Goal: Task Accomplishment & Management: Manage account settings

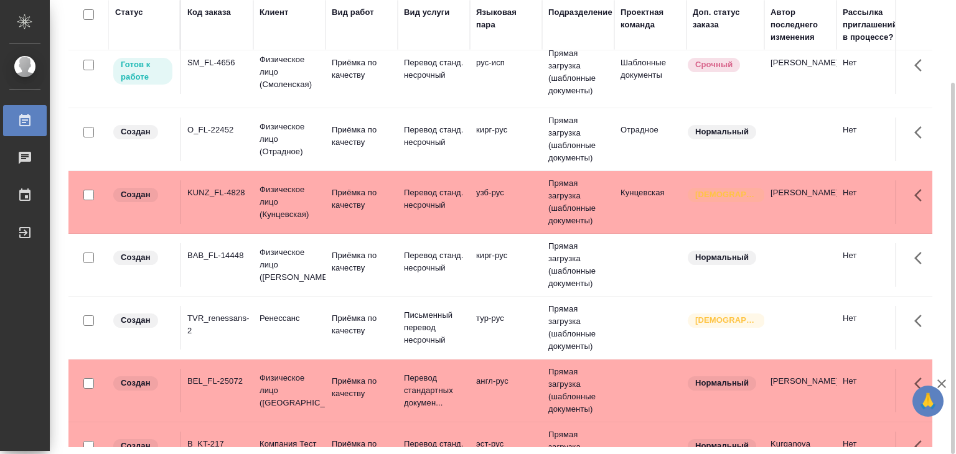
scroll to position [871, 0]
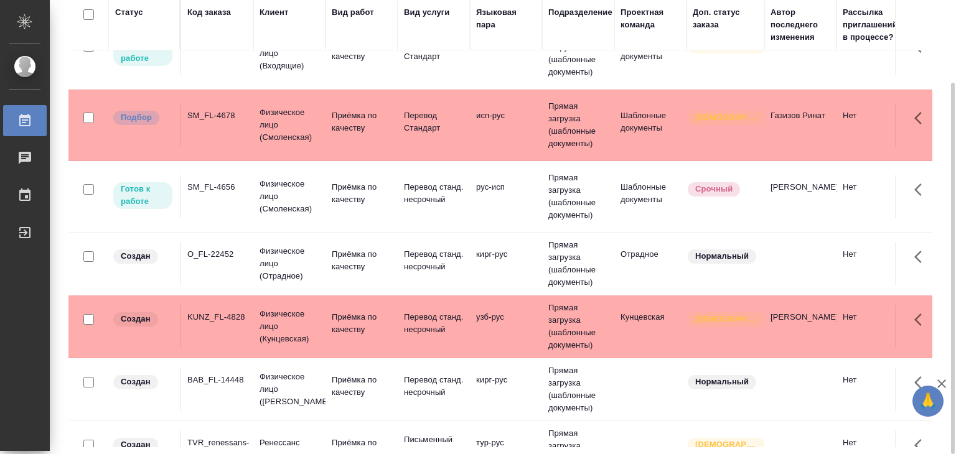
click at [378, 124] on td "Приёмка по качеству" at bounding box center [361, 125] width 72 height 44
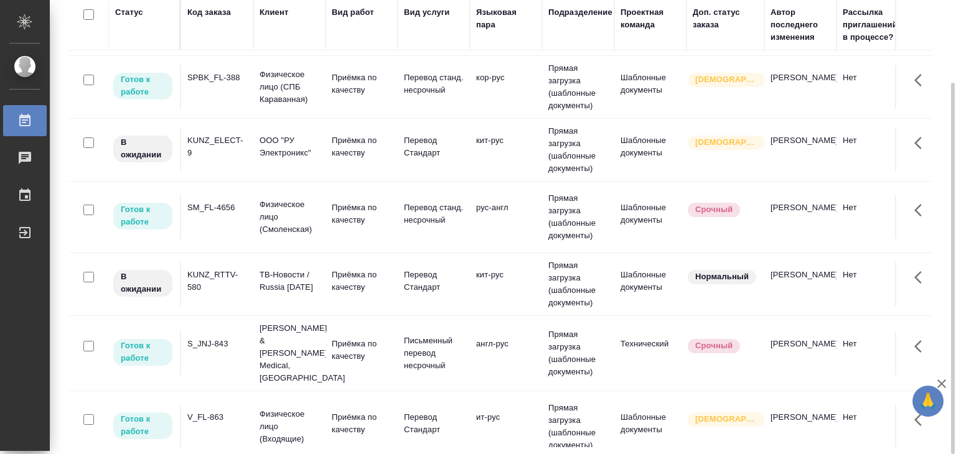
scroll to position [0, 0]
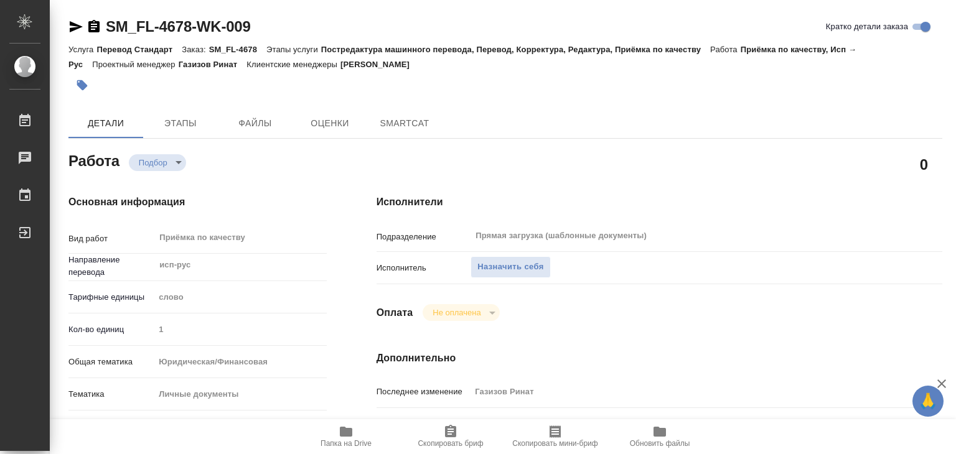
type textarea "x"
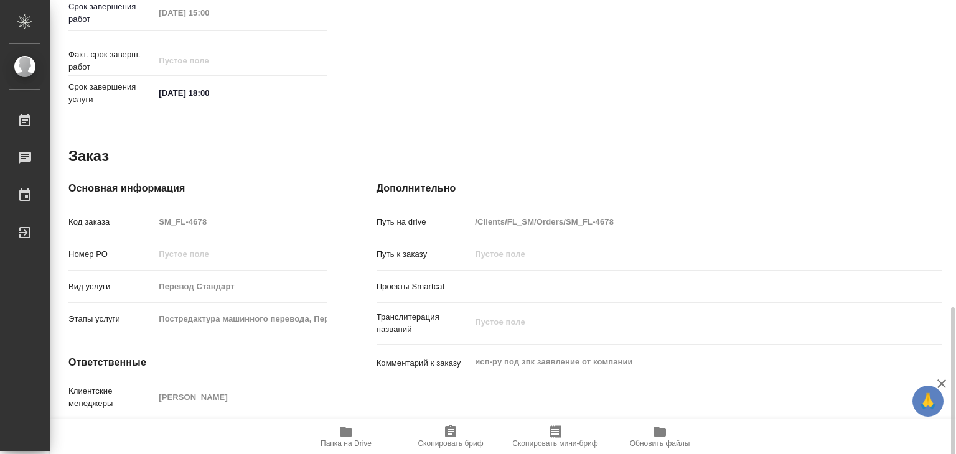
type textarea "x"
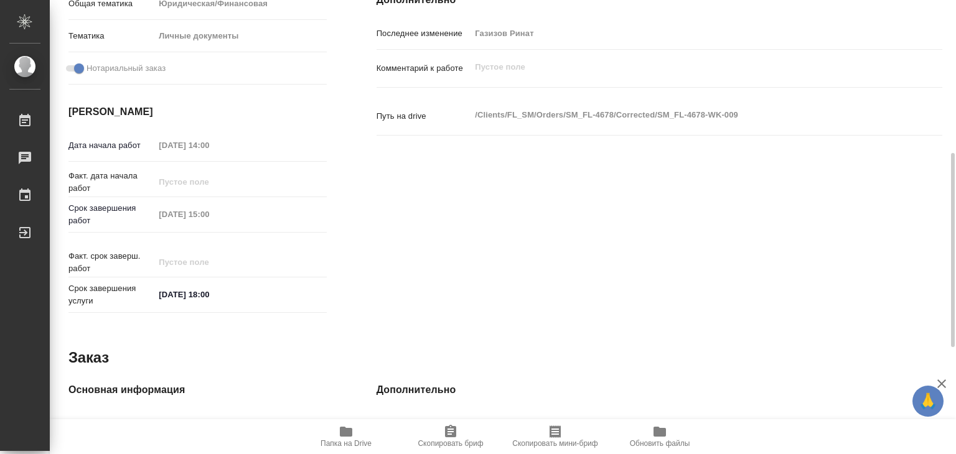
scroll to position [607, 0]
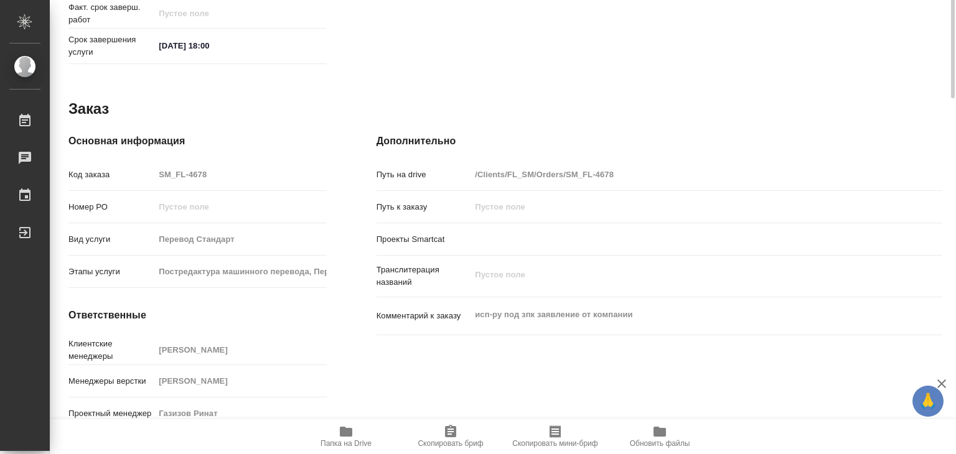
type textarea "x"
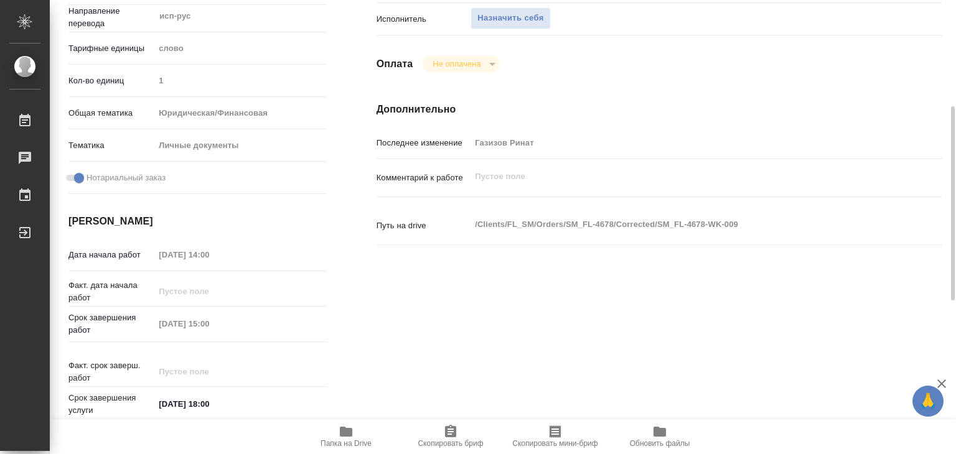
scroll to position [0, 0]
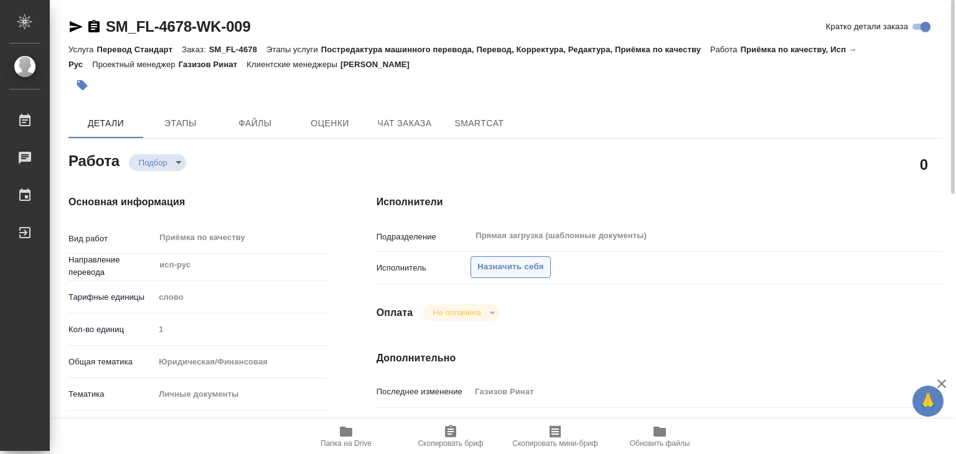
click at [515, 276] on button "Назначить себя" at bounding box center [510, 267] width 80 height 22
type textarea "x"
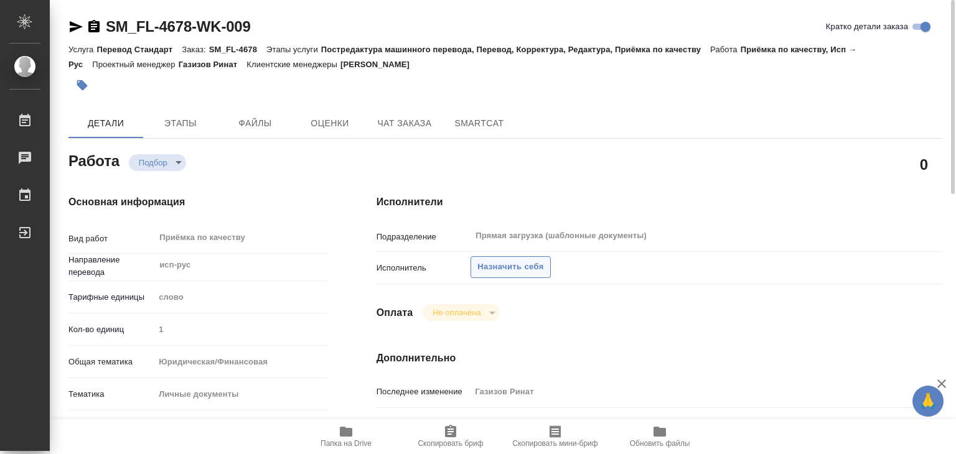
type textarea "x"
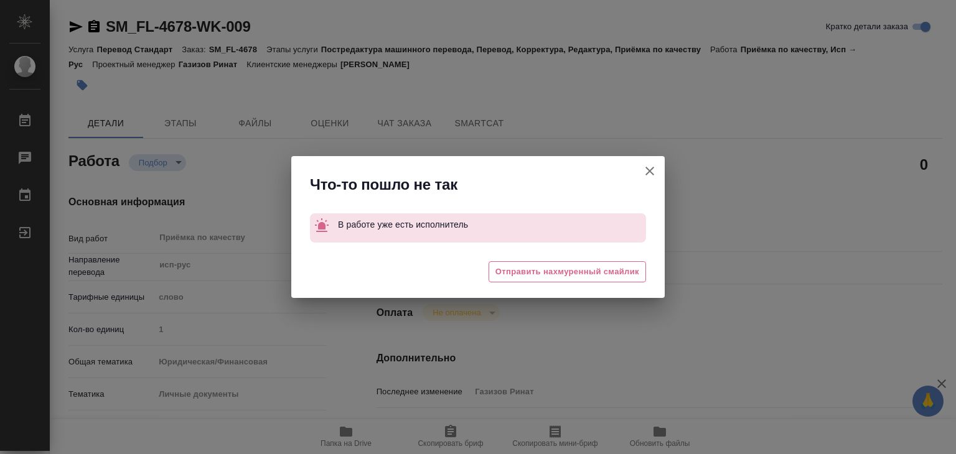
click at [649, 167] on icon "button" at bounding box center [649, 171] width 15 height 15
type textarea "x"
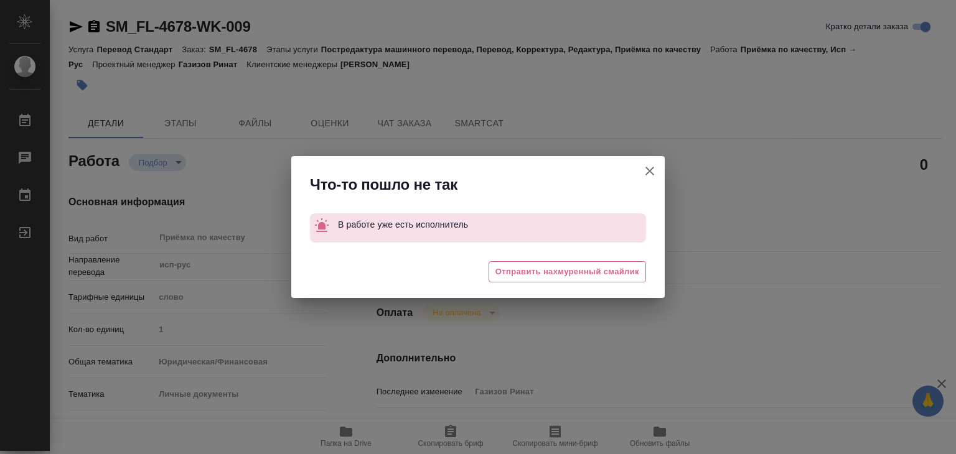
type textarea "x"
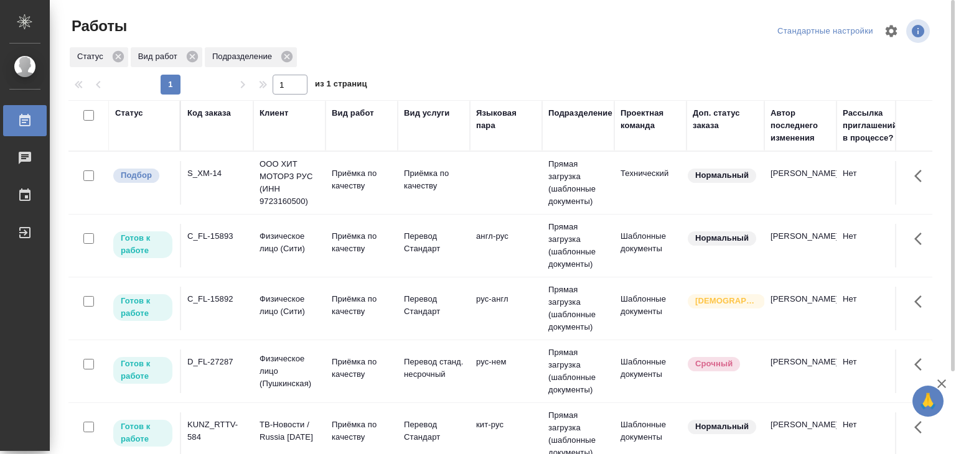
click at [396, 184] on td "Приёмка по качеству" at bounding box center [361, 183] width 72 height 44
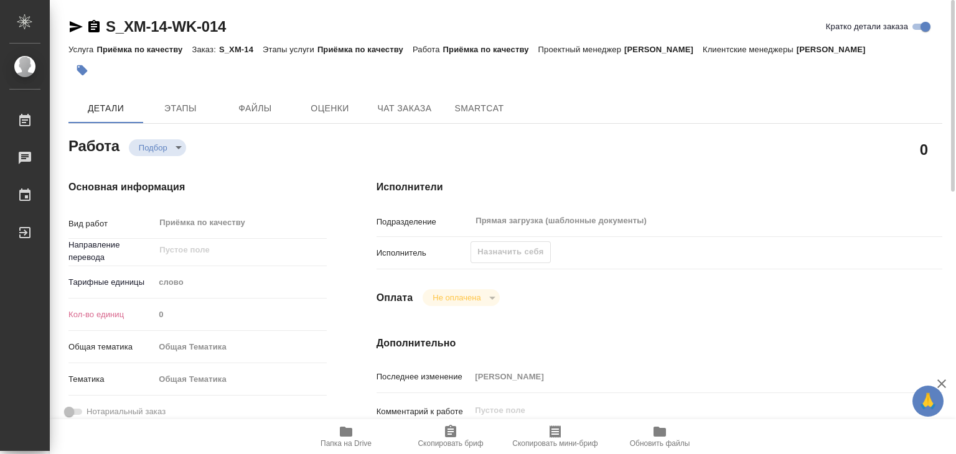
click at [507, 252] on div "Назначить себя" at bounding box center [510, 252] width 80 height 22
click at [174, 101] on span "Этапы" at bounding box center [181, 109] width 60 height 16
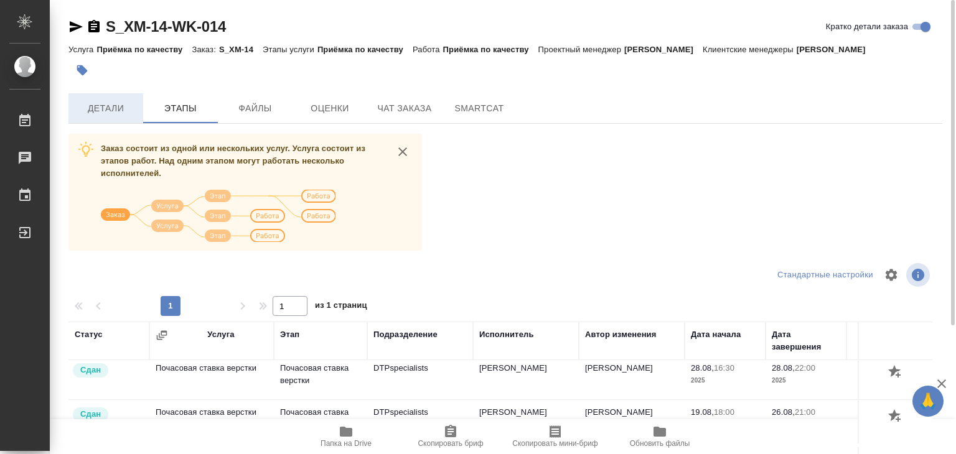
click at [113, 108] on span "Детали" at bounding box center [106, 109] width 60 height 16
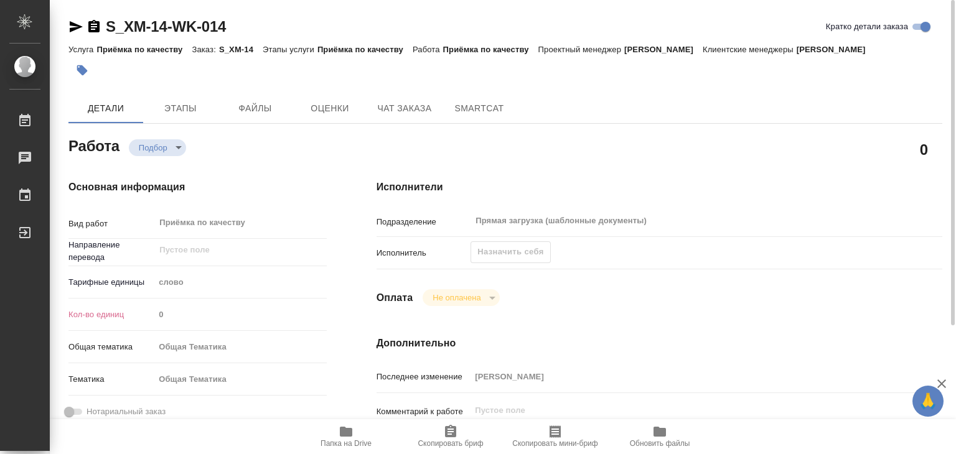
type textarea "x"
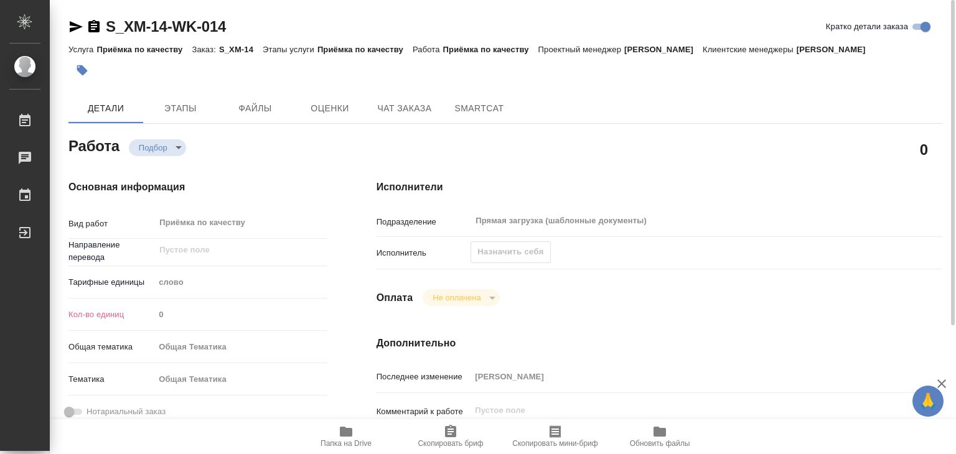
type textarea "x"
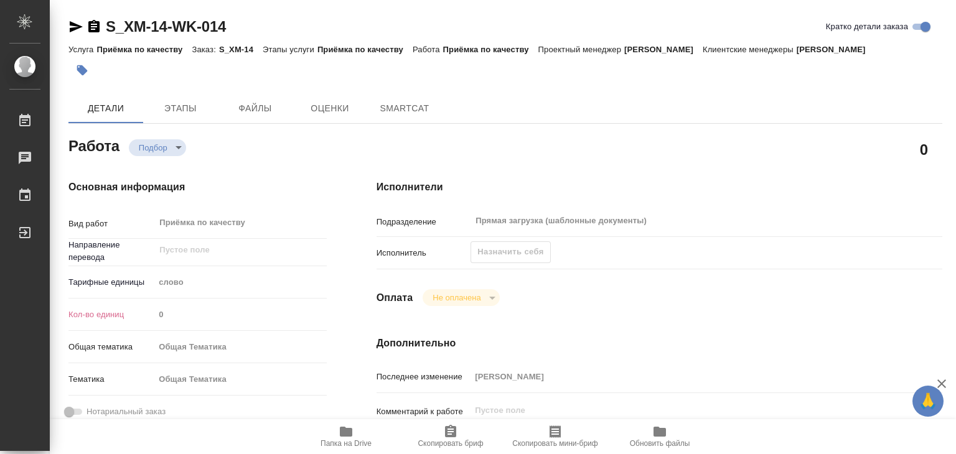
type textarea "x"
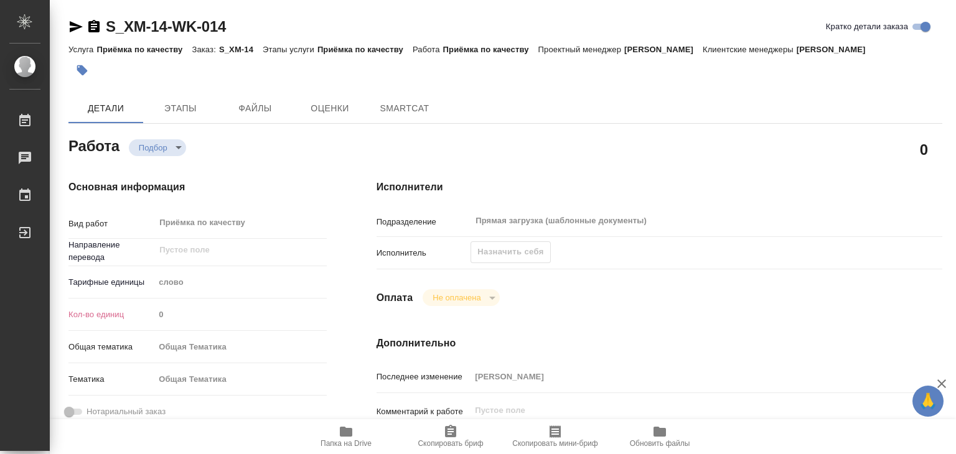
type textarea "x"
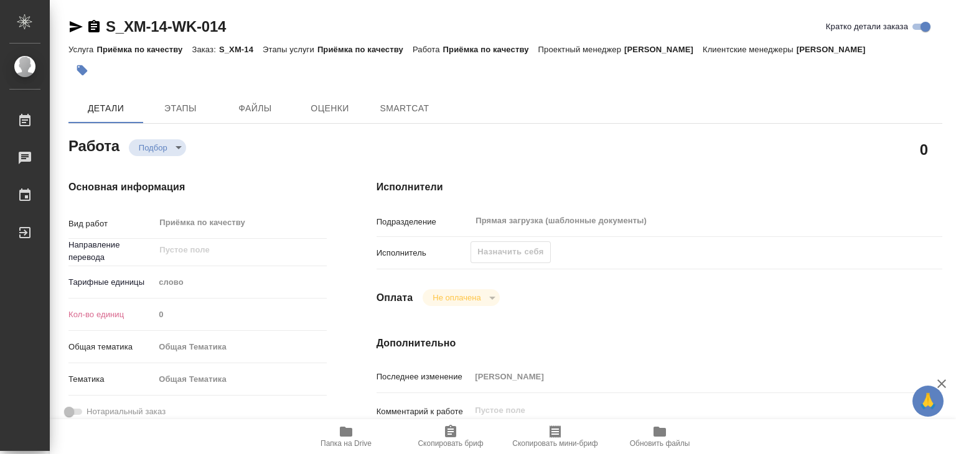
type textarea "x"
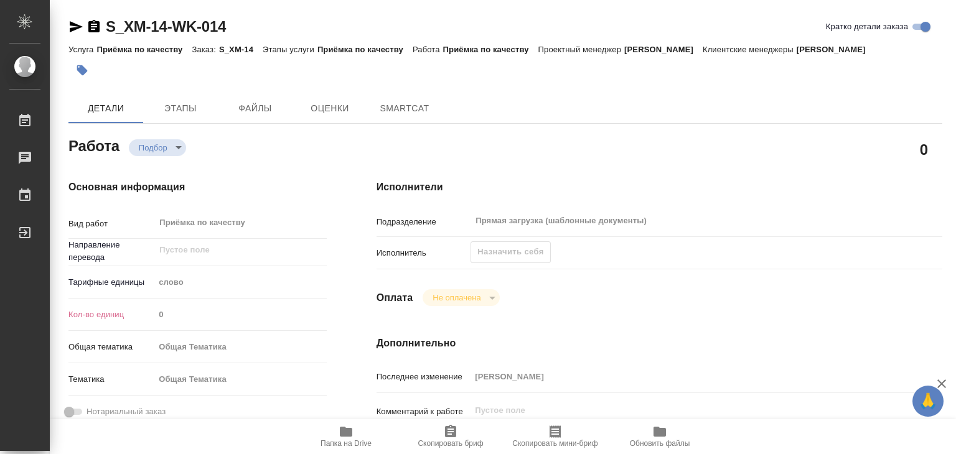
type textarea "x"
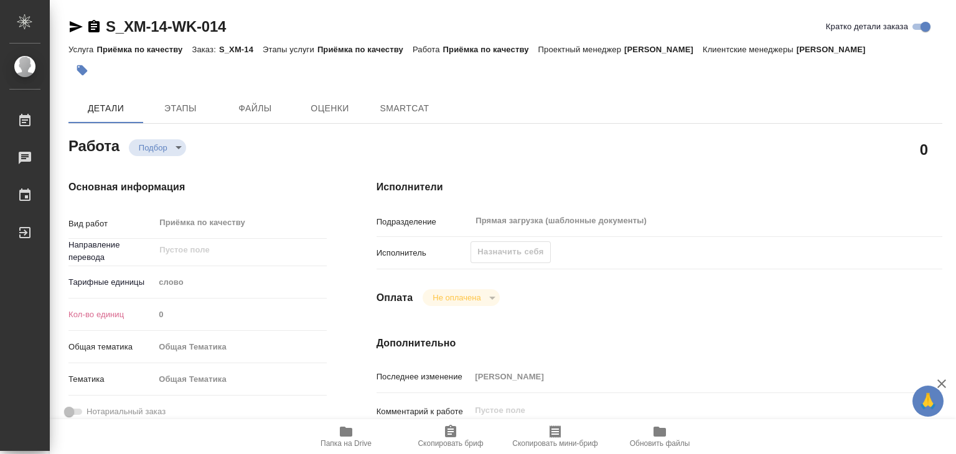
type textarea "x"
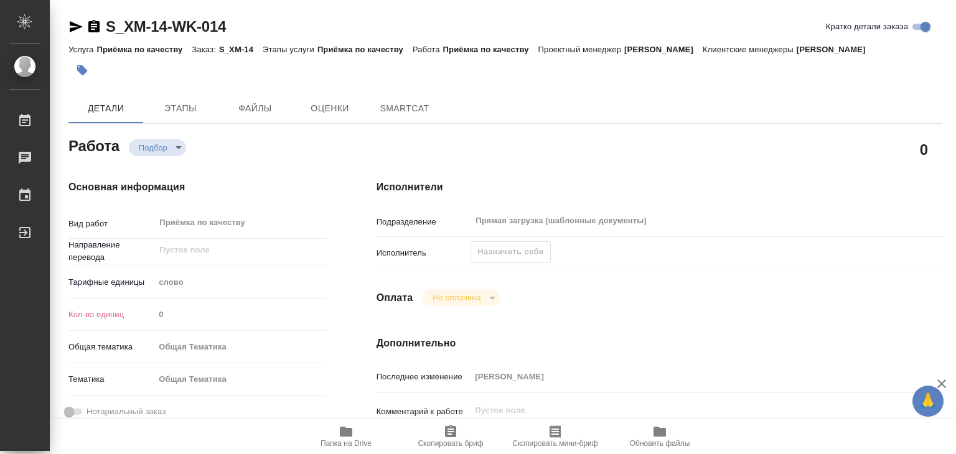
type textarea "x"
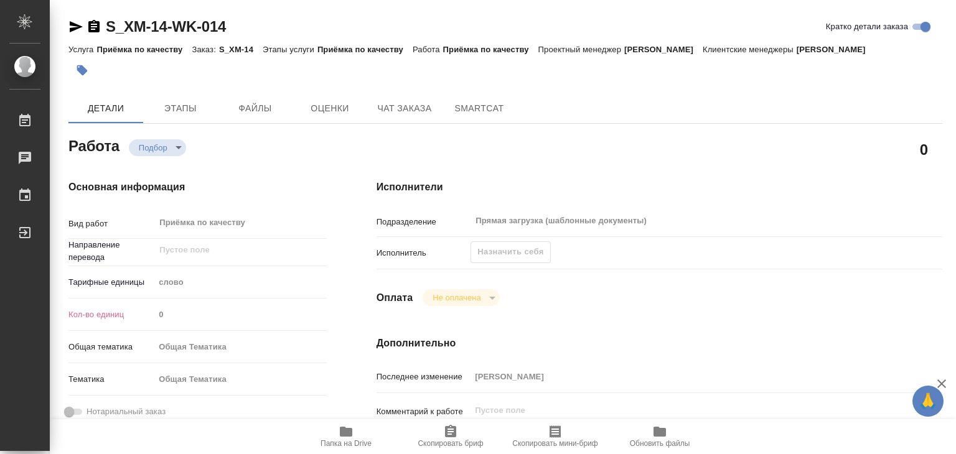
click at [519, 255] on div "Назначить себя" at bounding box center [510, 252] width 80 height 22
click at [515, 257] on div "Назначить себя" at bounding box center [510, 252] width 80 height 22
type textarea "x"
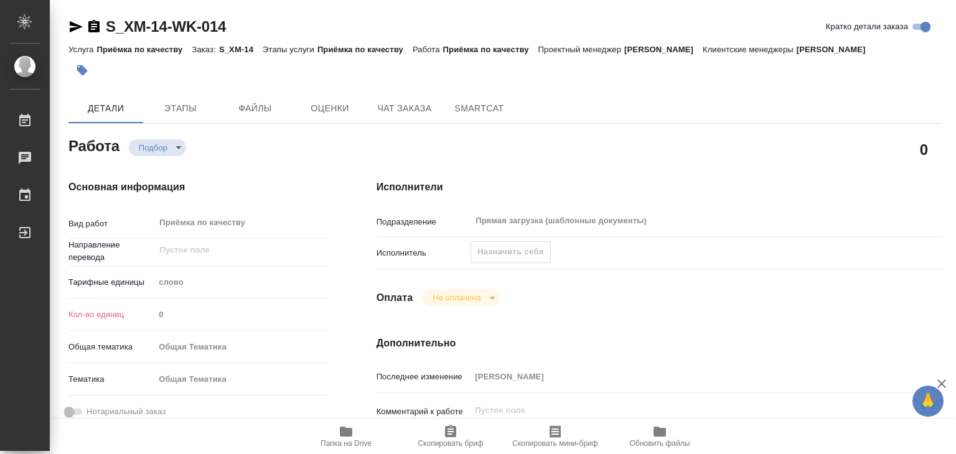
type textarea "x"
click at [189, 112] on span "Этапы" at bounding box center [181, 109] width 60 height 16
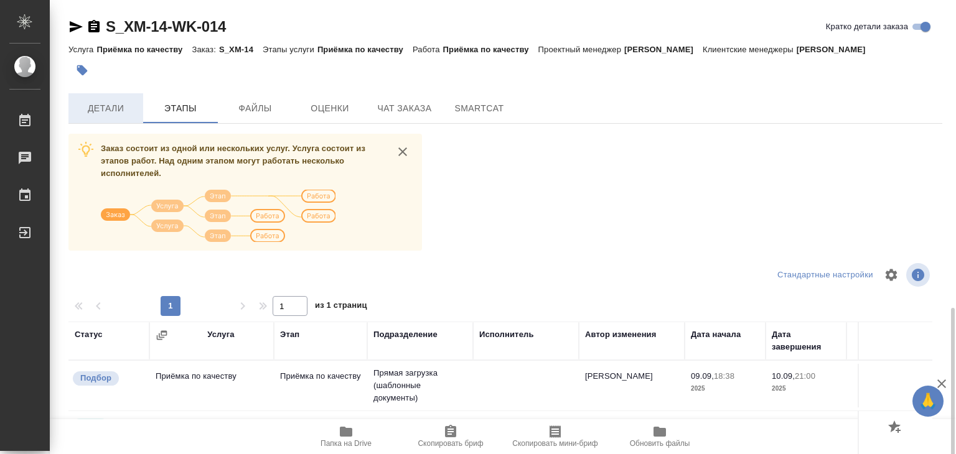
click at [92, 108] on span "Детали" at bounding box center [106, 109] width 60 height 16
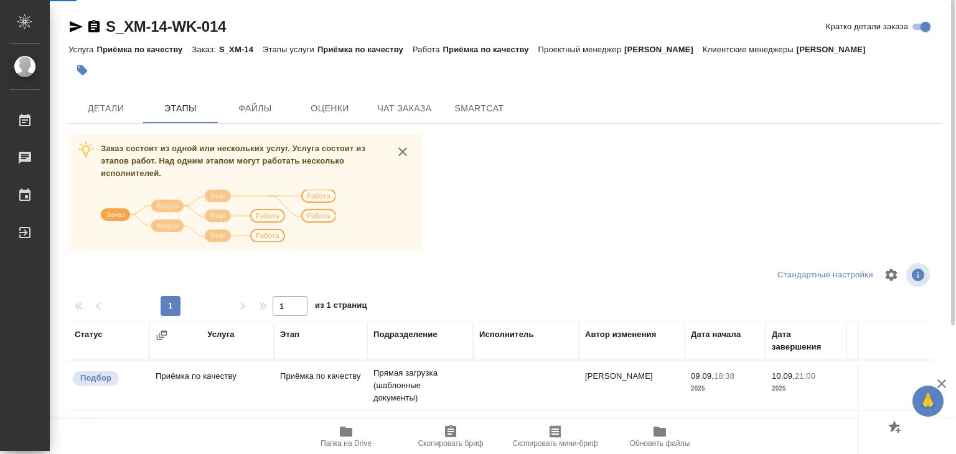
scroll to position [76, 0]
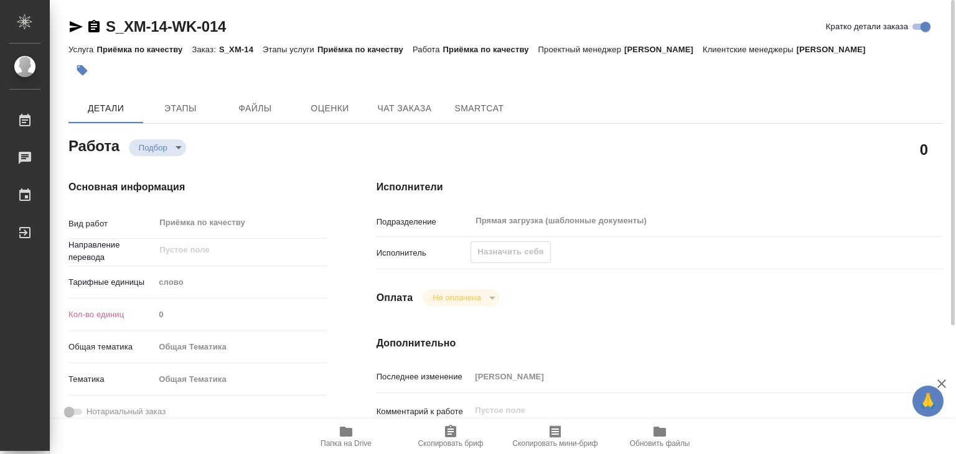
type textarea "x"
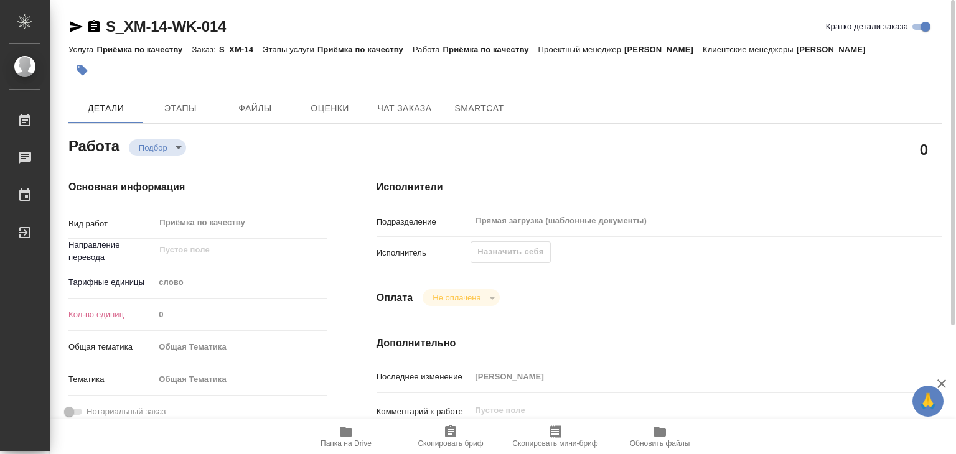
type textarea "x"
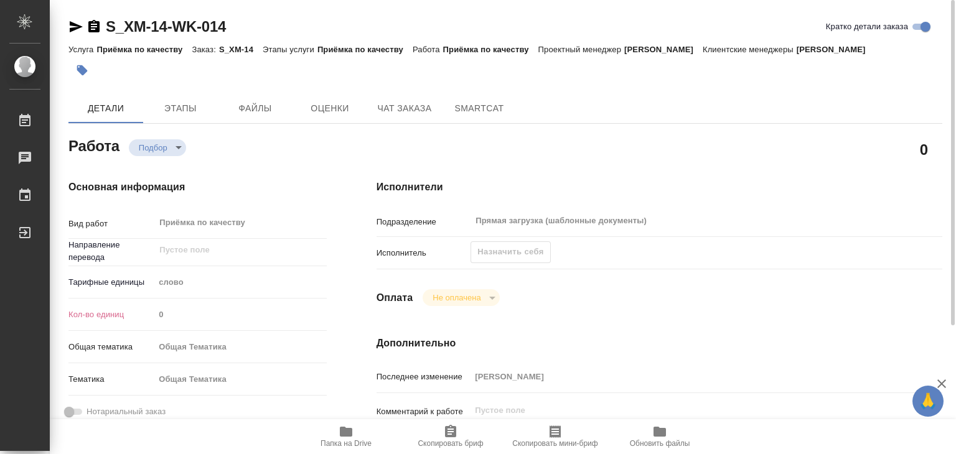
type textarea "x"
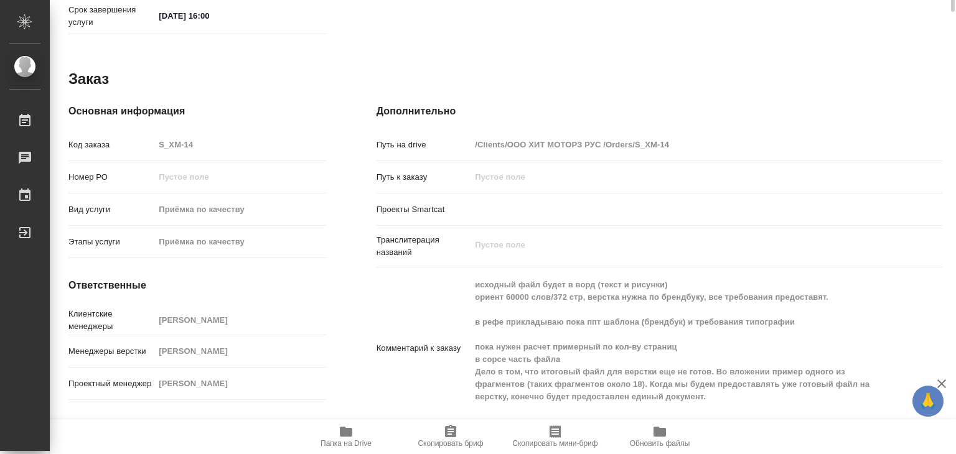
type textarea "x"
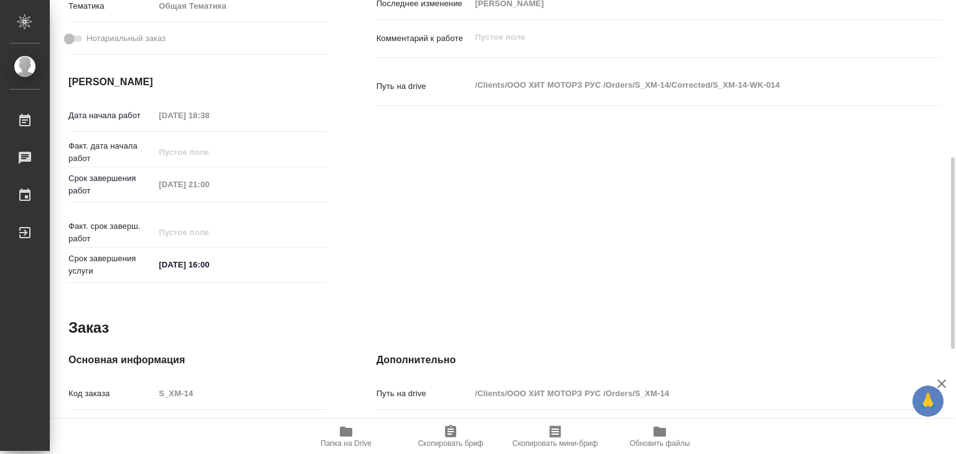
scroll to position [124, 0]
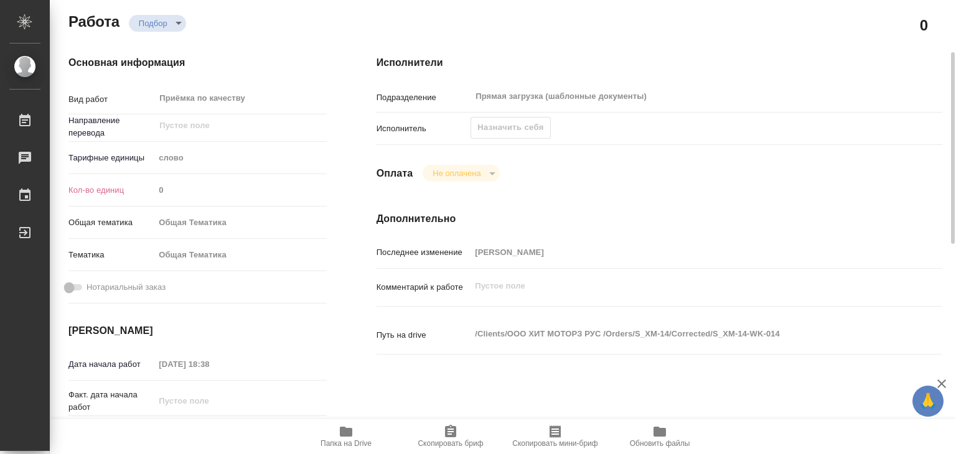
click at [508, 125] on div "Назначить себя" at bounding box center [510, 128] width 80 height 22
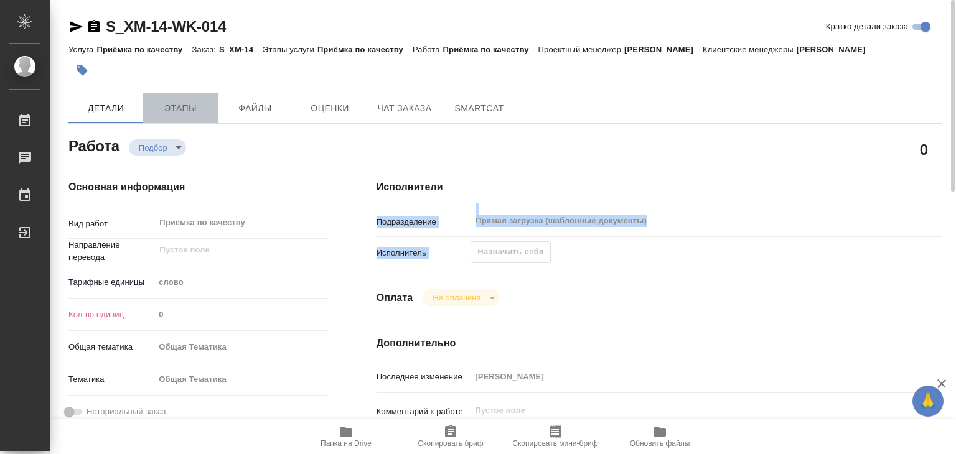
click at [197, 117] on button "Этапы" at bounding box center [180, 108] width 75 height 30
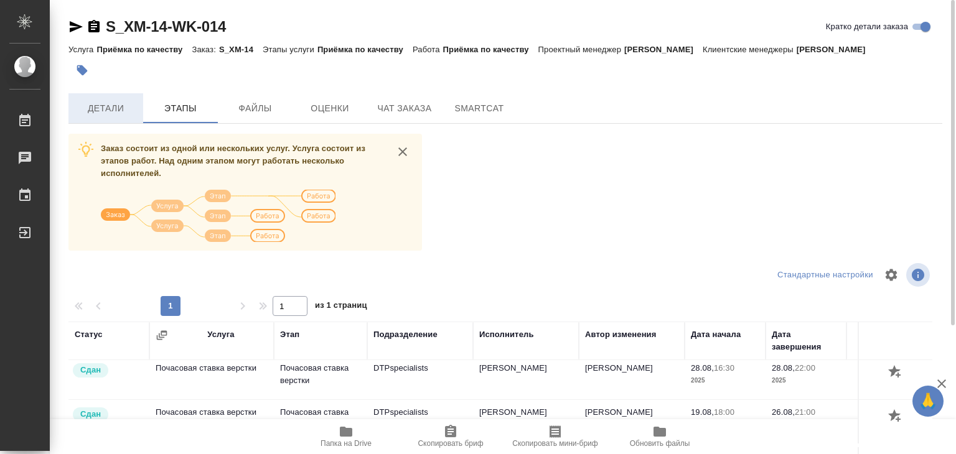
click at [114, 105] on span "Детали" at bounding box center [106, 109] width 60 height 16
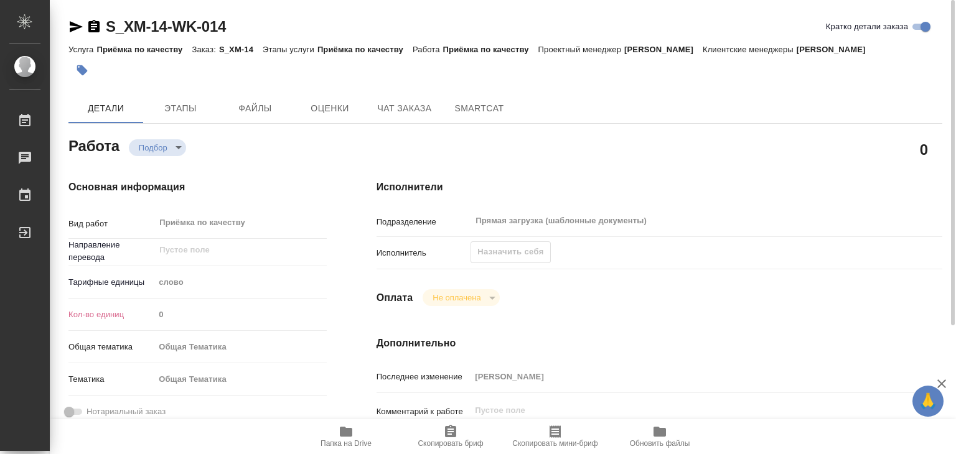
type textarea "x"
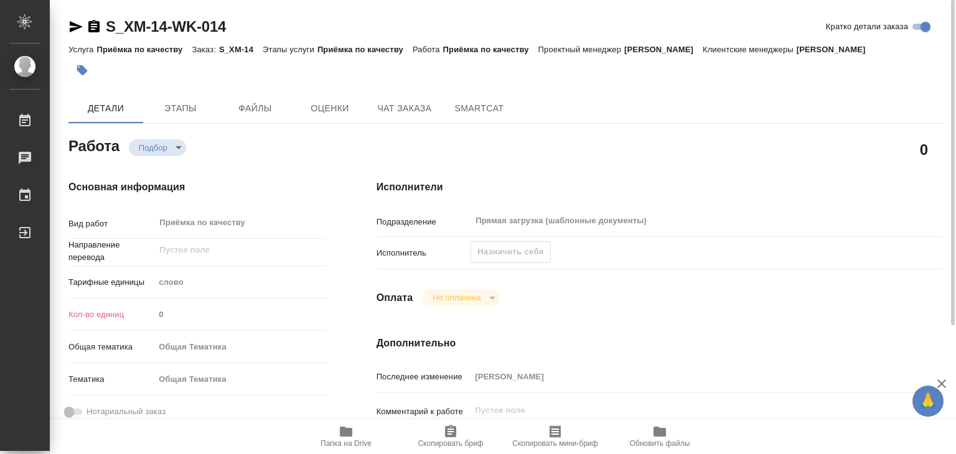
type textarea "x"
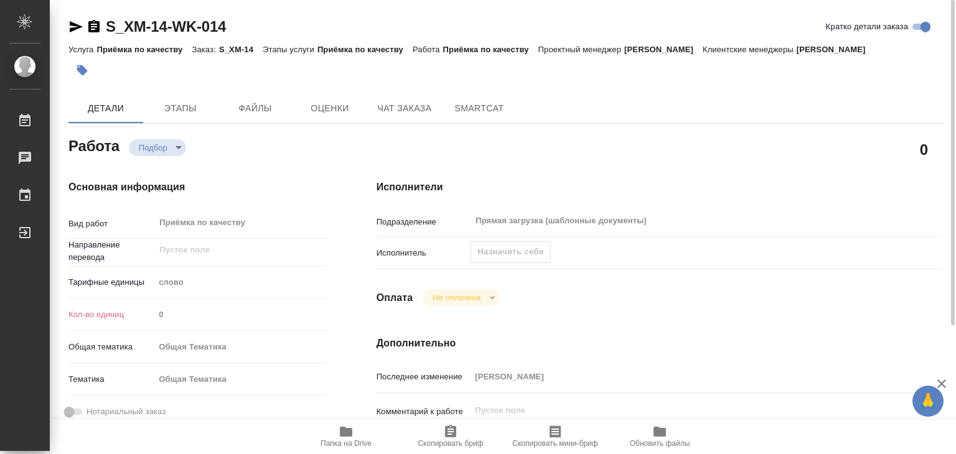
type textarea "x"
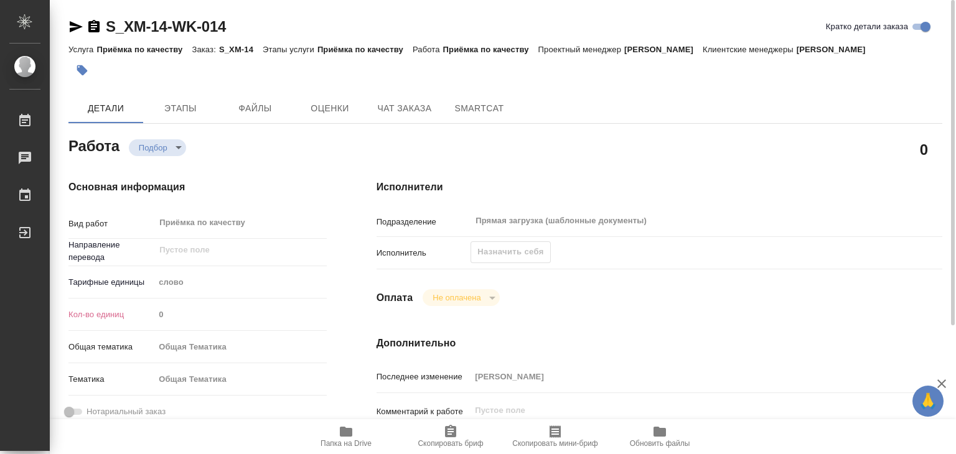
type textarea "x"
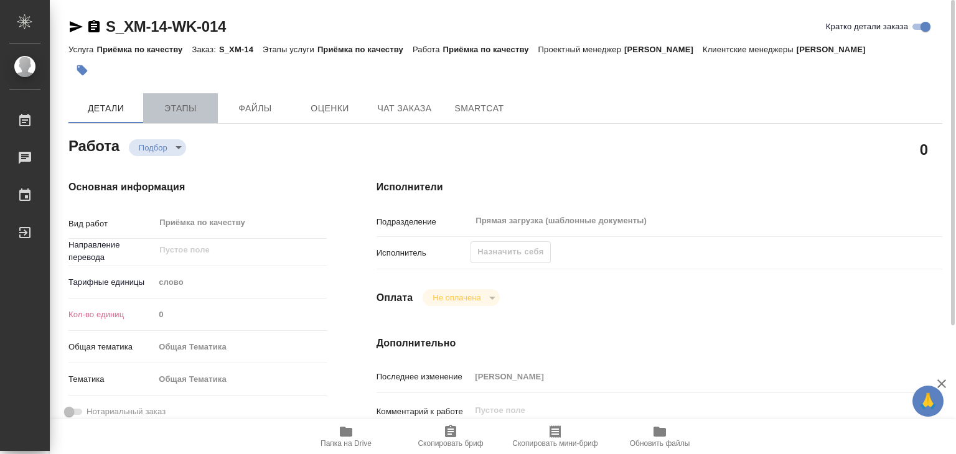
click at [167, 112] on span "Этапы" at bounding box center [181, 109] width 60 height 16
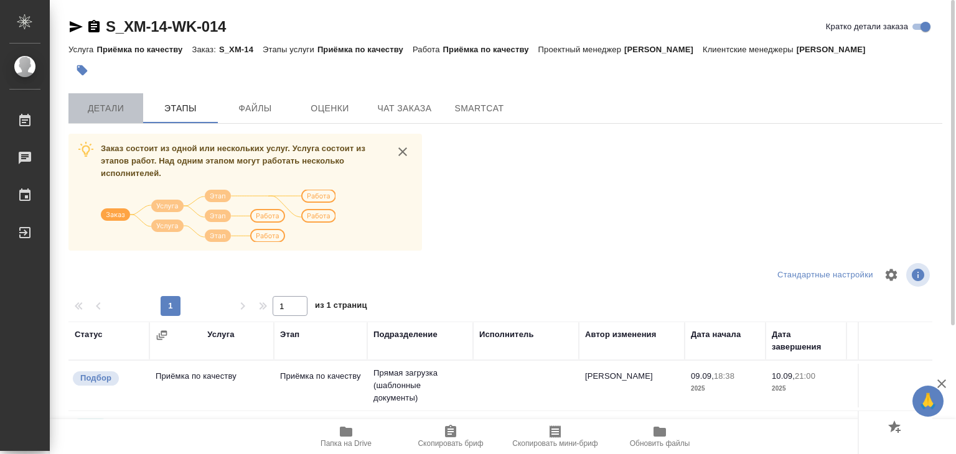
click at [124, 105] on span "Детали" at bounding box center [106, 109] width 60 height 16
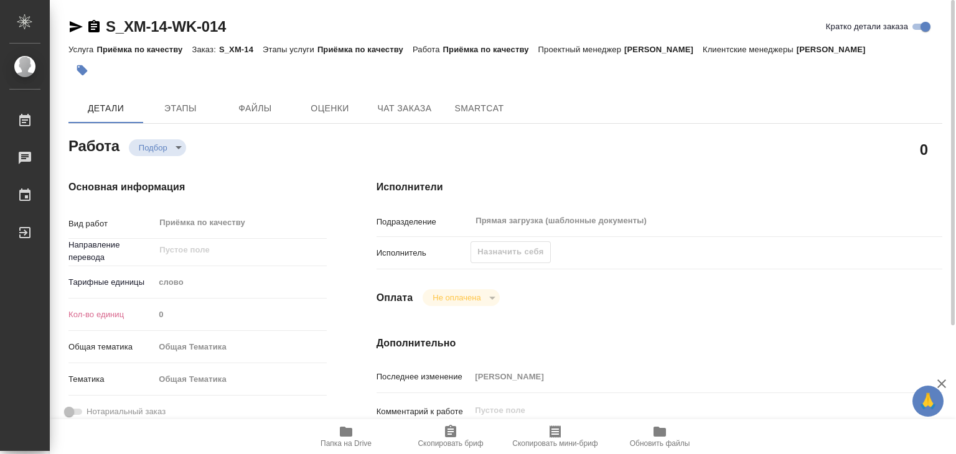
type textarea "x"
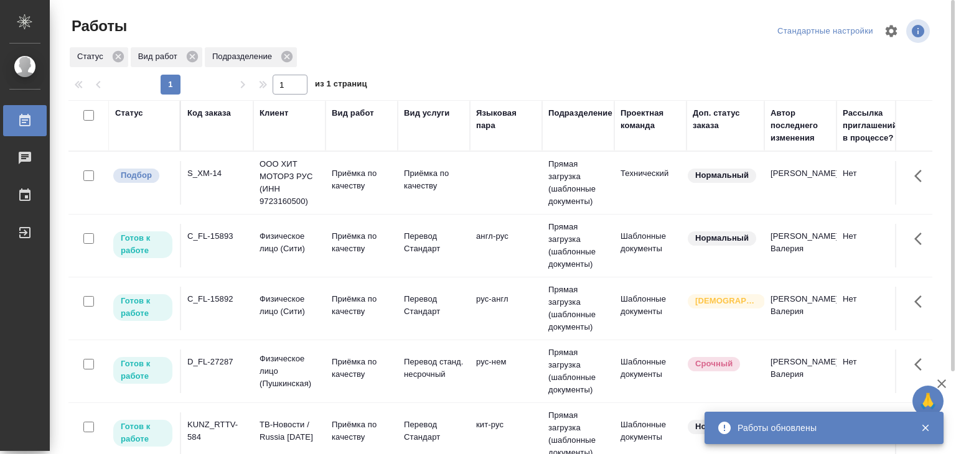
scroll to position [485, 0]
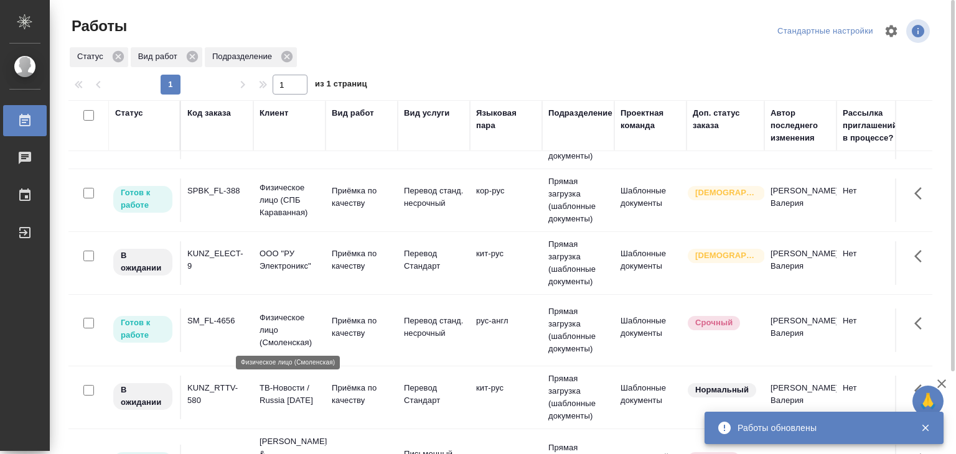
click at [307, 321] on p "Физическое лицо (Смоленская)" at bounding box center [289, 330] width 60 height 37
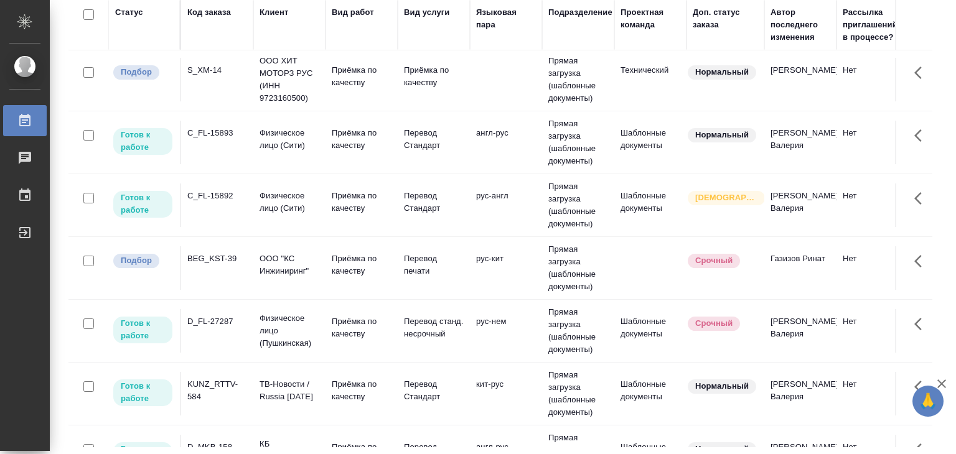
scroll to position [0, 0]
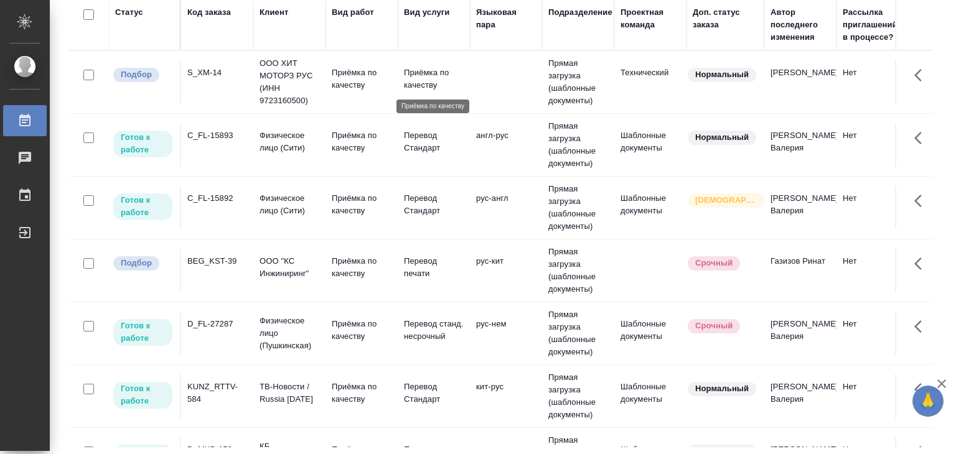
click at [446, 79] on p "Приёмка по качеству" at bounding box center [434, 79] width 60 height 25
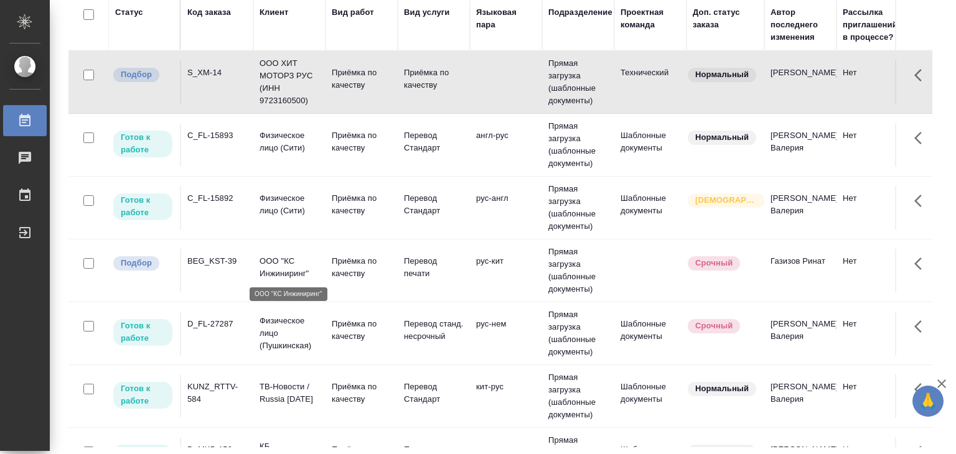
click at [311, 266] on p "ООО "КС Инжиниринг"" at bounding box center [289, 267] width 60 height 25
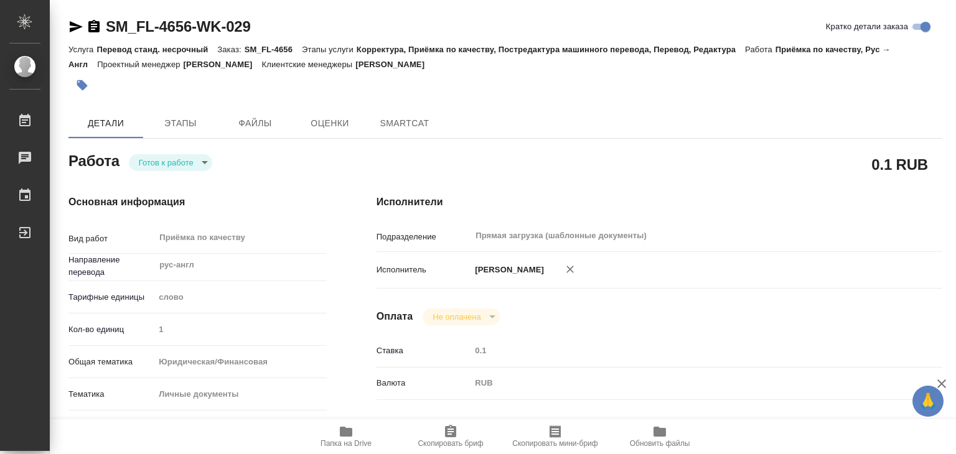
type textarea "x"
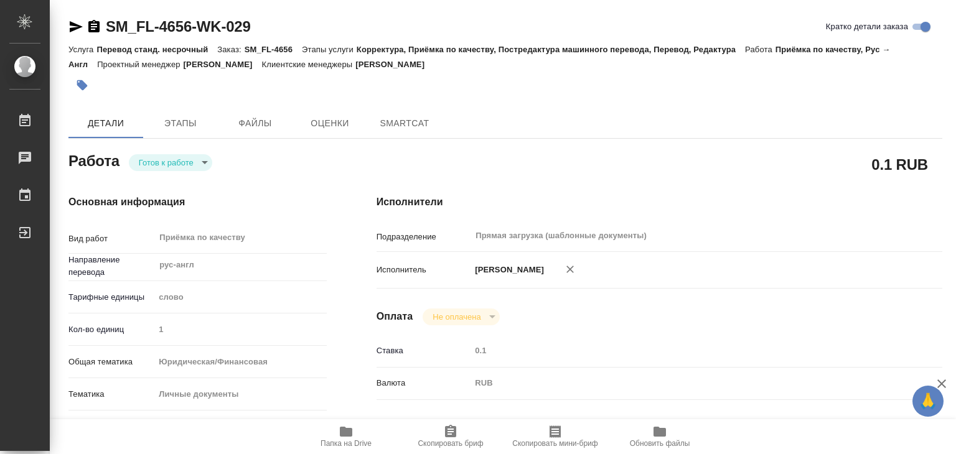
type textarea "x"
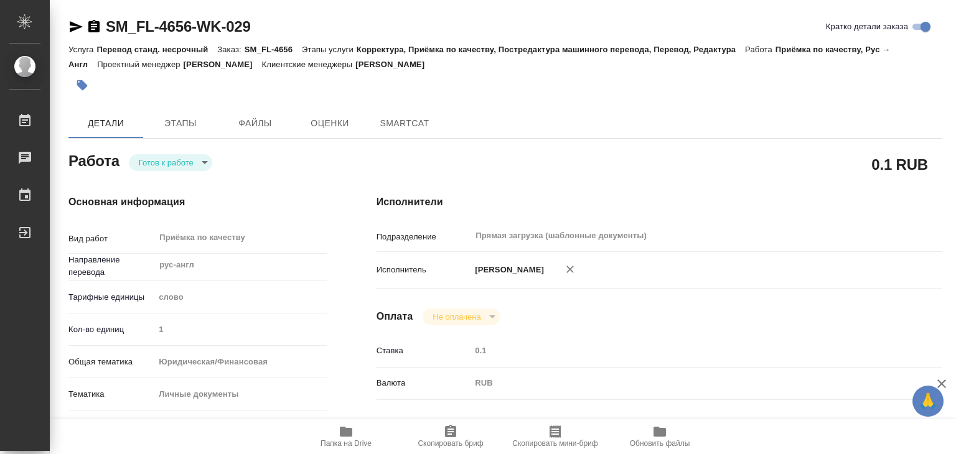
type textarea "x"
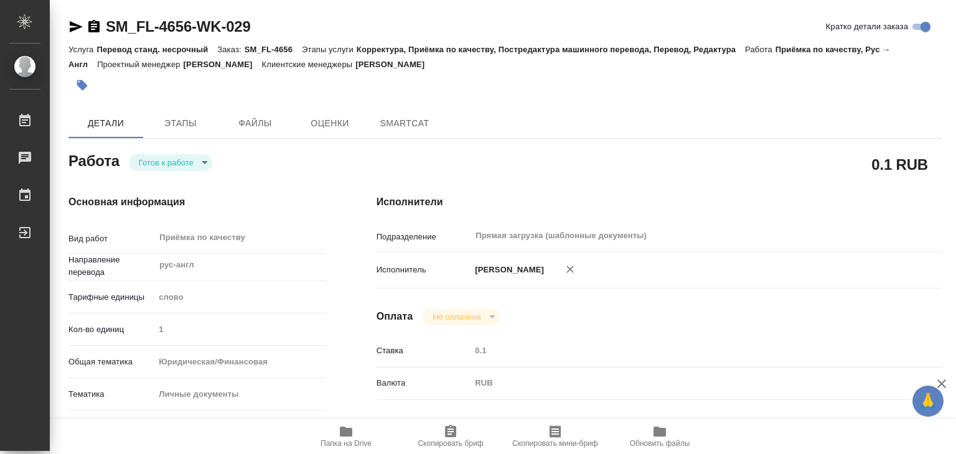
type textarea "x"
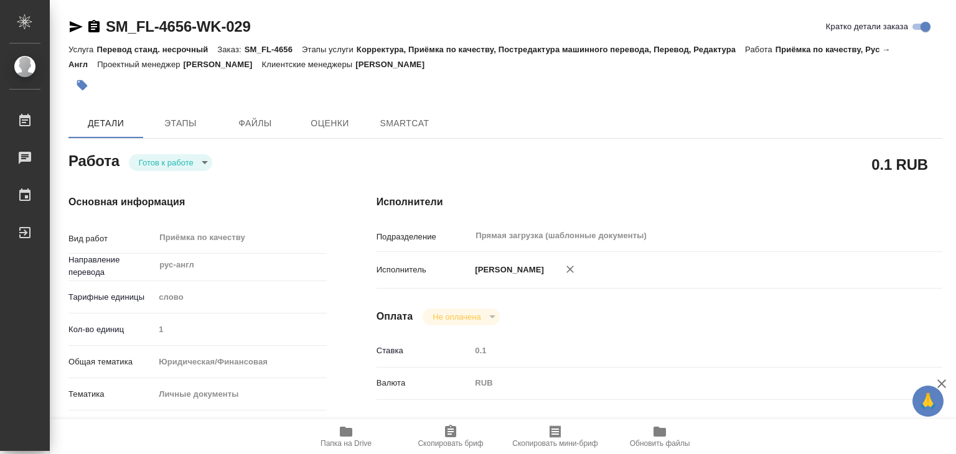
type textarea "x"
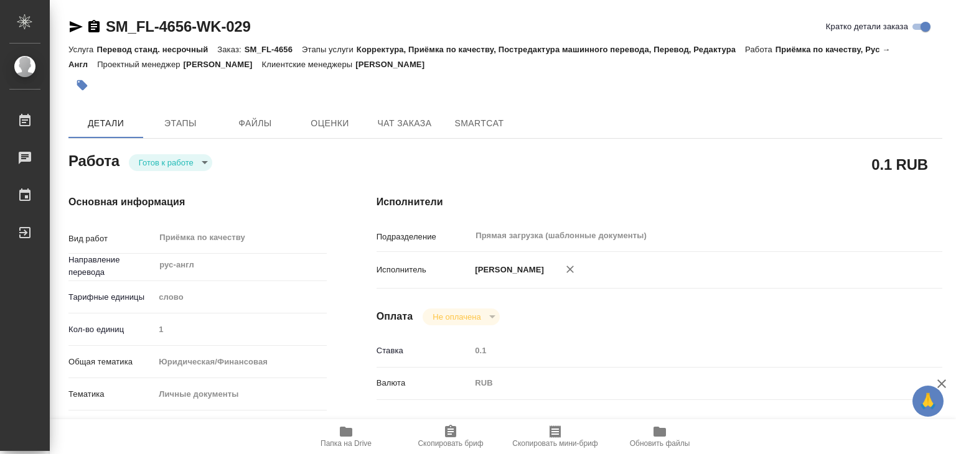
type textarea "x"
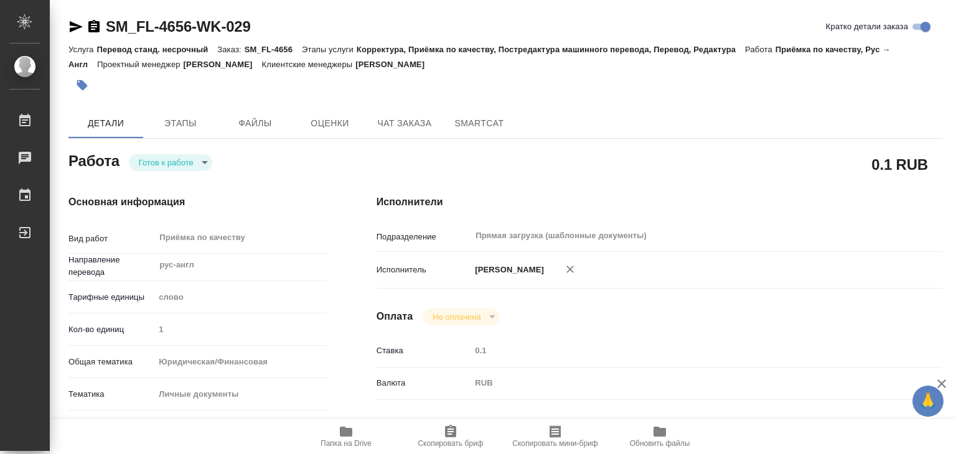
type textarea "x"
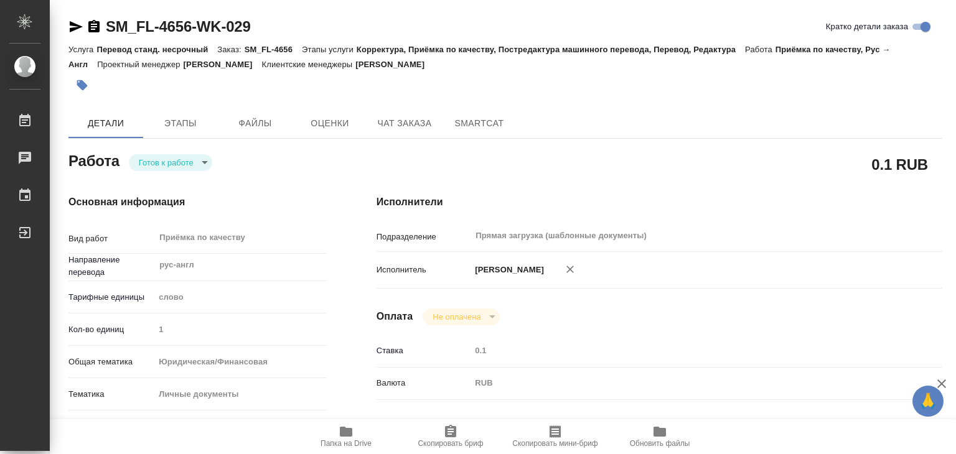
scroll to position [311, 0]
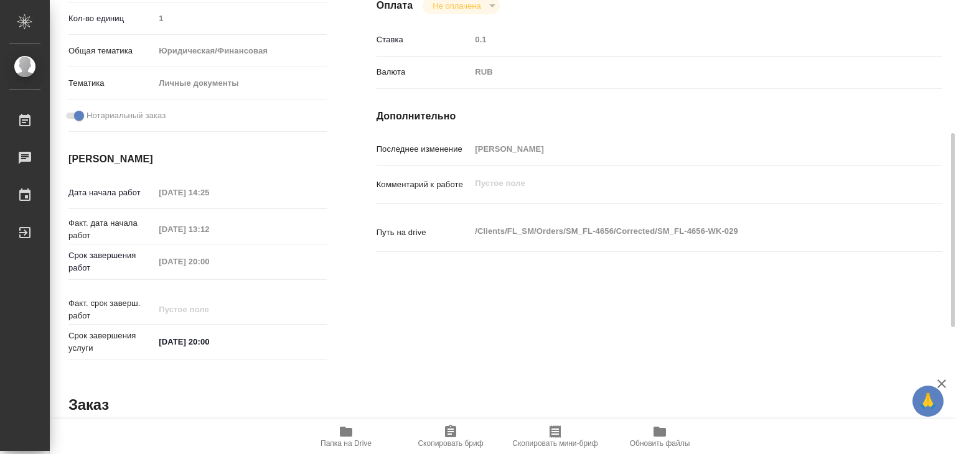
click at [338, 432] on span "Папка на Drive" at bounding box center [346, 436] width 90 height 24
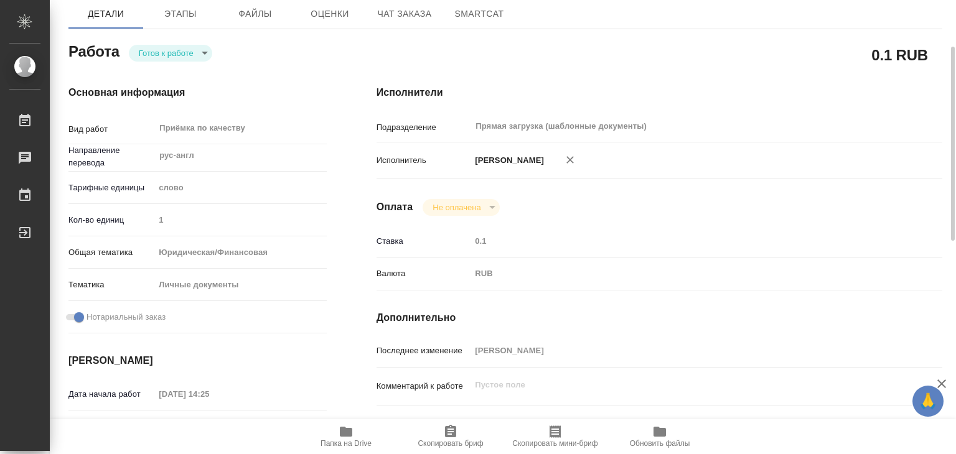
scroll to position [0, 0]
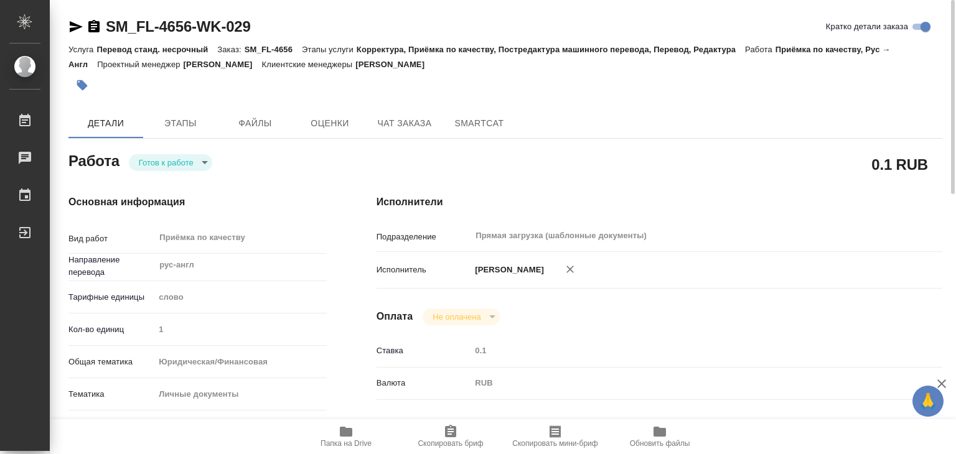
click at [169, 156] on body "🙏 .cls-1 fill:#fff; AWATERA Alilekova Valeriya Работы 0 Чаты График Выйти SM_FL…" at bounding box center [478, 227] width 956 height 454
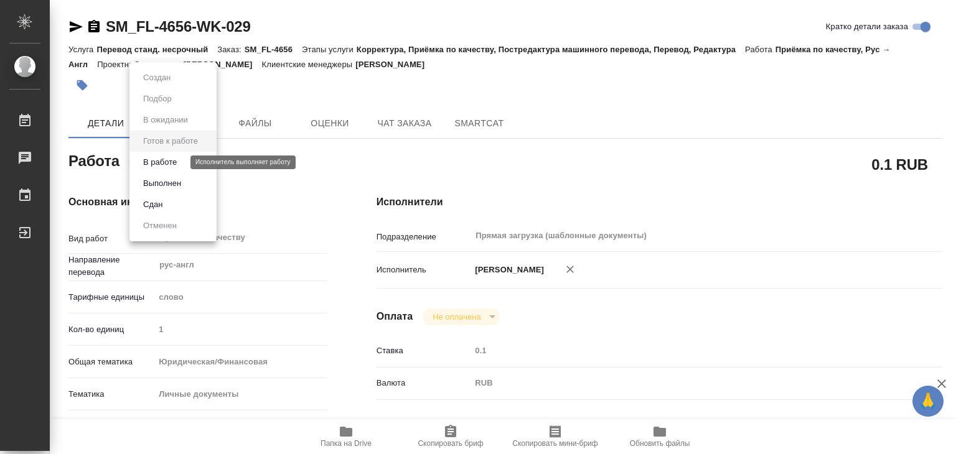
click at [182, 157] on li "В работе" at bounding box center [172, 162] width 87 height 21
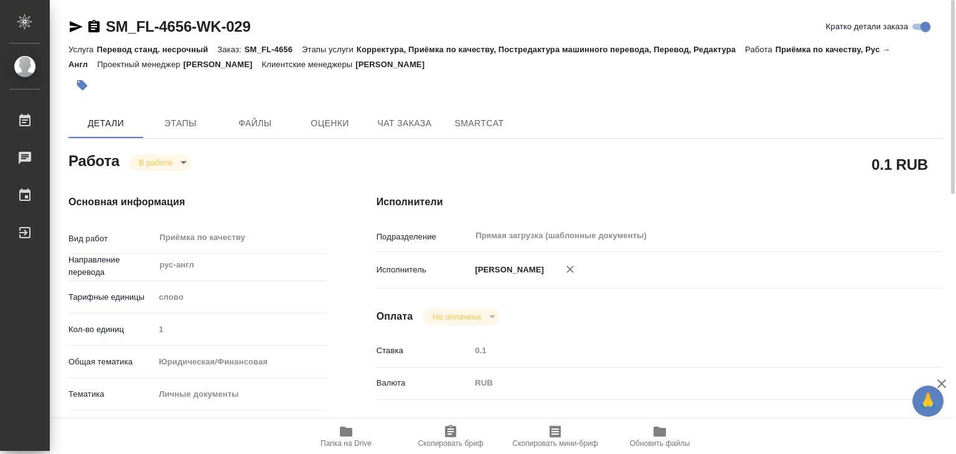
type textarea "x"
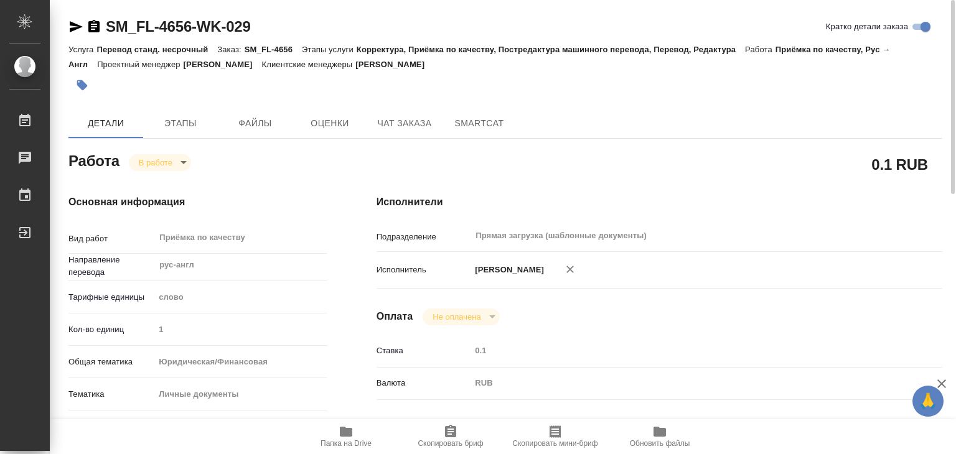
type textarea "x"
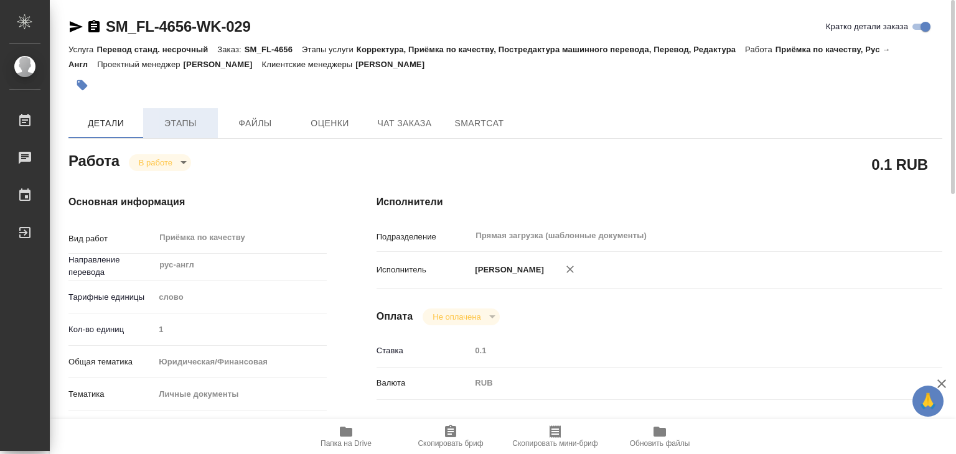
click at [174, 118] on span "Этапы" at bounding box center [181, 124] width 60 height 16
click at [178, 131] on button "Этапы" at bounding box center [180, 123] width 75 height 30
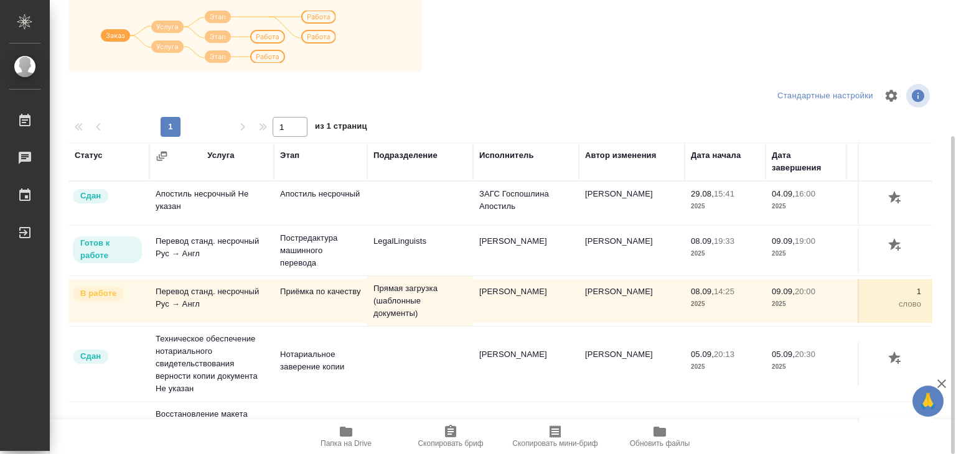
scroll to position [7, 0]
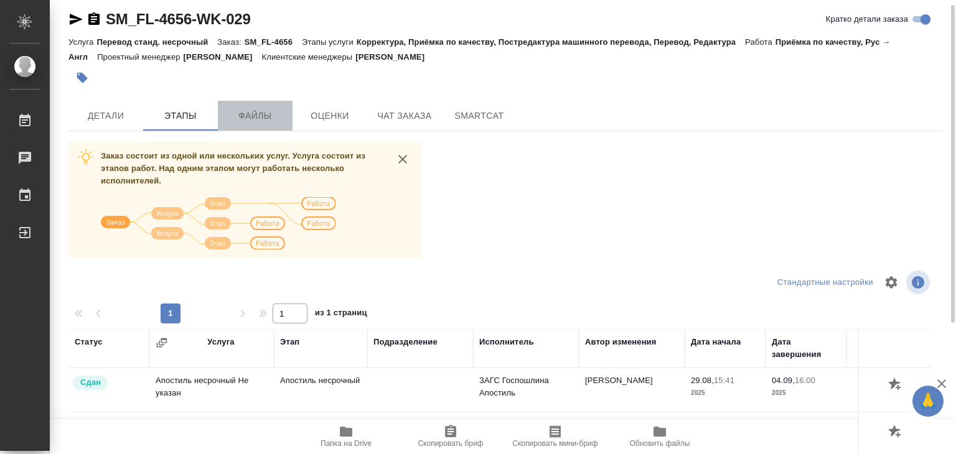
click at [259, 124] on button "Файлы" at bounding box center [255, 116] width 75 height 30
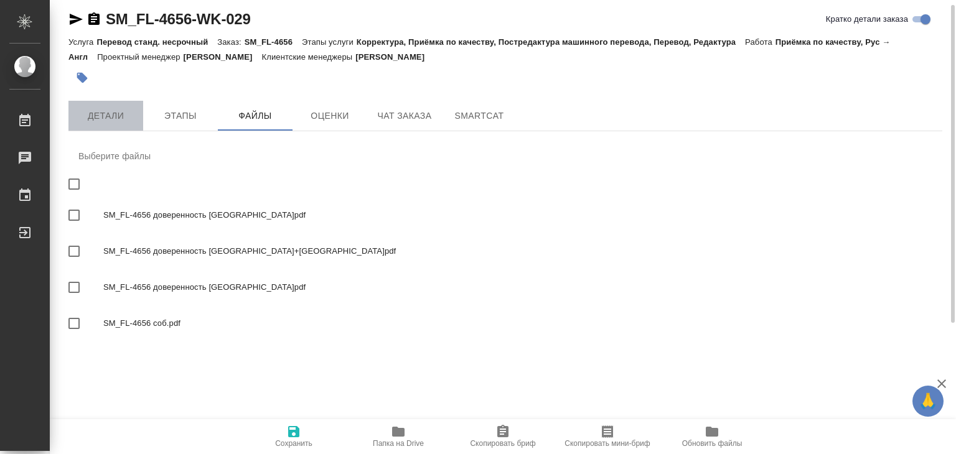
click at [109, 119] on span "Детали" at bounding box center [106, 116] width 60 height 16
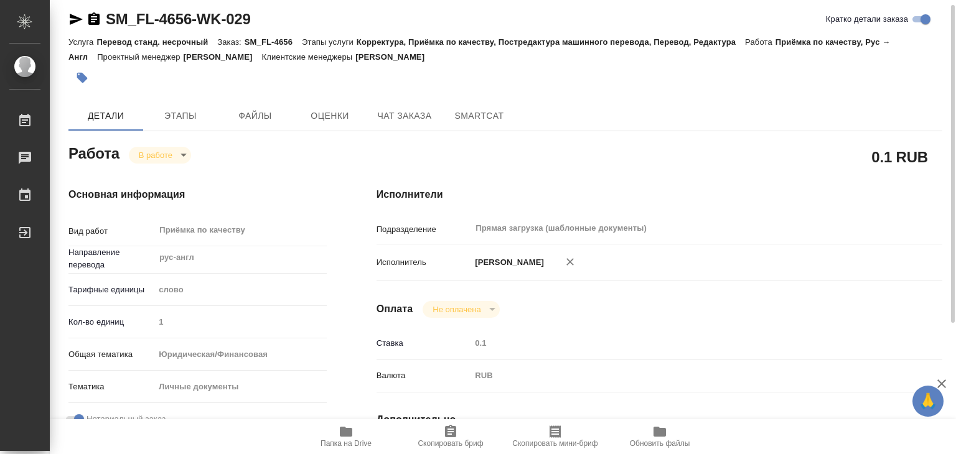
type textarea "x"
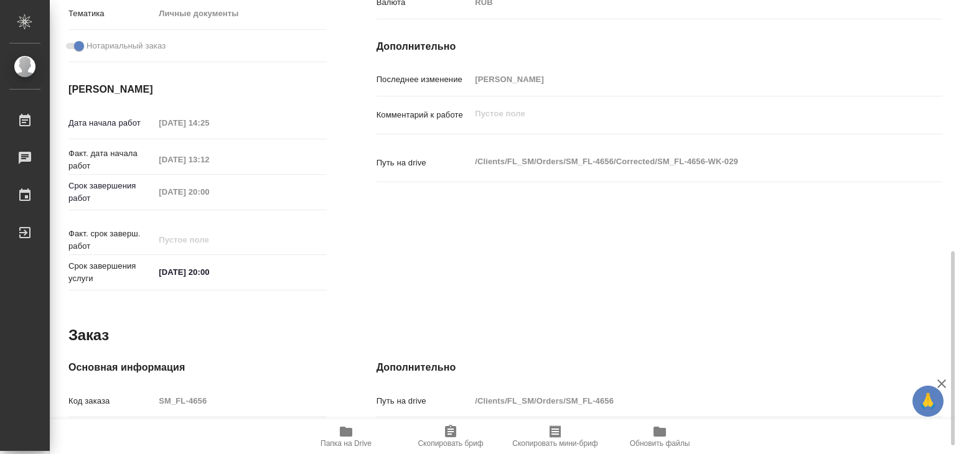
scroll to position [607, 0]
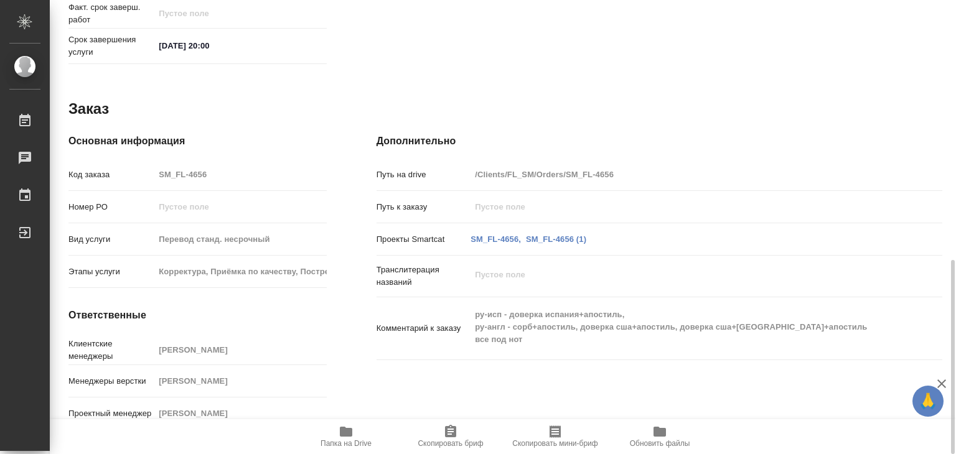
type textarea "x"
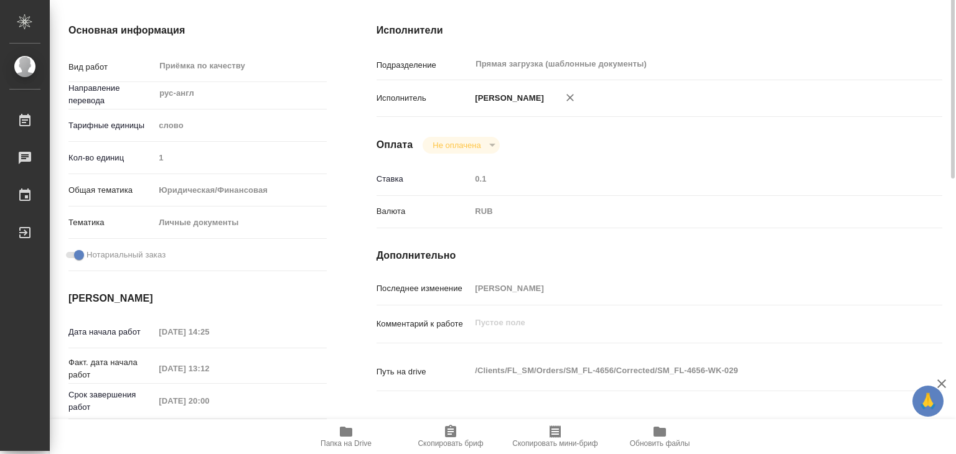
scroll to position [0, 0]
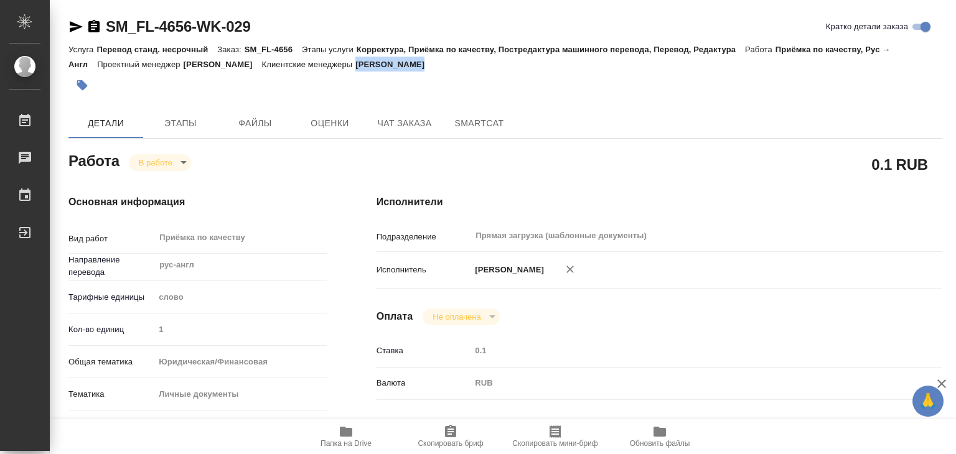
drag, startPoint x: 408, startPoint y: 63, endPoint x: 487, endPoint y: 63, distance: 78.4
click at [487, 63] on div "Услуга Перевод станд. несрочный Заказ: SM_FL-4656 Этапы услуги Корректура, Приё…" at bounding box center [505, 57] width 874 height 30
copy p "Шульгина Анна"
drag, startPoint x: 90, startPoint y: 15, endPoint x: 194, endPoint y: 30, distance: 105.1
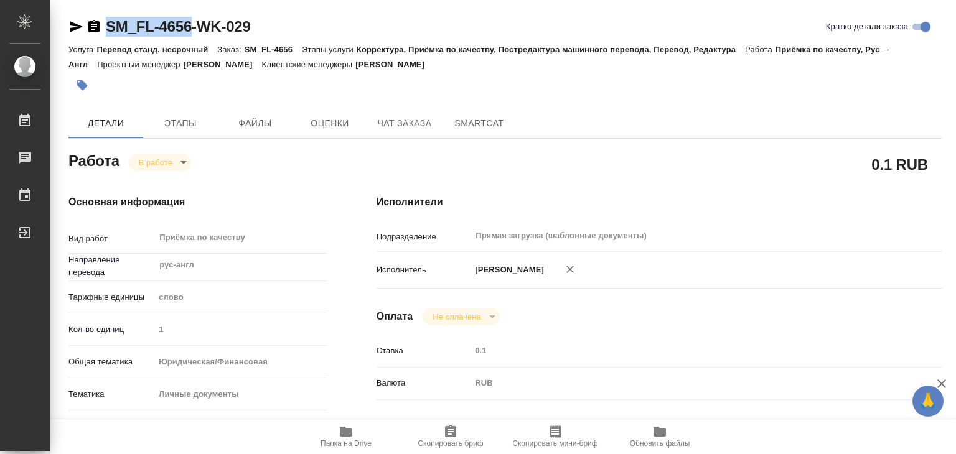
copy link "SM_FL-4656"
type textarea "x"
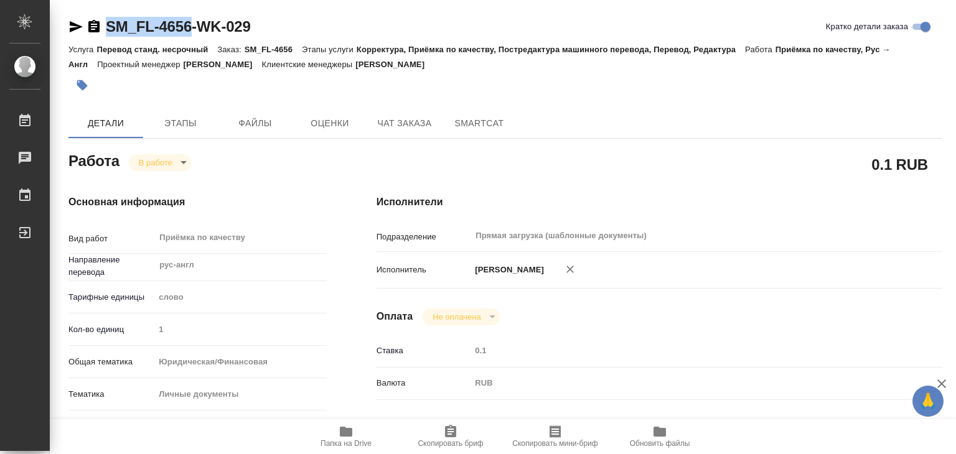
type textarea "x"
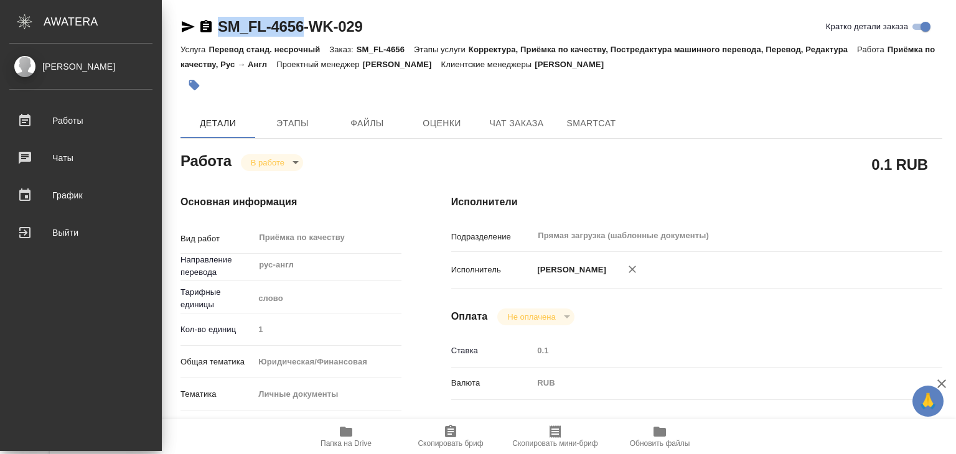
type textarea "x"
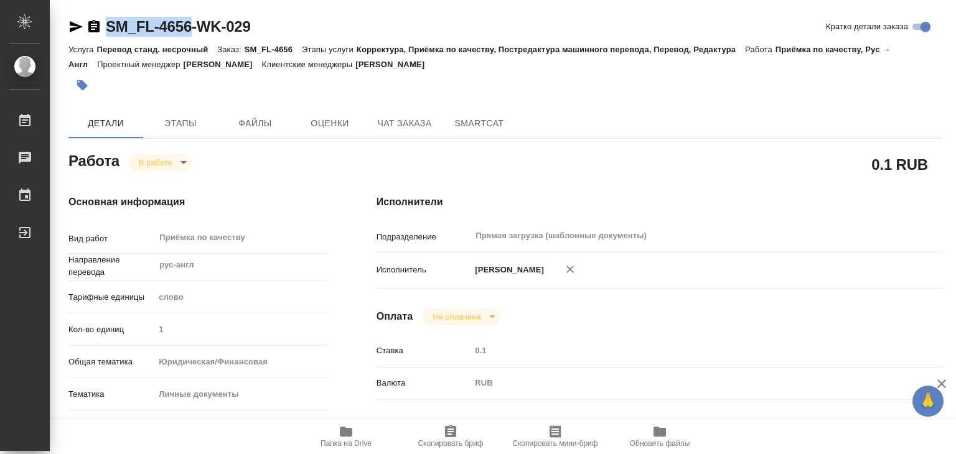
click at [87, 84] on icon "button" at bounding box center [82, 85] width 12 height 12
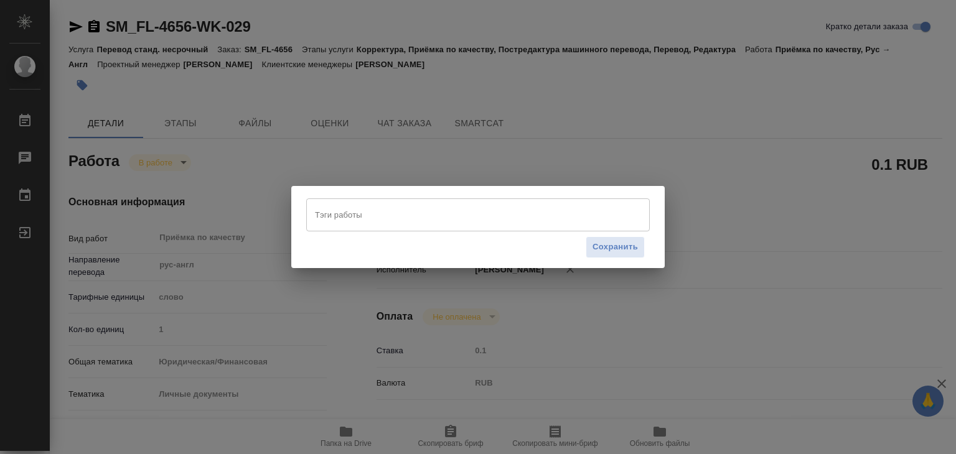
click at [395, 223] on input "Тэги работы" at bounding box center [466, 214] width 309 height 21
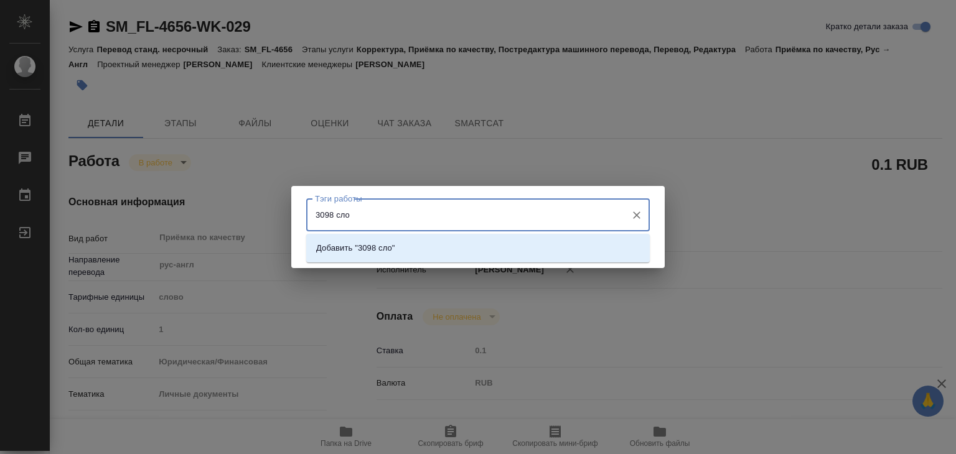
type input "3098 слов"
click at [409, 240] on li "Добавить "3098 слов"" at bounding box center [477, 248] width 343 height 22
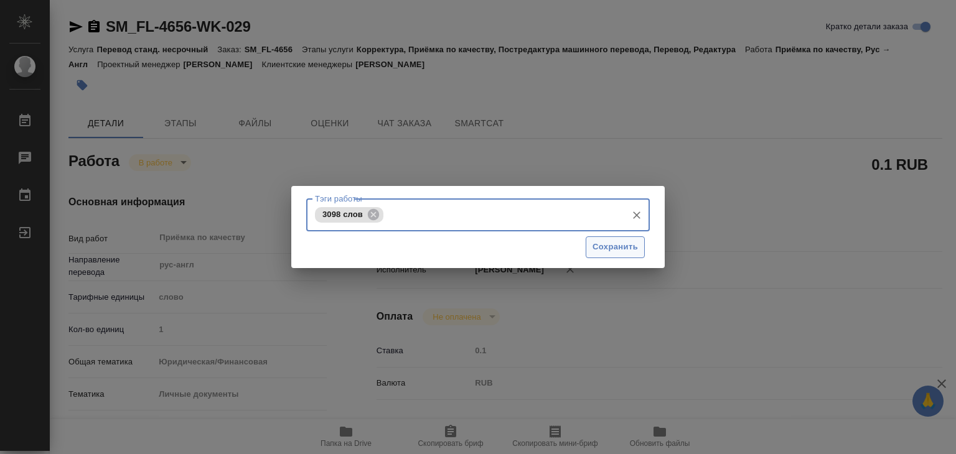
click at [616, 248] on span "Сохранить" at bounding box center [614, 247] width 45 height 14
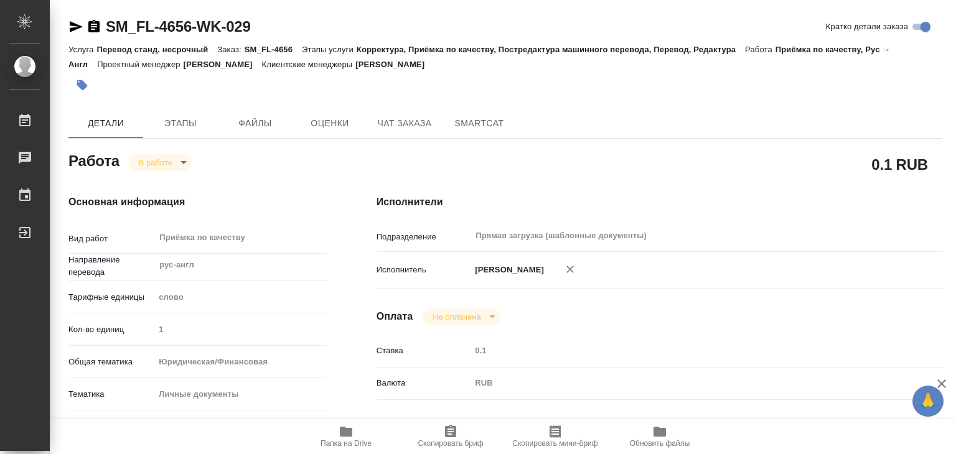
type input "inProgress"
type textarea "Приёмка по качеству"
type textarea "x"
type input "рус-англ"
type input "5a8b1489cc6b4906c91bfd90"
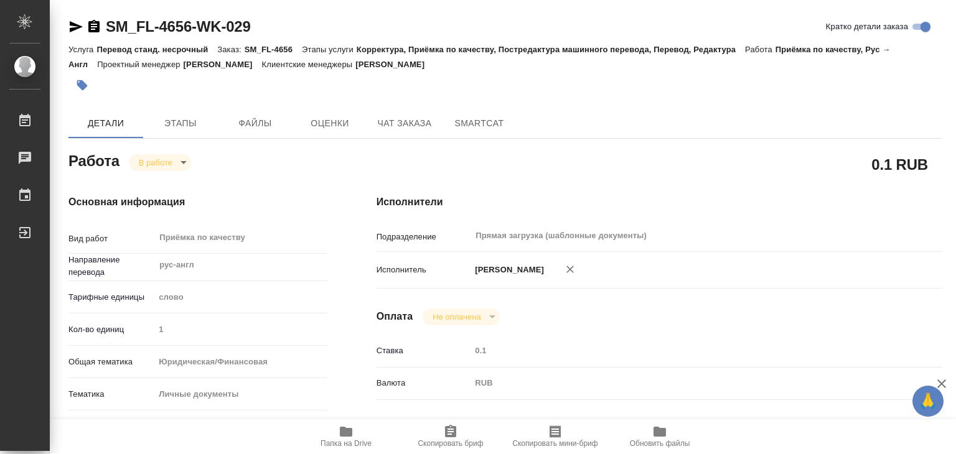
type input "1"
type input "yr-fn"
type input "5a8b8b956a9677013d343cfe"
checkbox input "true"
type input "08.09.2025 14:25"
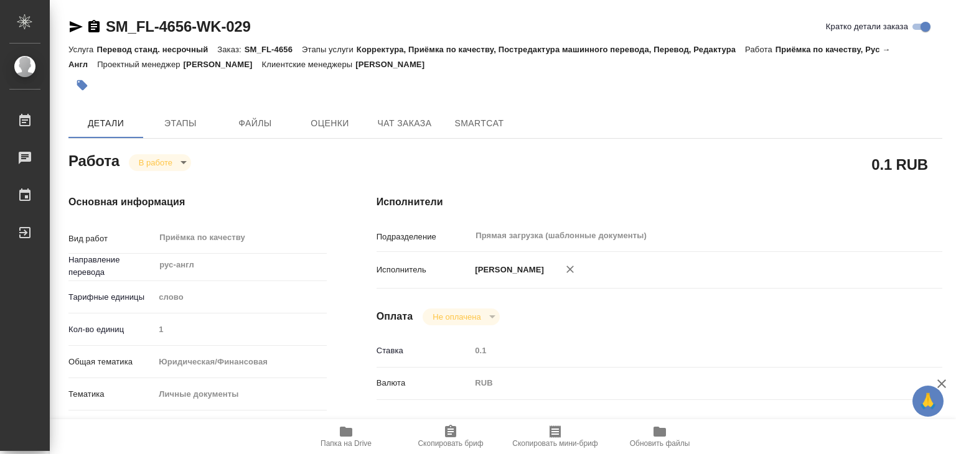
type input "09.09.2025 13:12"
type input "09.09.2025 20:00"
type input "Прямая загрузка (шаблонные документы)"
type input "notPayed"
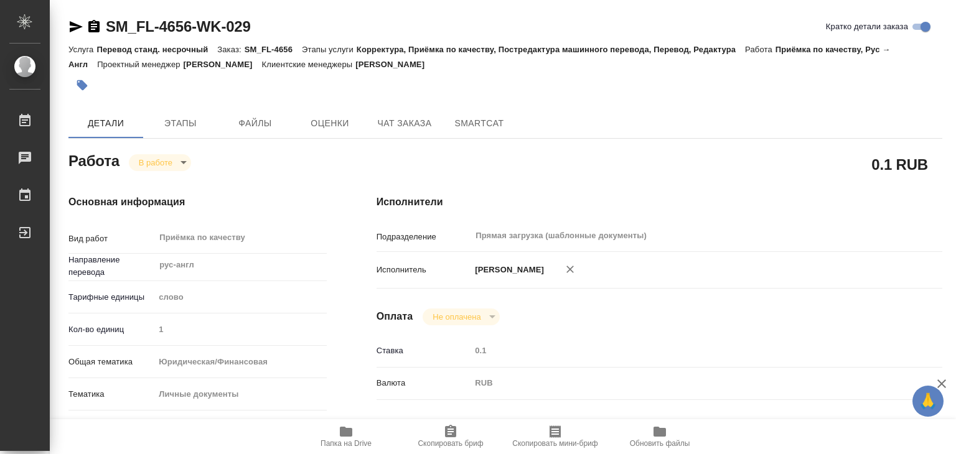
type input "0.1"
type input "RUB"
type input "Алилекова Валерия"
type textarea "x"
type textarea "/Clients/FL_SM/Orders/SM_FL-4656/Corrected/SM_FL-4656-WK-029"
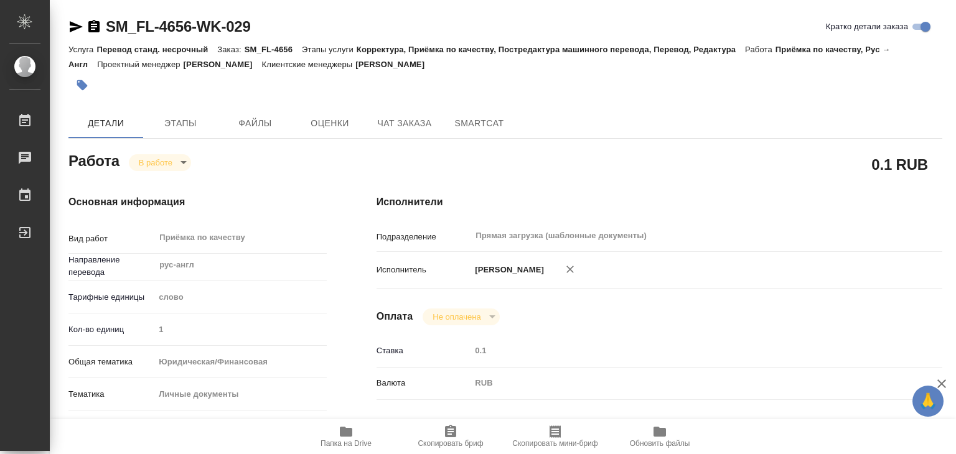
type textarea "x"
type input "SM_FL-4656"
type input "Перевод станд. несрочный"
type input "Корректура, Приёмка по качеству, Постредактура машинного перевода, Перевод, Ред…"
type input "Шульгина Анна"
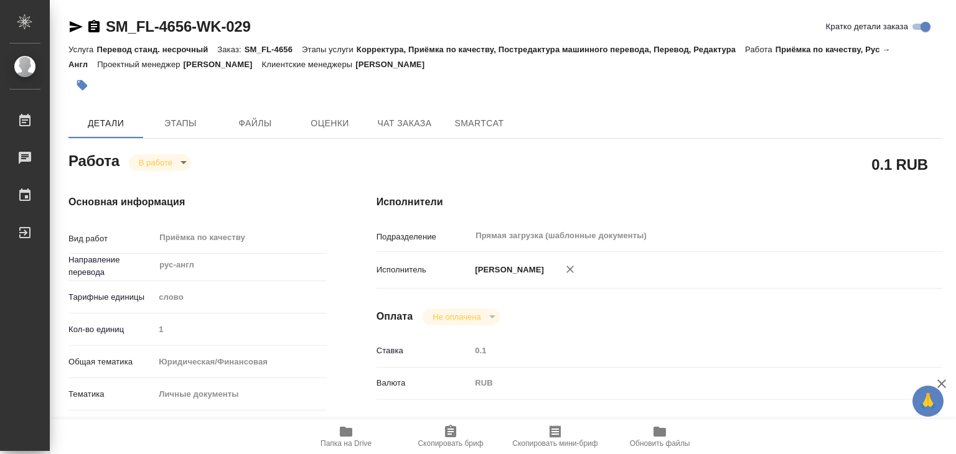
type input "Петрова Валерия"
type input "/Clients/FL_SM/Orders/SM_FL-4656"
type textarea "x"
type textarea "ру-исп - доверка испания+апостиль, ру-англ - сорб+апостиль, доверка сша+апостил…"
type textarea "x"
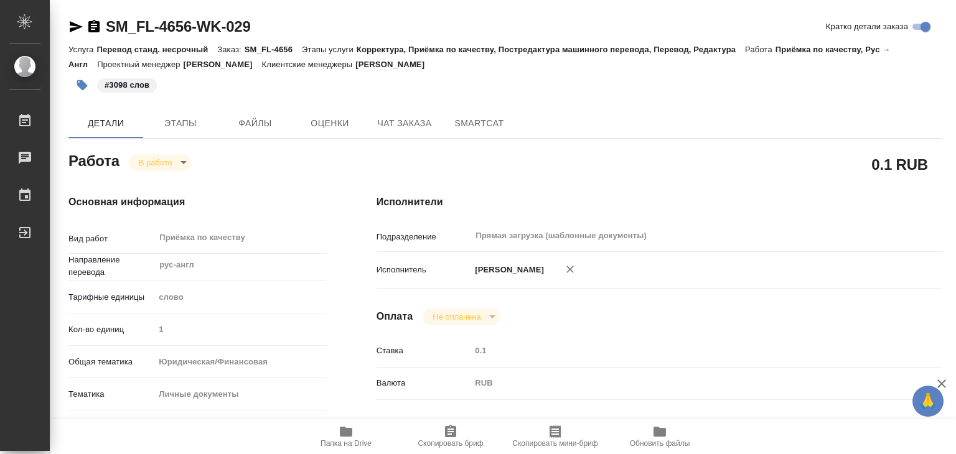
type textarea "x"
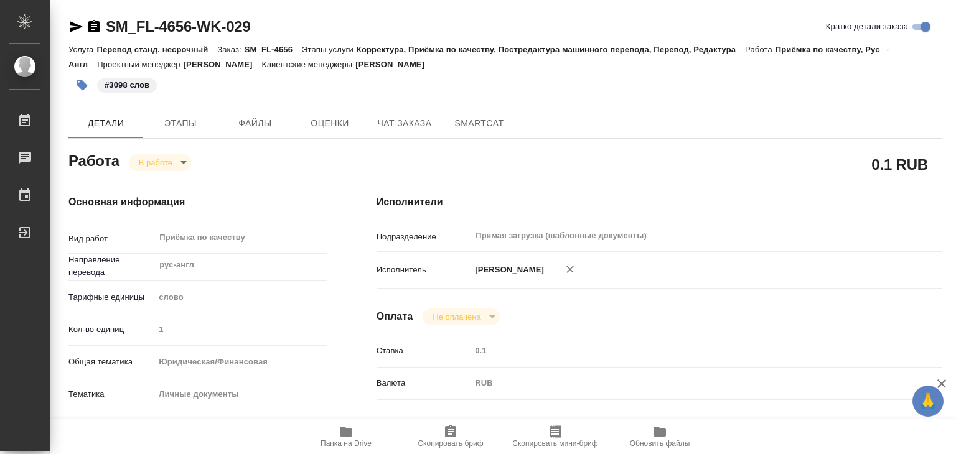
type textarea "x"
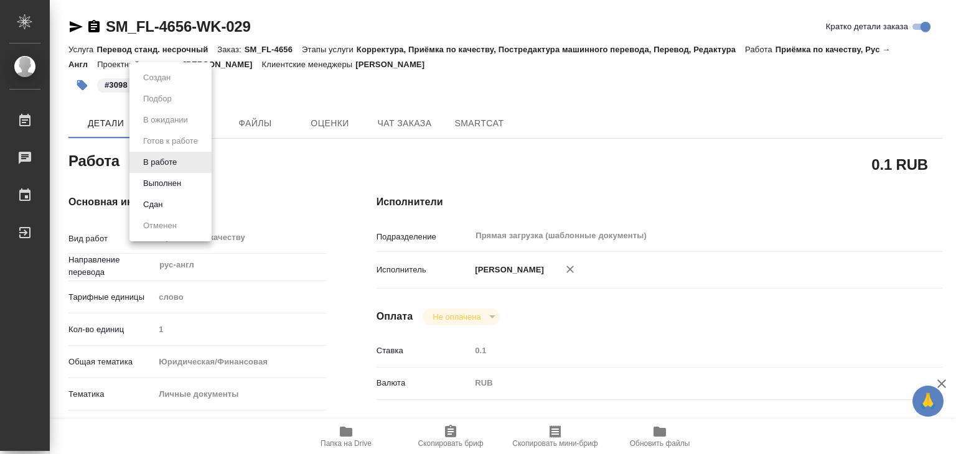
click at [169, 158] on body "🙏 .cls-1 fill:#fff; AWATERA Alilekova Valeriya Работы 0 Чаты График Выйти SM_FL…" at bounding box center [478, 227] width 956 height 454
type textarea "x"
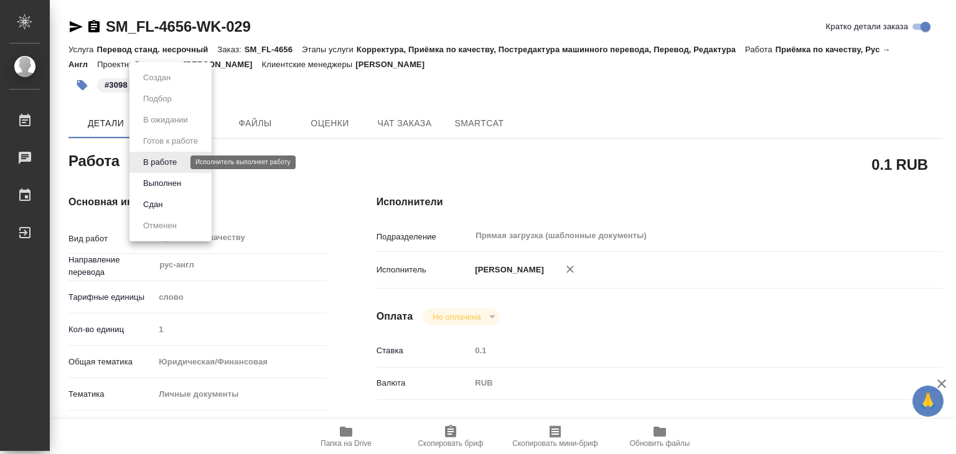
type textarea "x"
click at [173, 179] on button "Выполнен" at bounding box center [161, 184] width 45 height 14
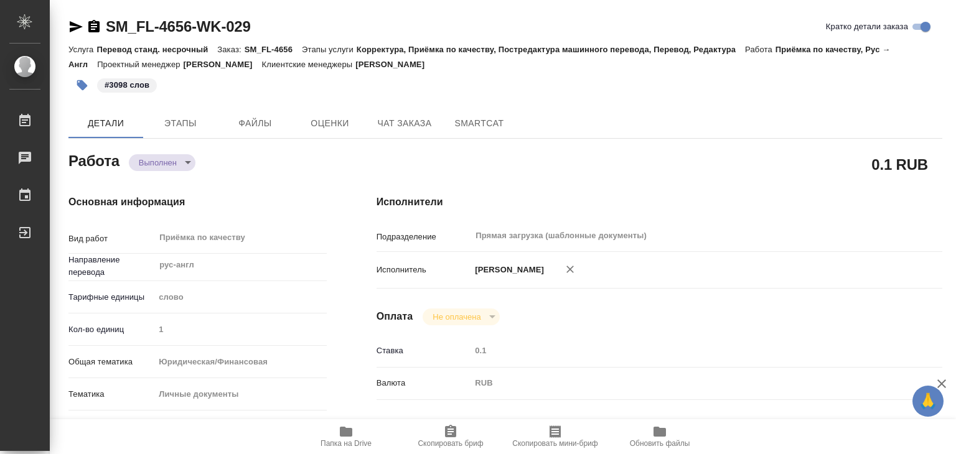
type textarea "x"
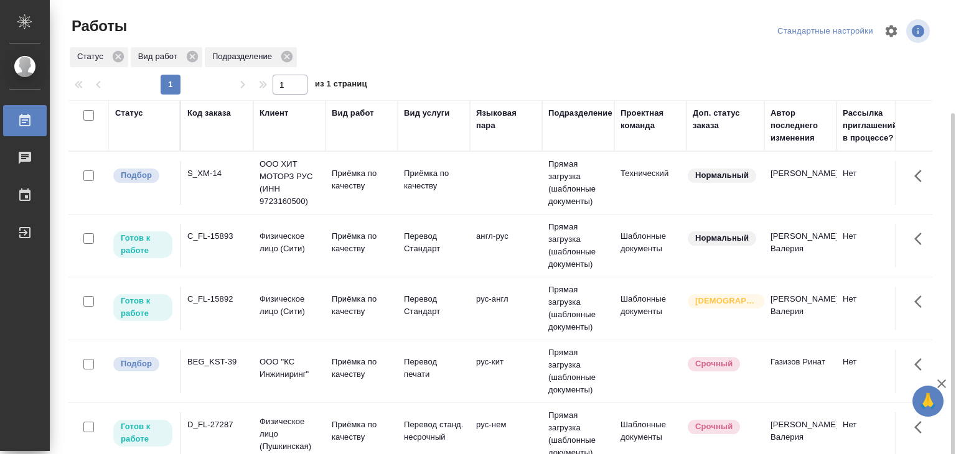
scroll to position [62, 0]
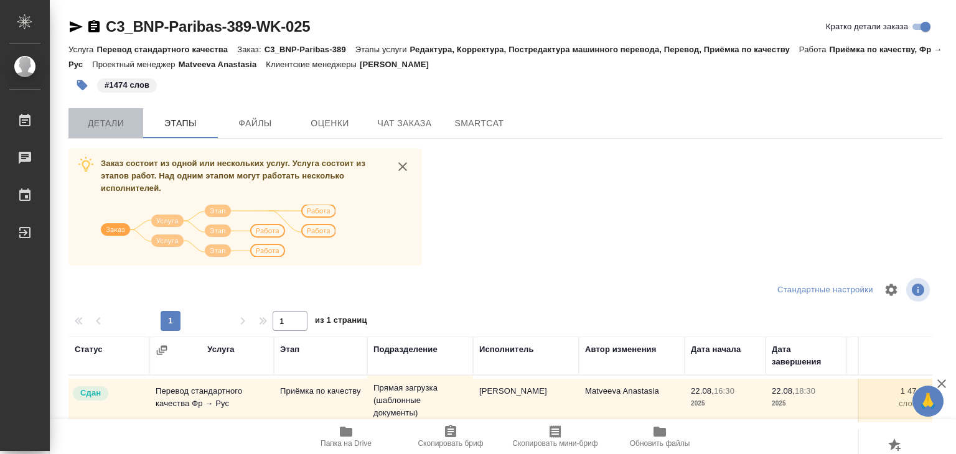
click at [101, 125] on span "Детали" at bounding box center [106, 124] width 60 height 16
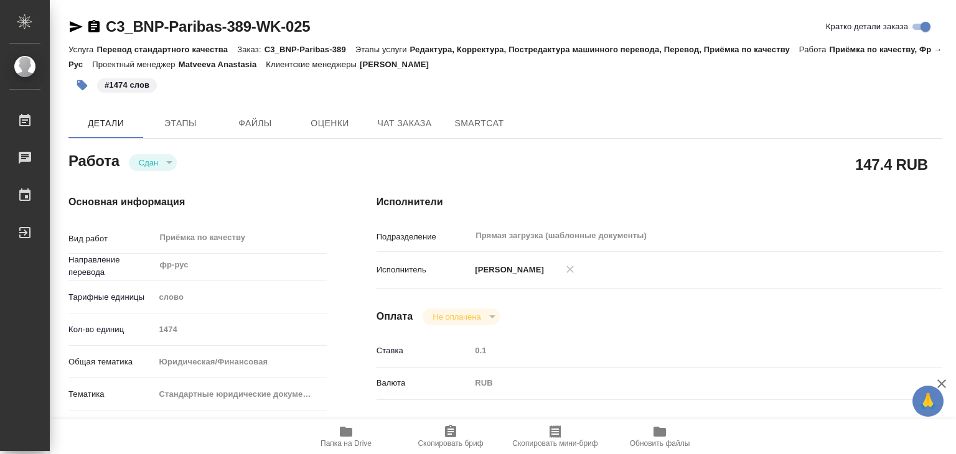
type textarea "x"
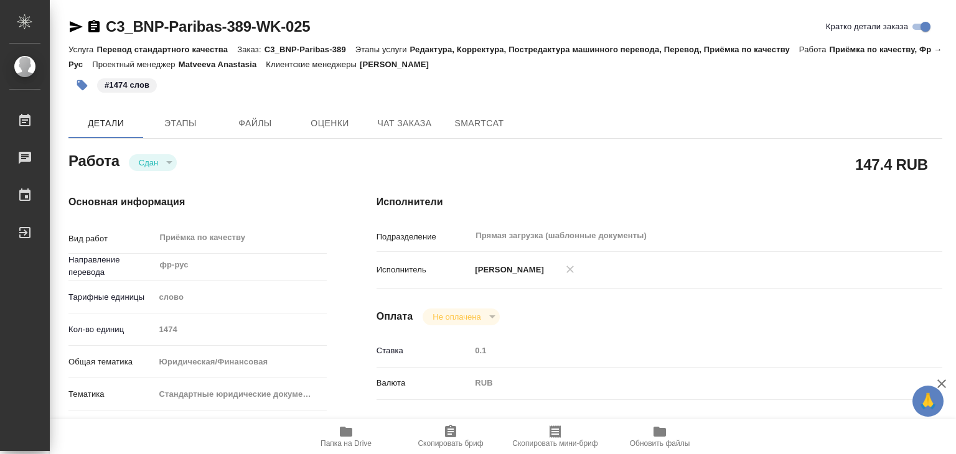
type textarea "x"
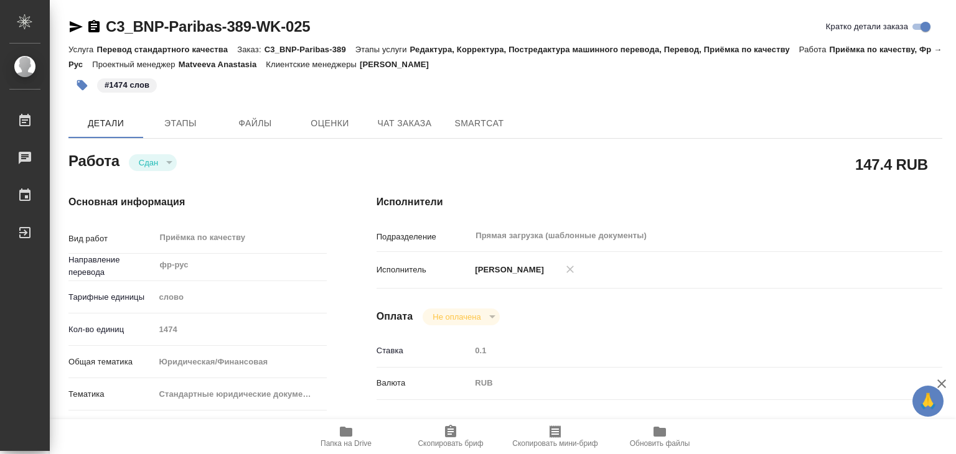
type textarea "x"
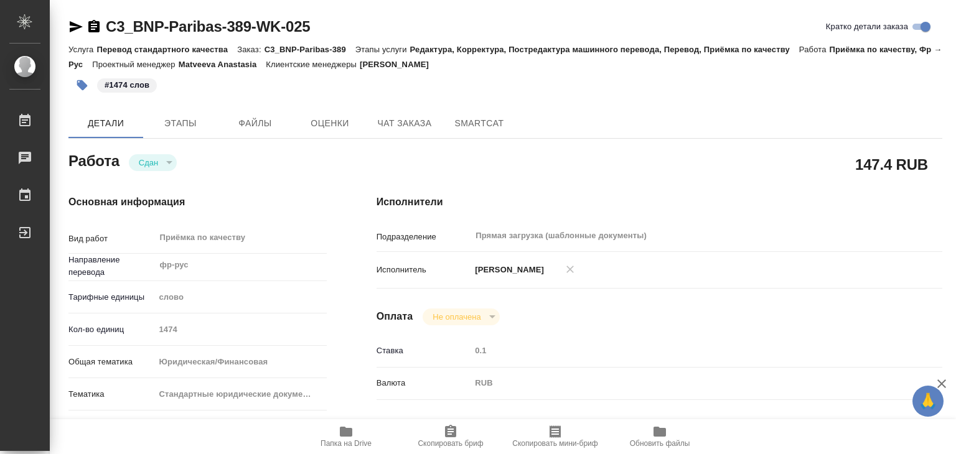
type textarea "x"
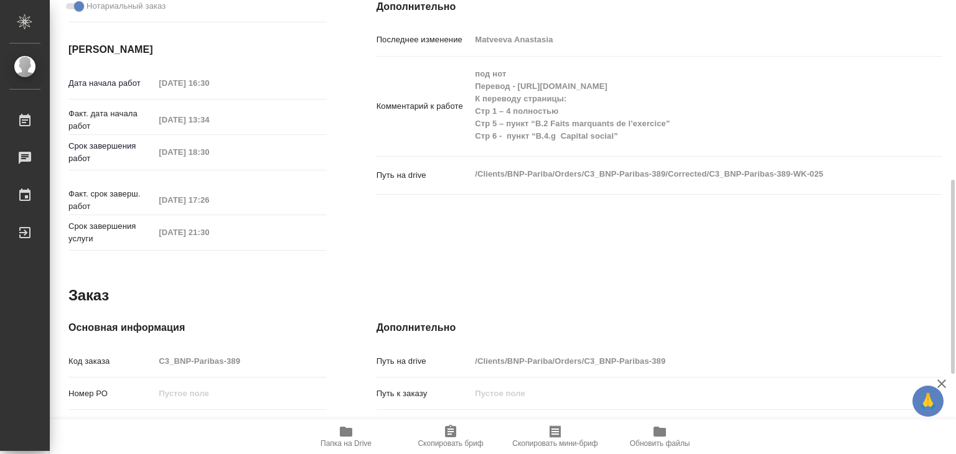
scroll to position [607, 0]
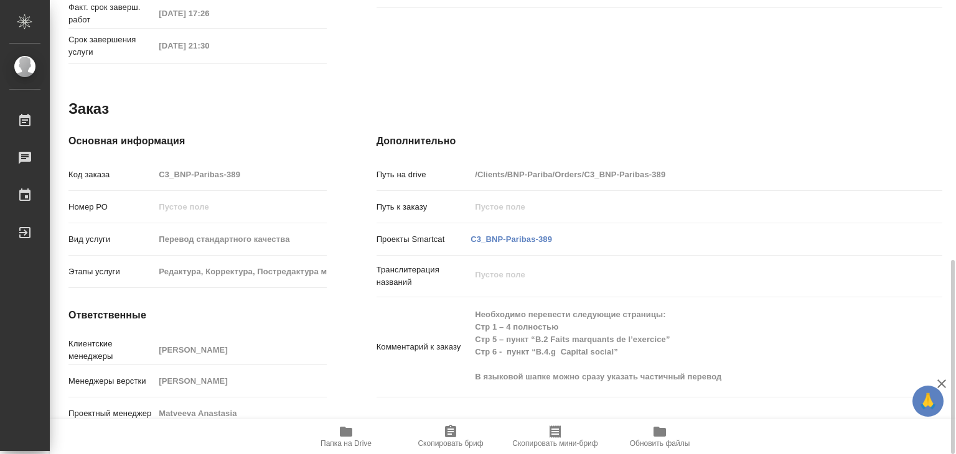
type textarea "x"
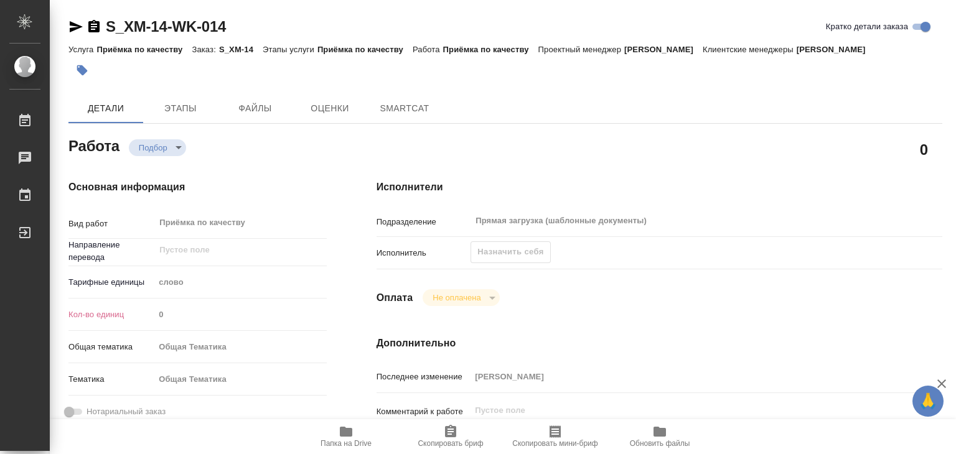
type textarea "x"
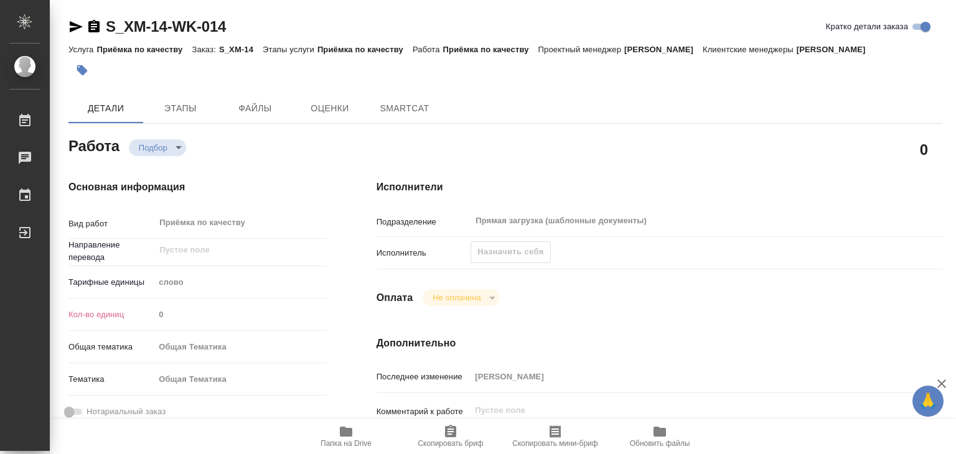
type textarea "x"
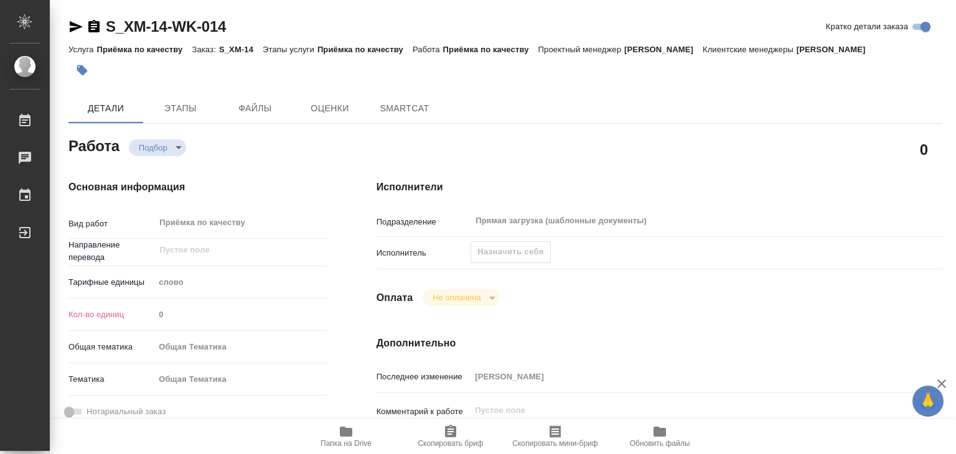
type textarea "x"
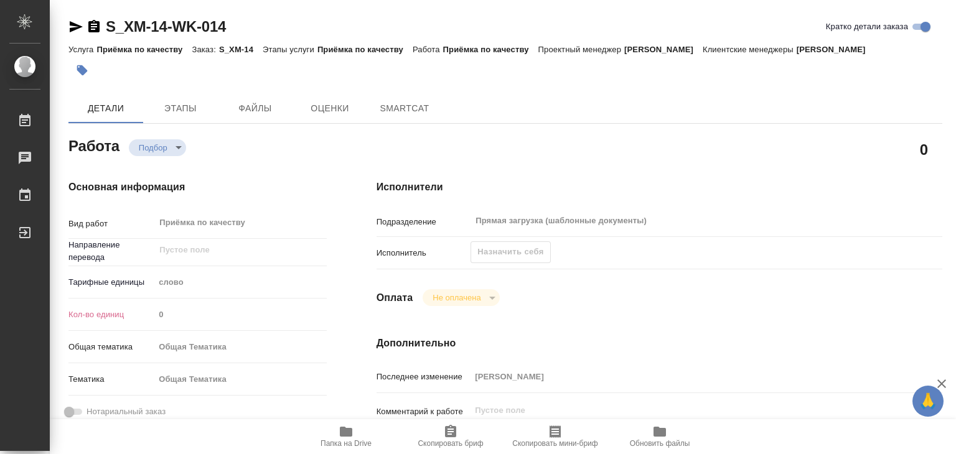
type textarea "x"
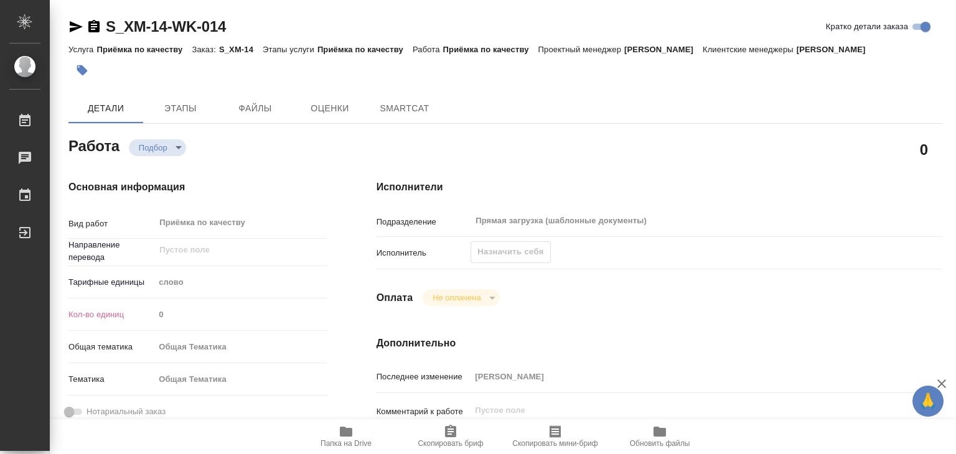
type textarea "x"
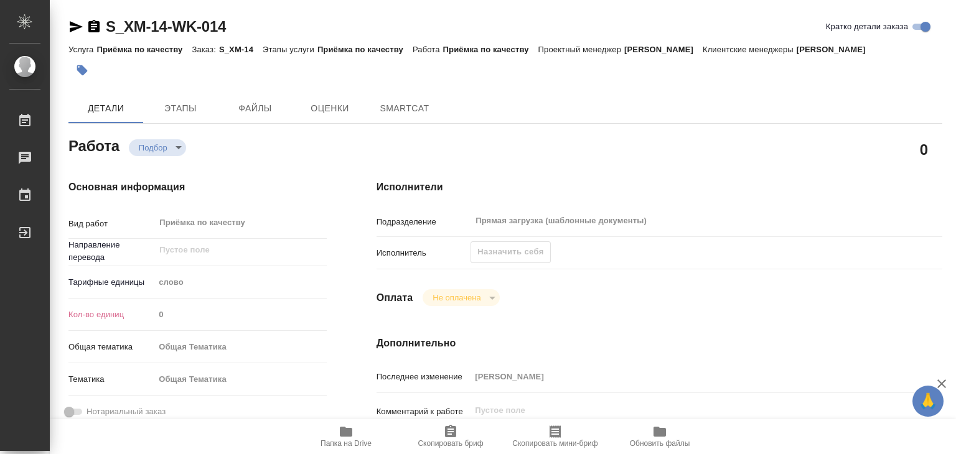
type textarea "x"
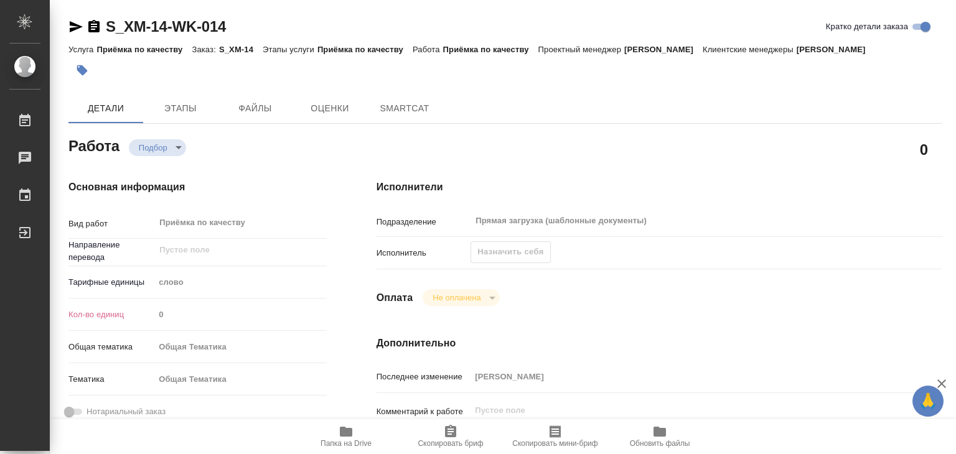
type textarea "x"
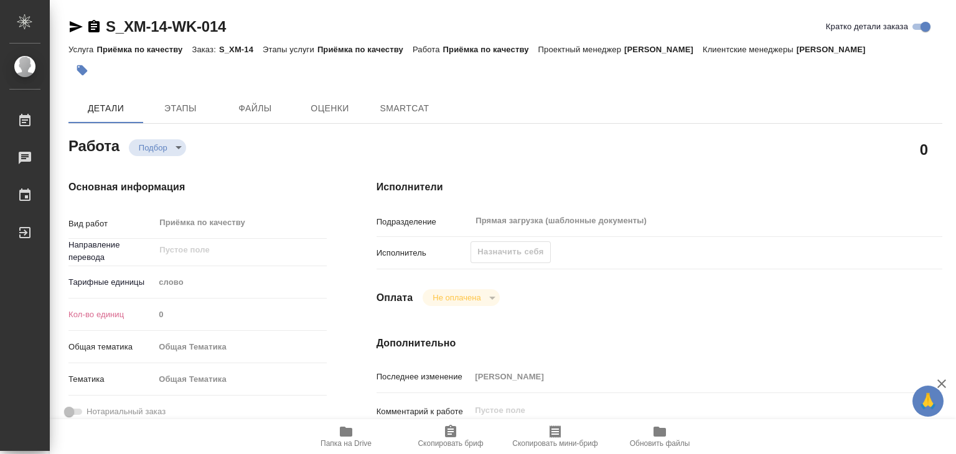
type textarea "x"
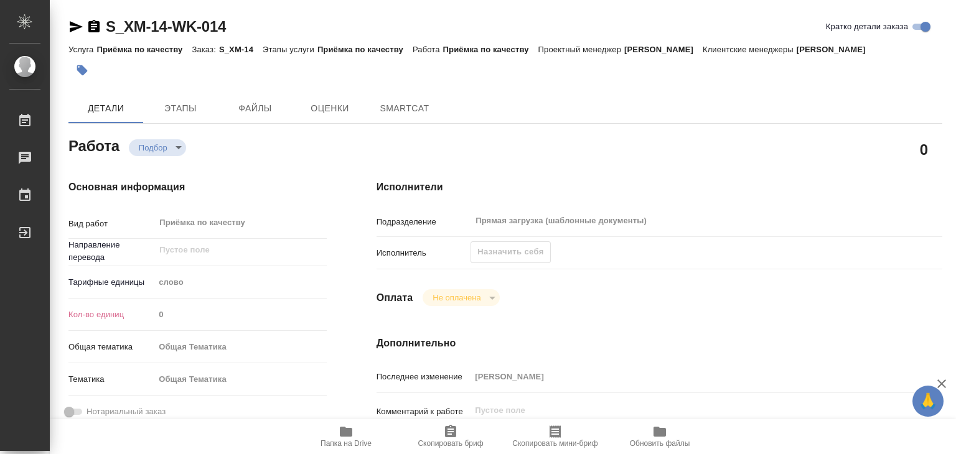
type textarea "x"
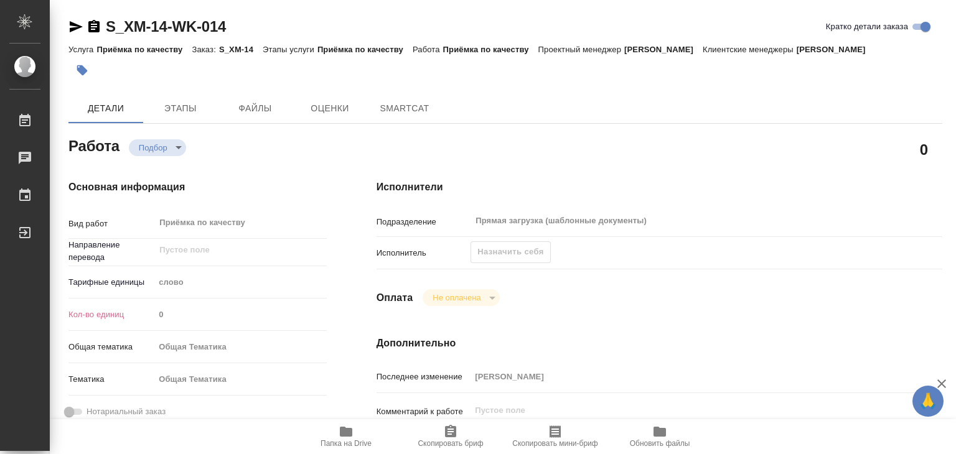
type textarea "x"
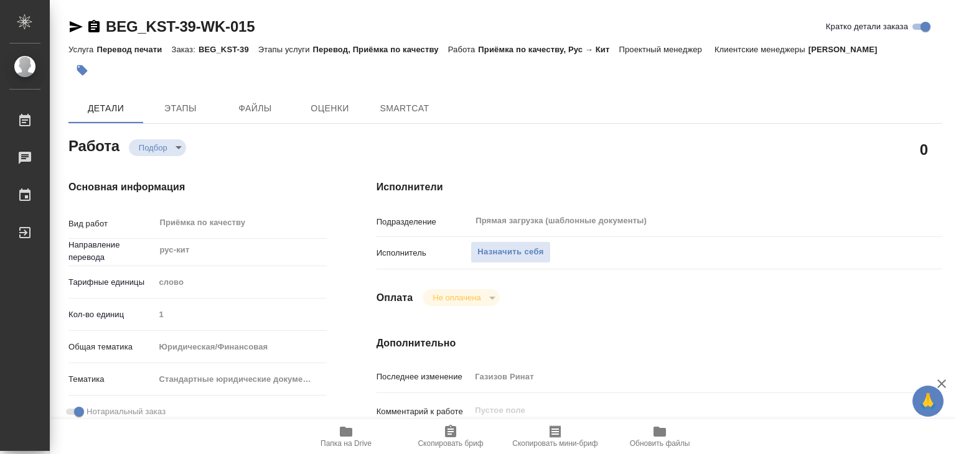
type textarea "x"
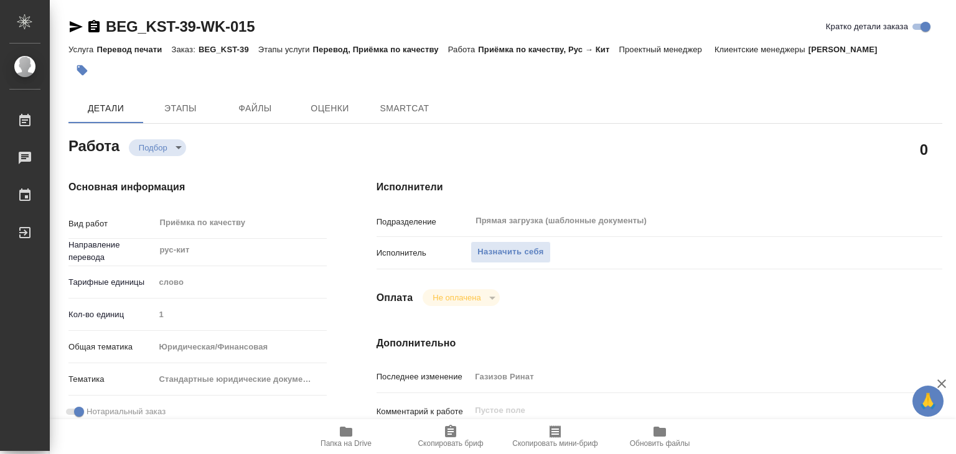
type textarea "x"
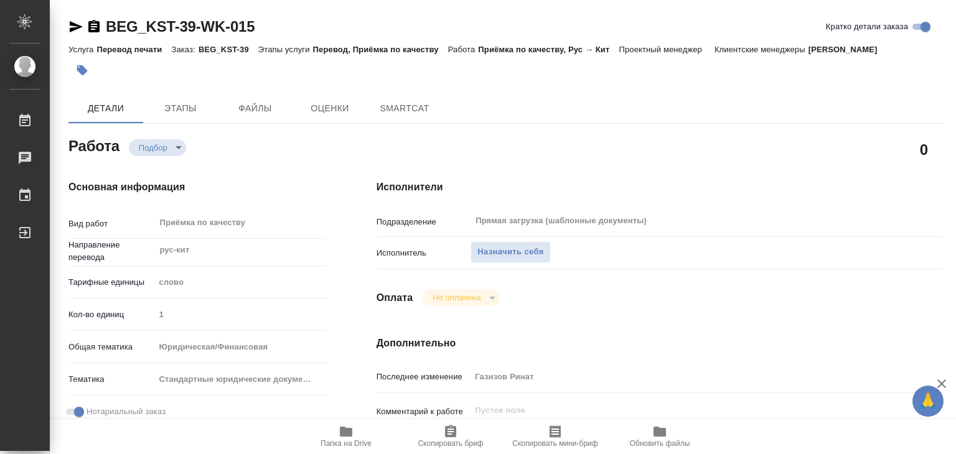
type textarea "x"
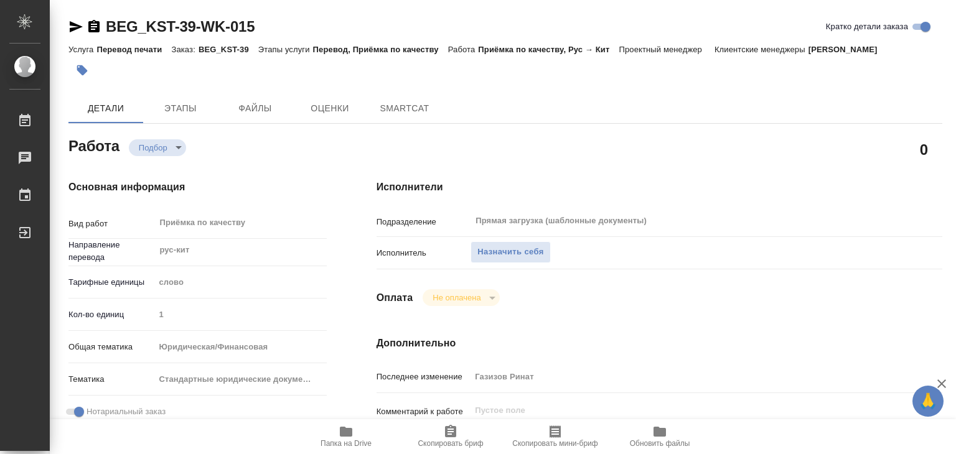
type textarea "x"
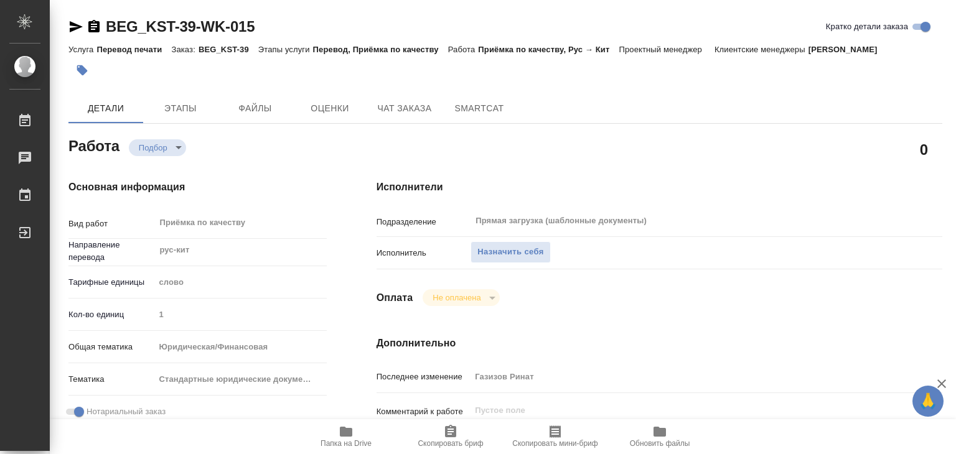
scroll to position [249, 0]
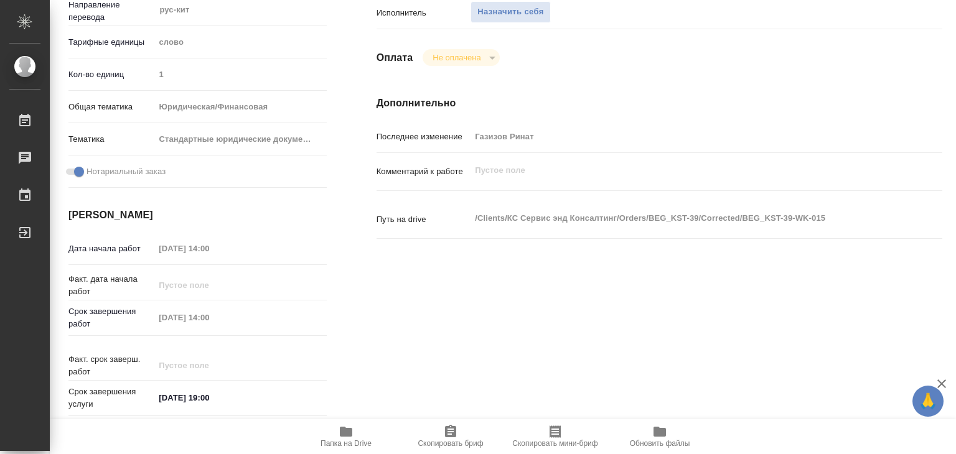
type textarea "x"
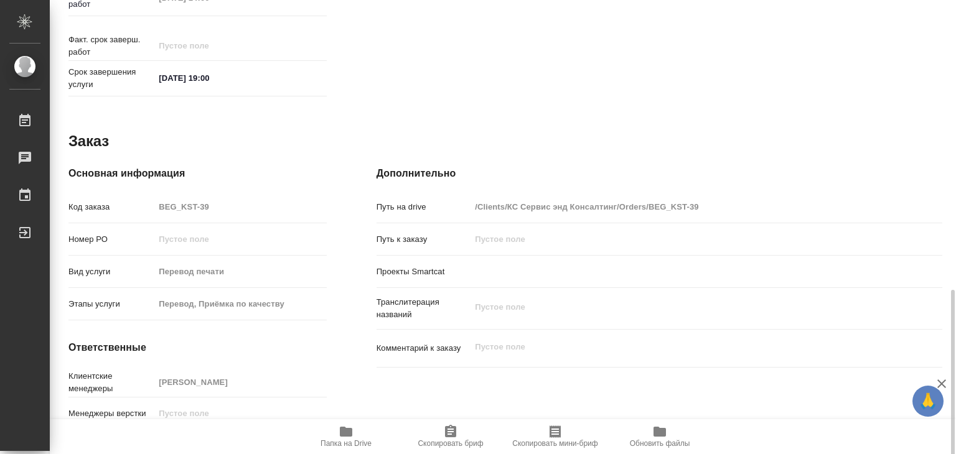
scroll to position [592, 0]
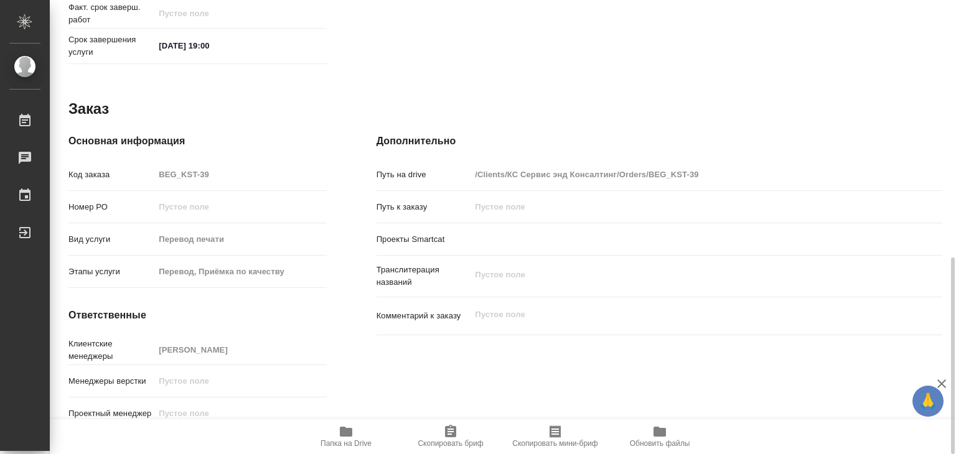
type textarea "x"
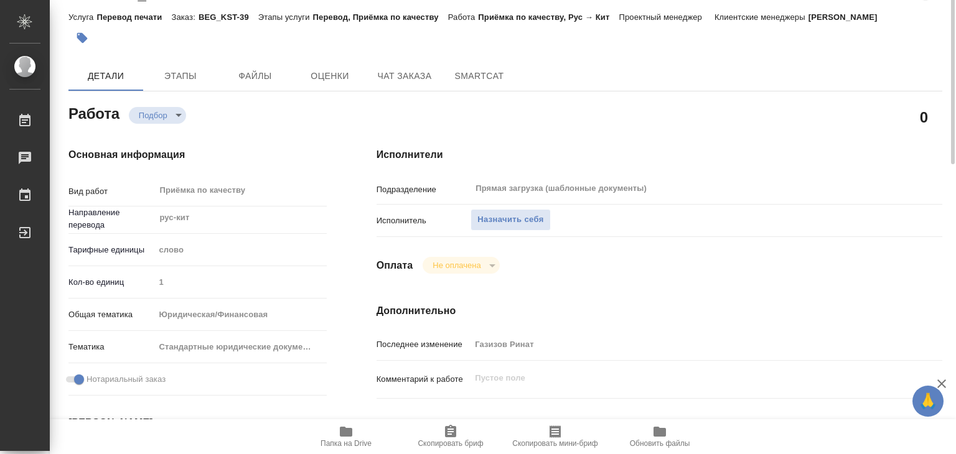
scroll to position [0, 0]
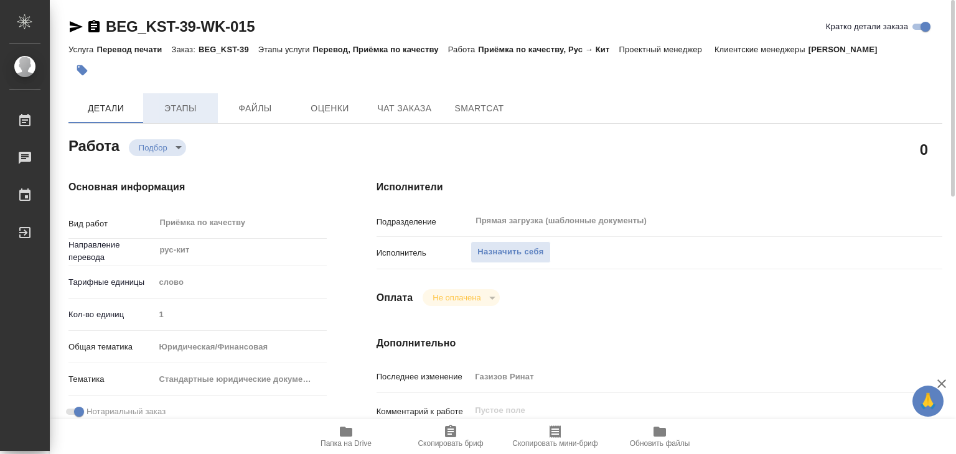
click at [180, 118] on button "Этапы" at bounding box center [180, 108] width 75 height 30
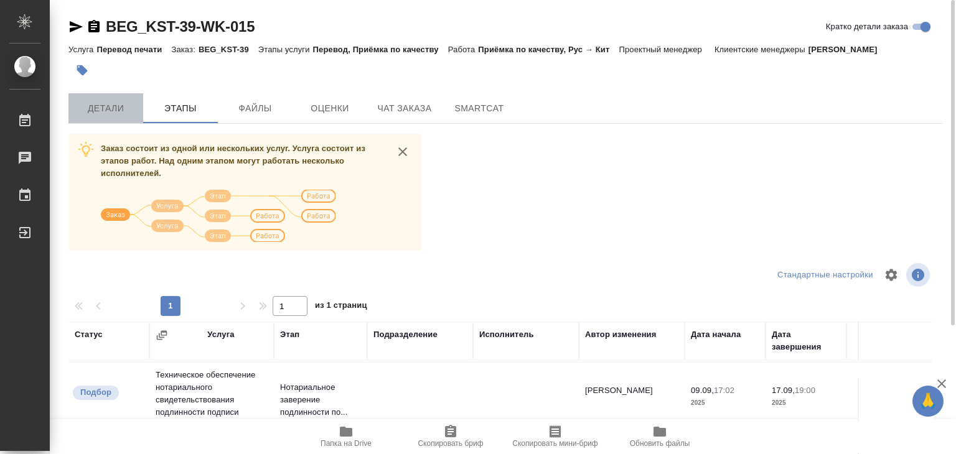
click at [114, 110] on span "Детали" at bounding box center [106, 109] width 60 height 16
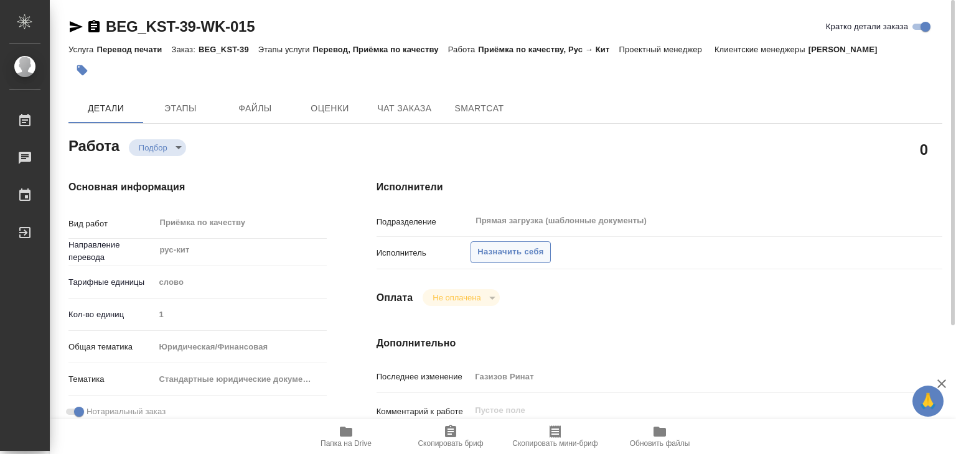
type textarea "x"
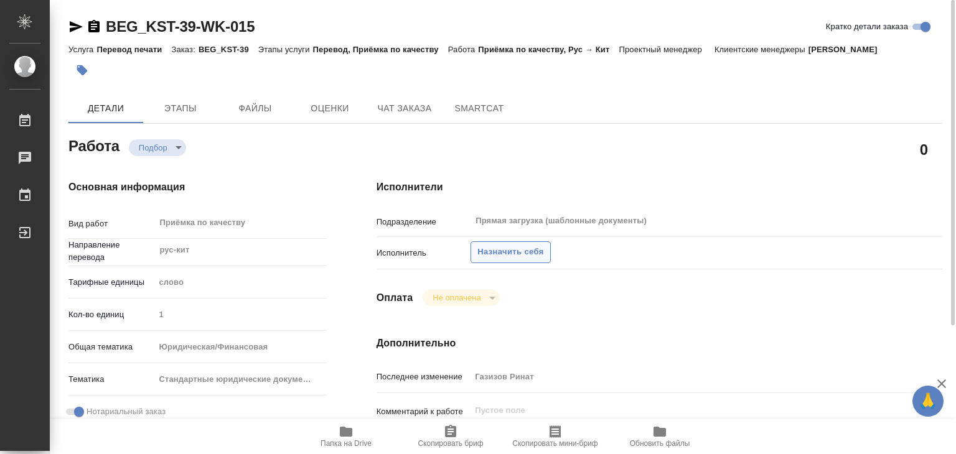
type textarea "x"
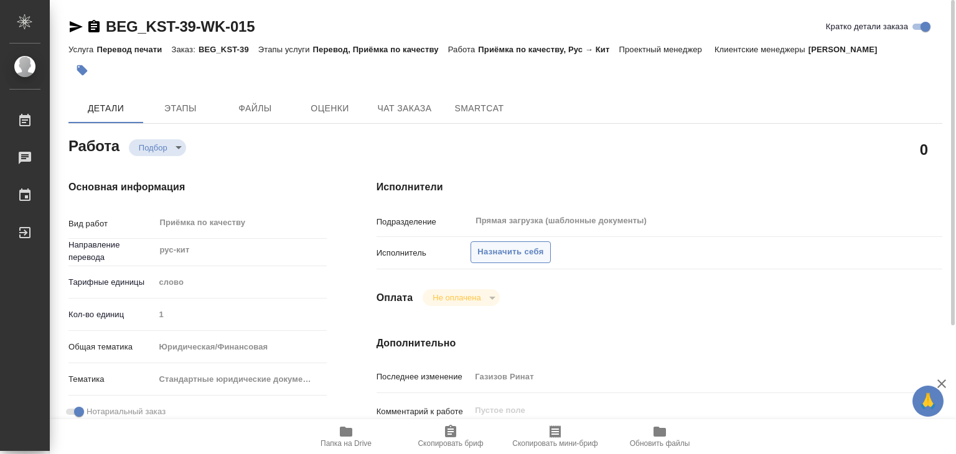
type textarea "x"
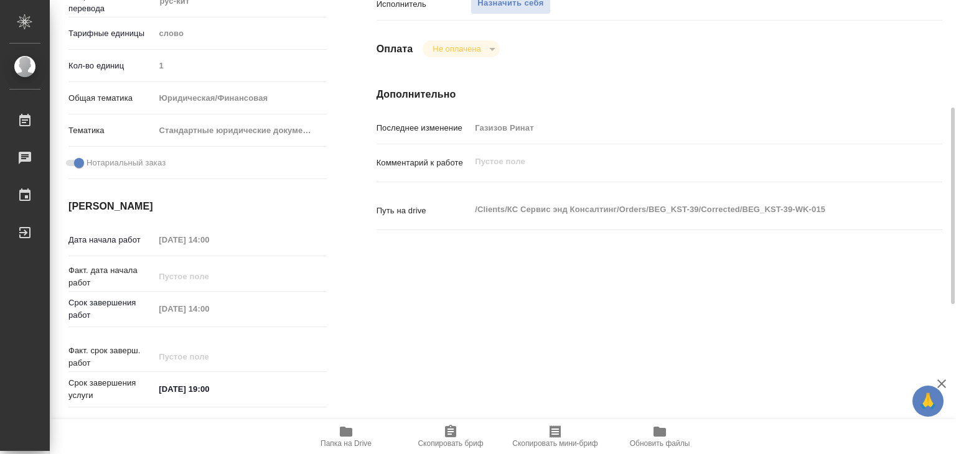
scroll to position [311, 0]
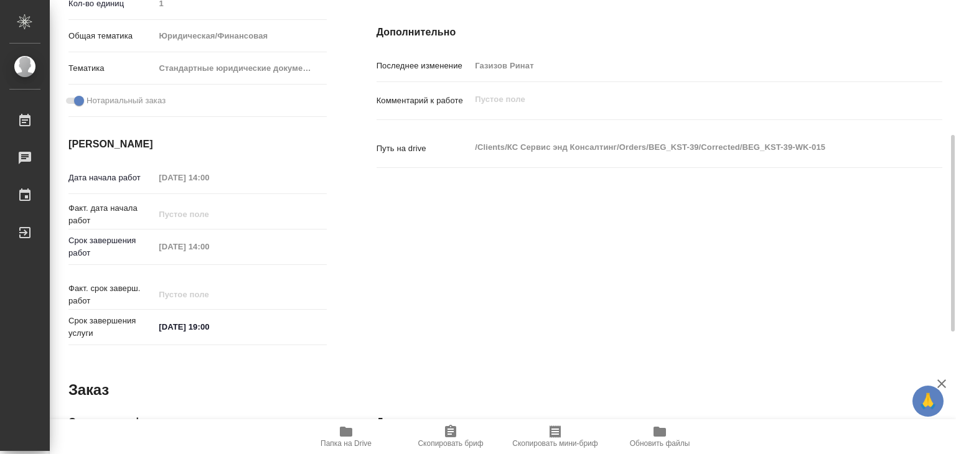
type textarea "x"
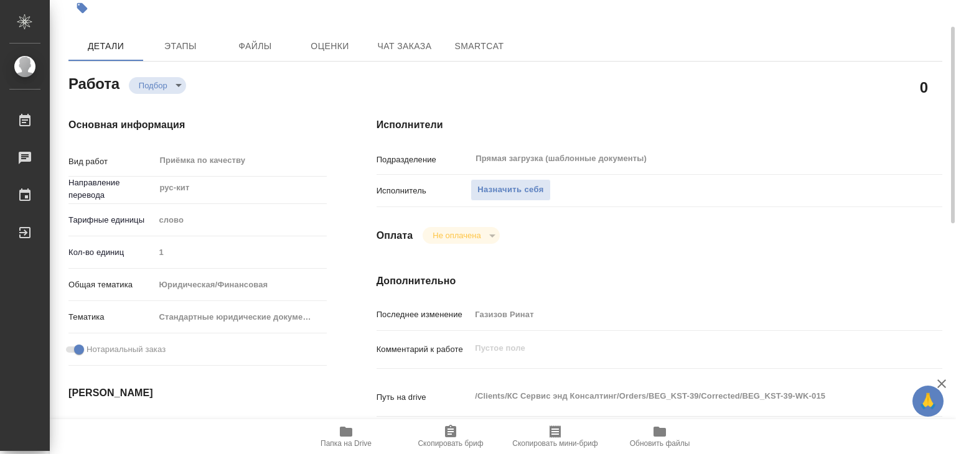
scroll to position [0, 0]
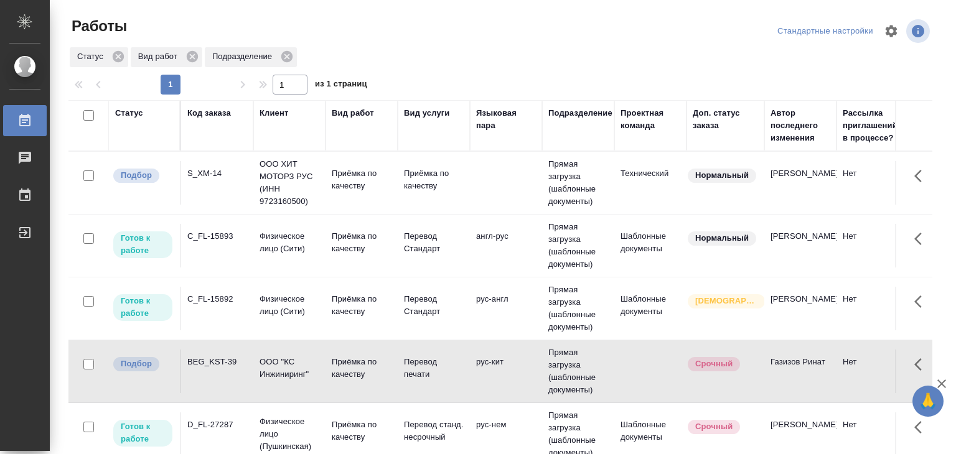
scroll to position [101, 0]
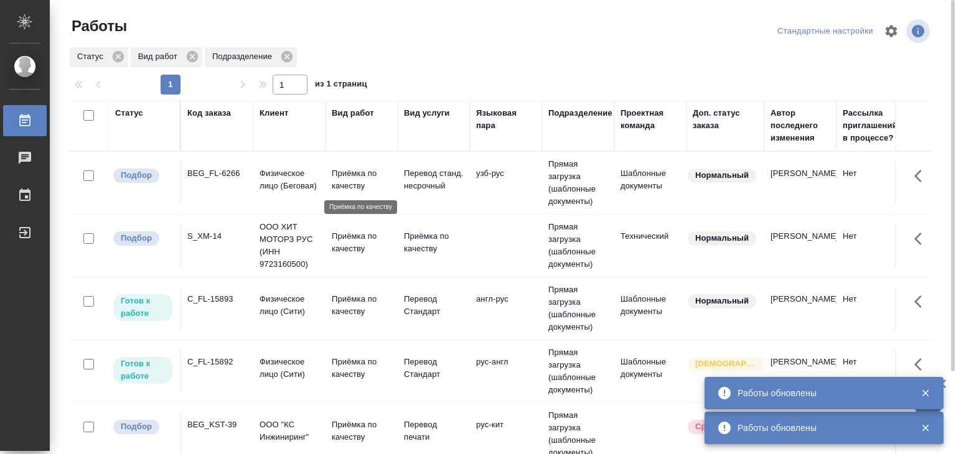
click at [350, 184] on p "Приёмка по качеству" at bounding box center [362, 179] width 60 height 25
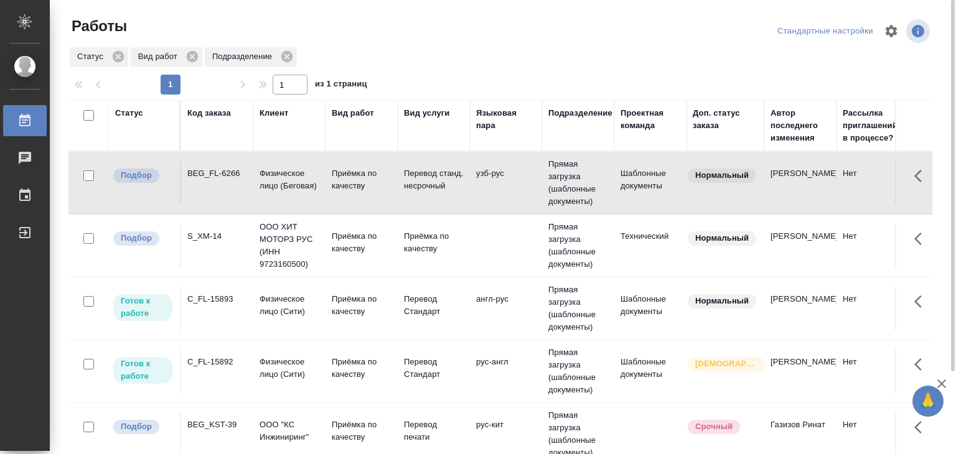
scroll to position [62, 0]
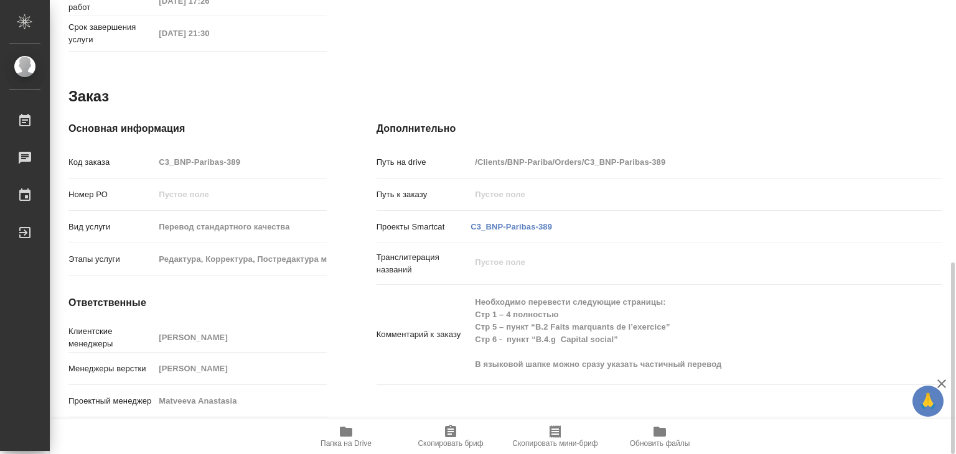
scroll to position [627, 0]
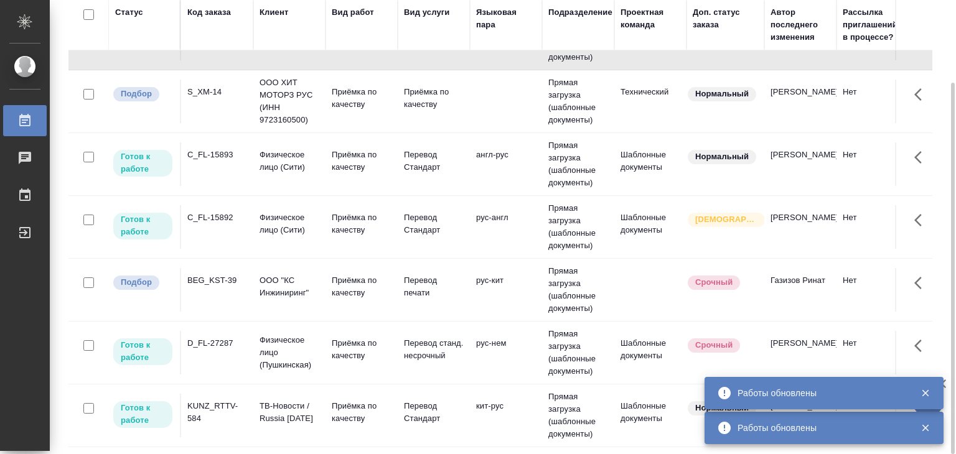
scroll to position [62, 0]
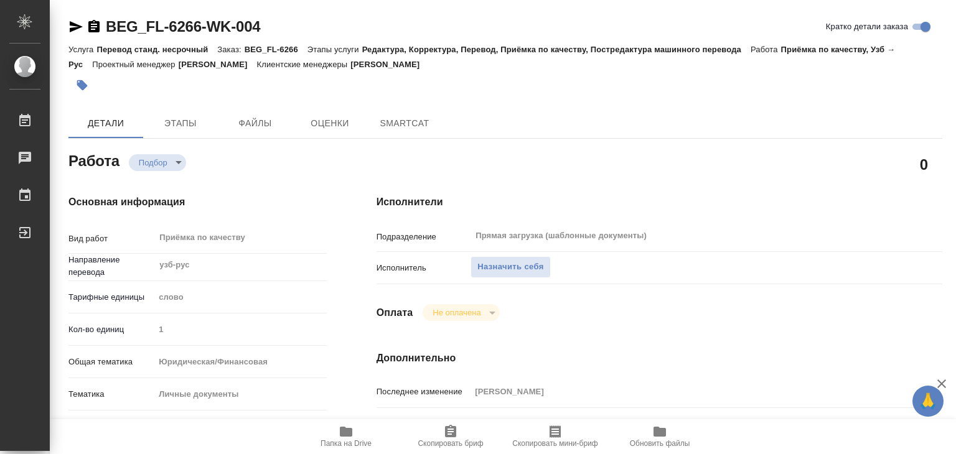
type textarea "x"
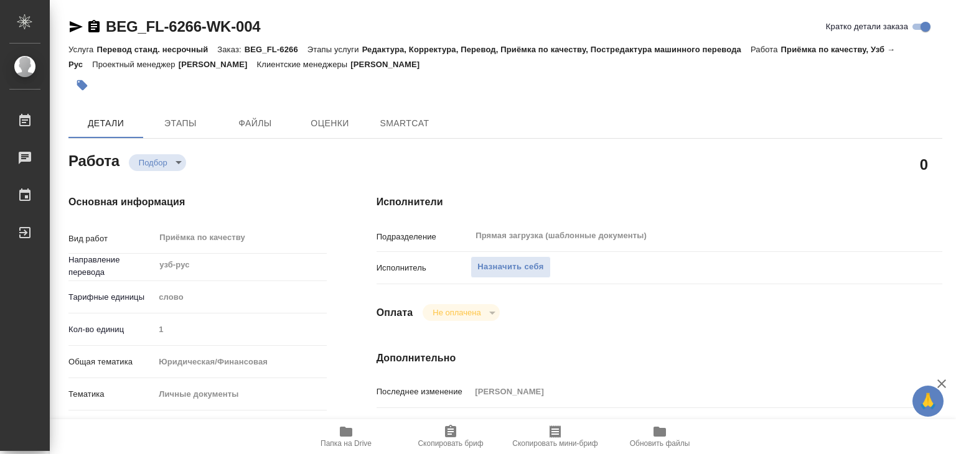
type textarea "x"
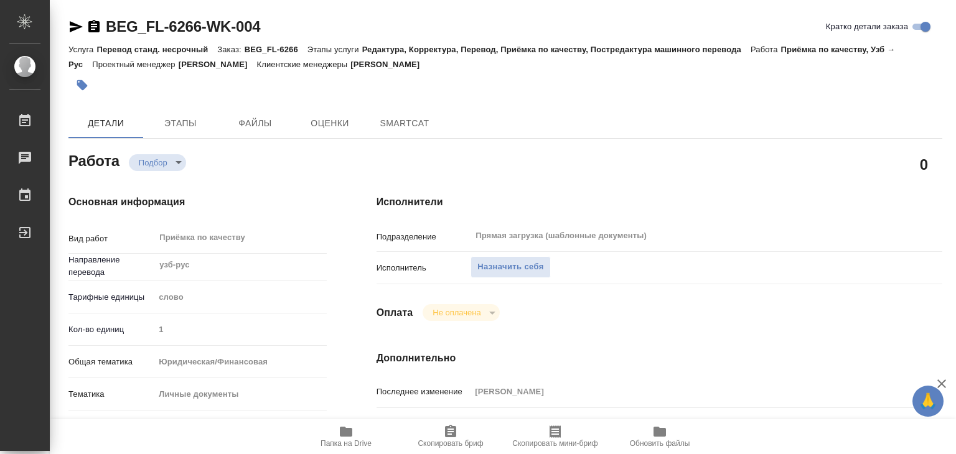
type textarea "x"
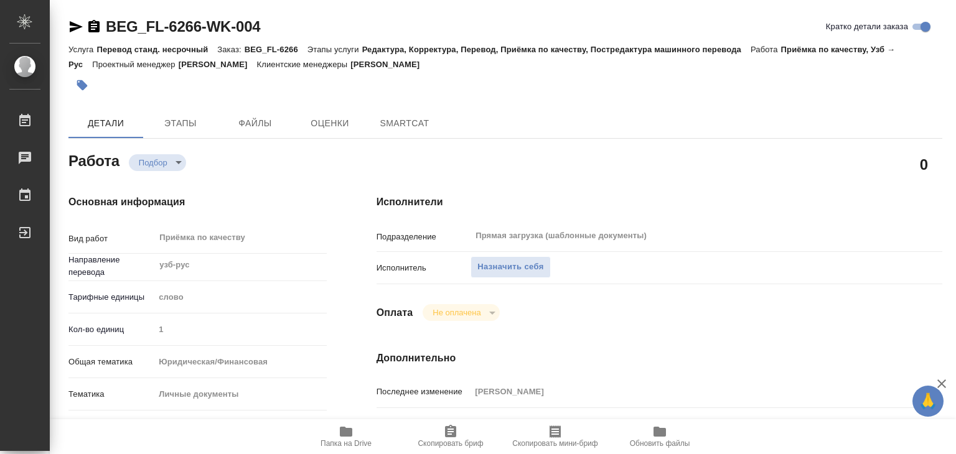
type textarea "x"
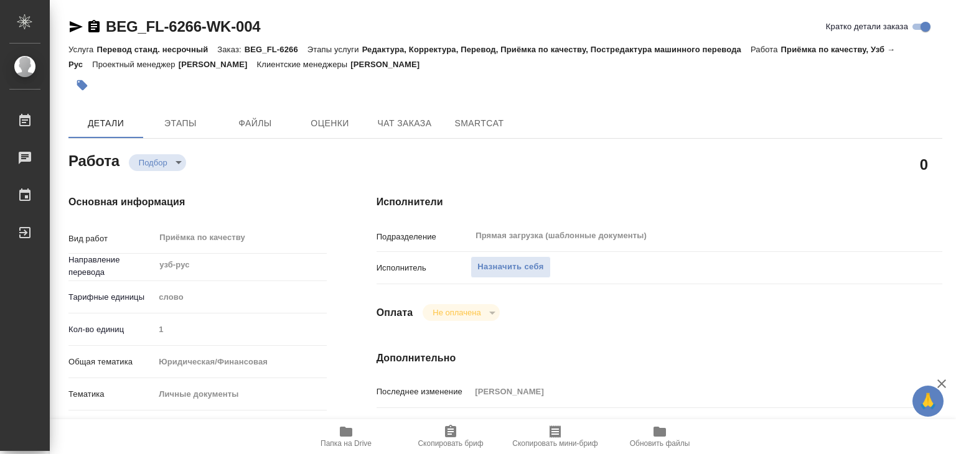
scroll to position [311, 0]
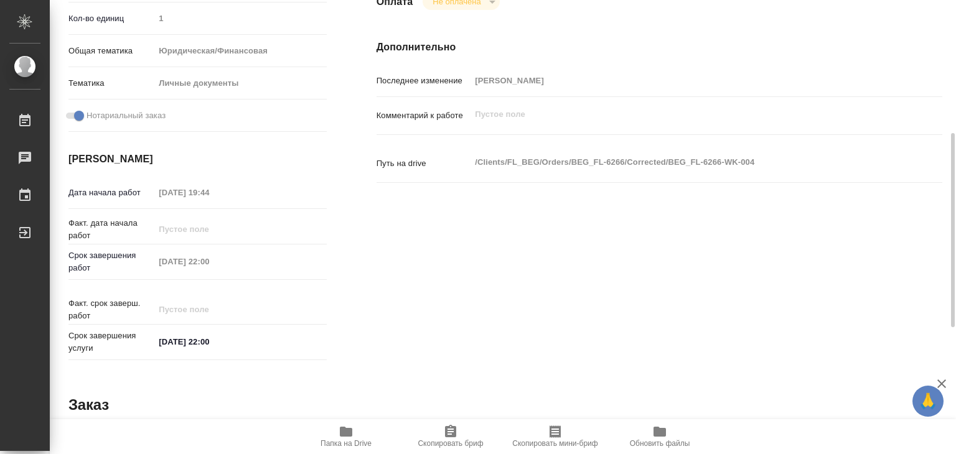
type textarea "x"
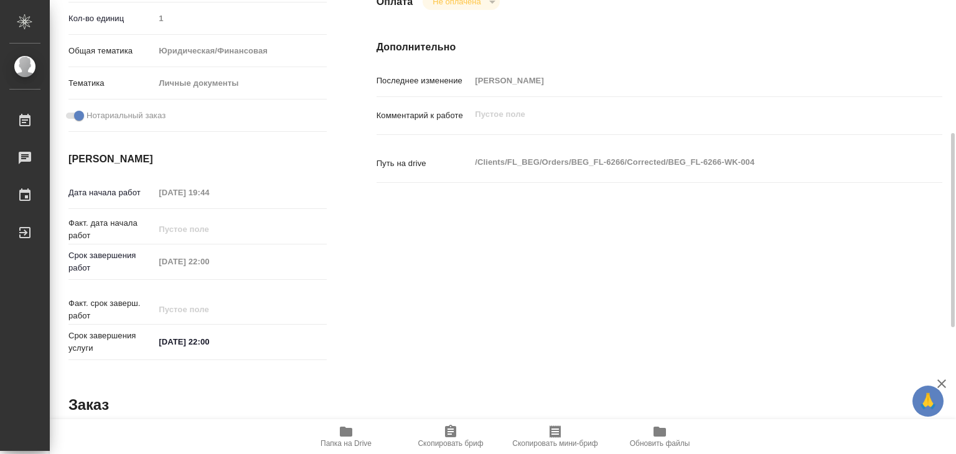
type textarea "x"
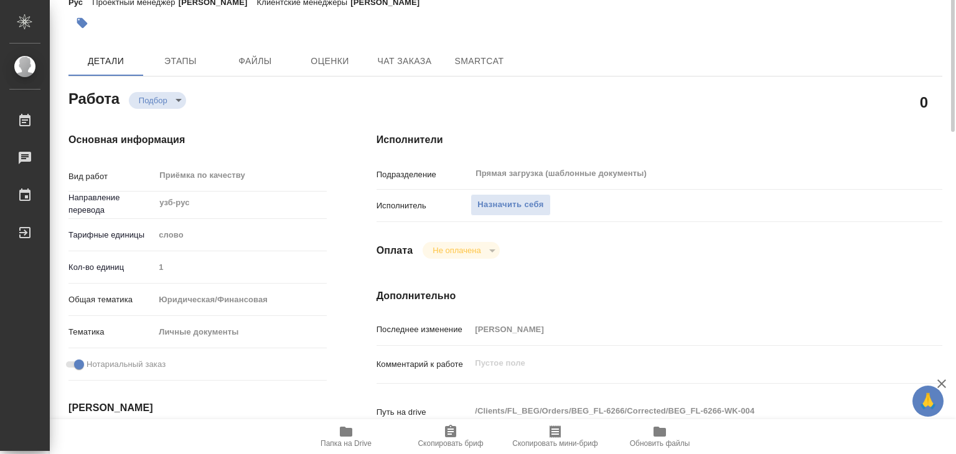
scroll to position [0, 0]
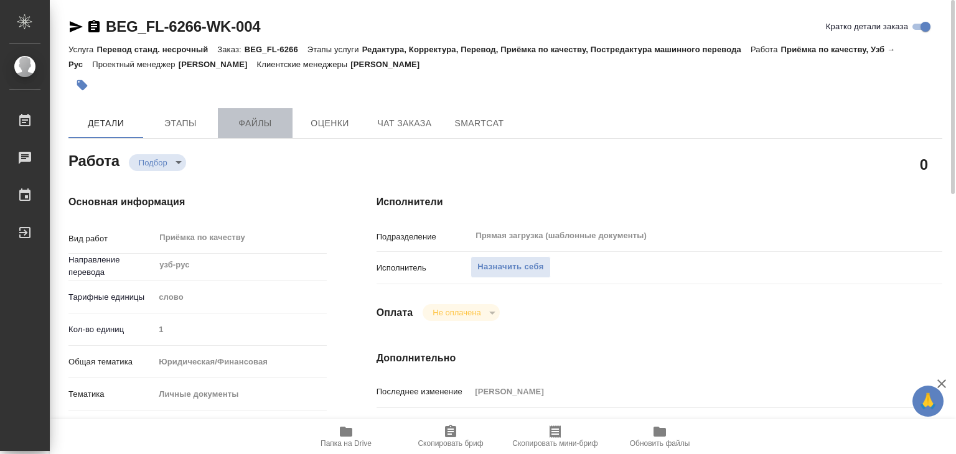
click at [260, 114] on button "Файлы" at bounding box center [255, 123] width 75 height 30
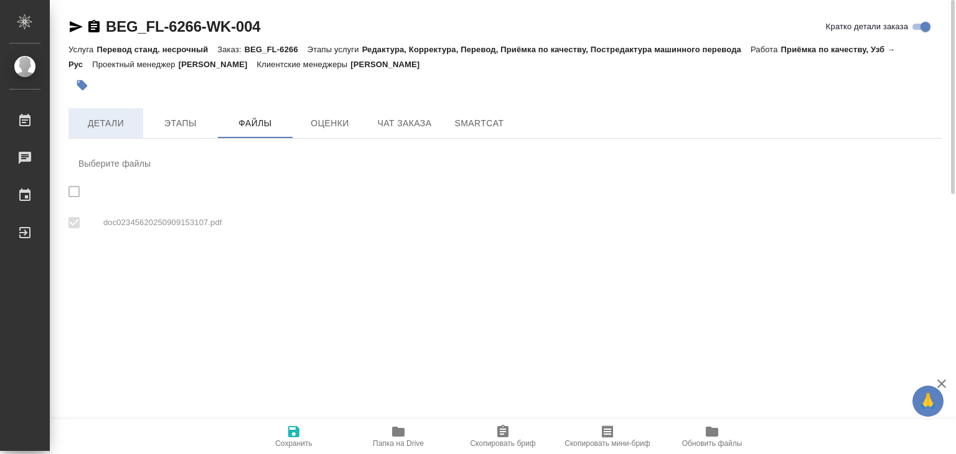
checkbox input "true"
click at [98, 130] on span "Детали" at bounding box center [106, 124] width 60 height 16
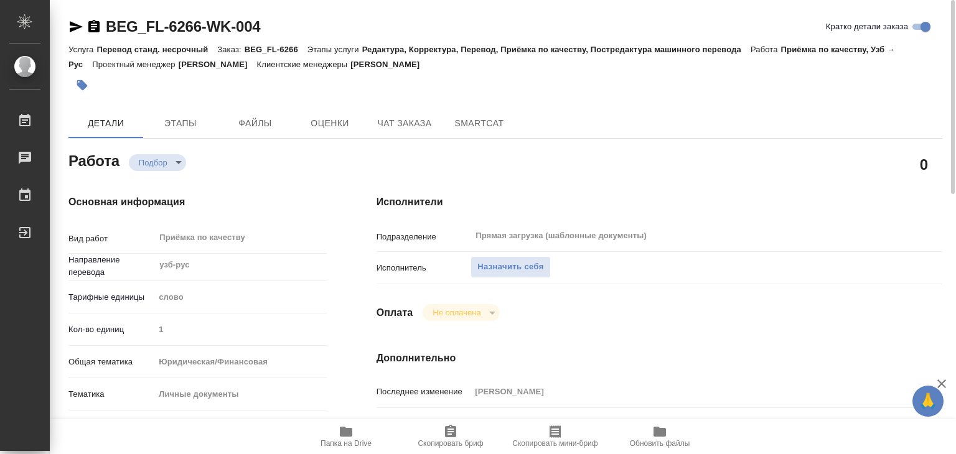
type textarea "x"
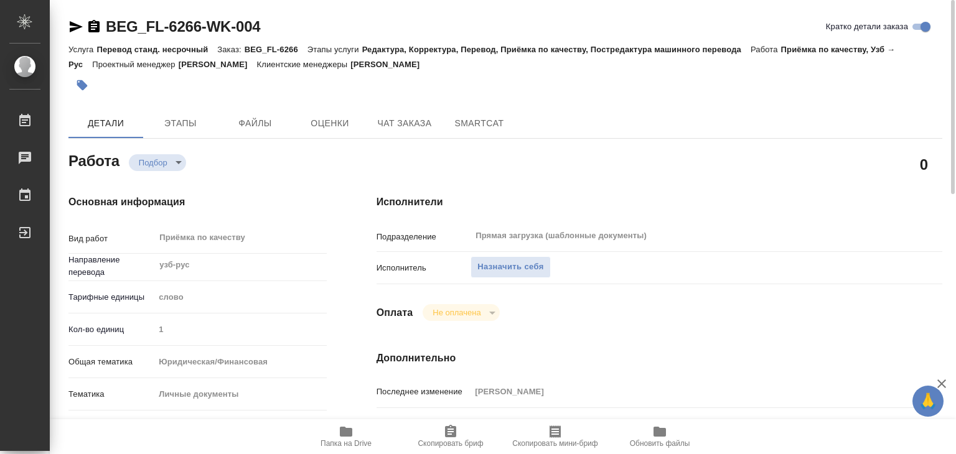
type textarea "x"
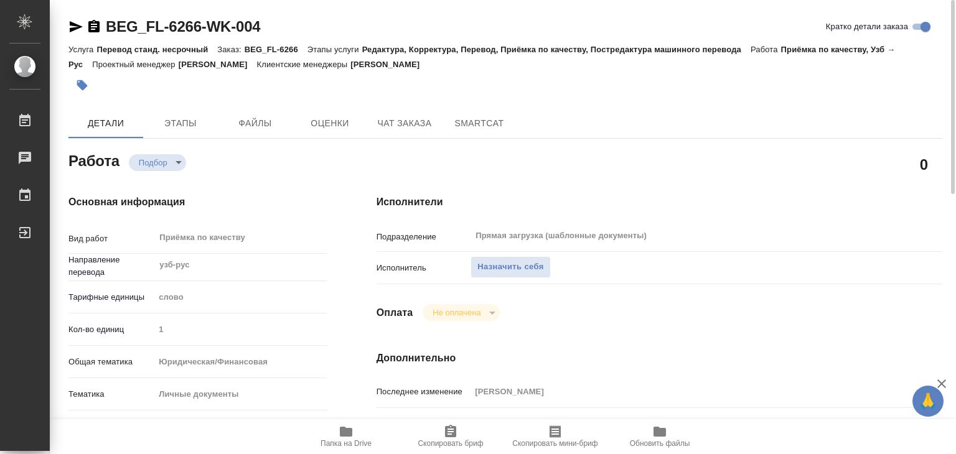
type textarea "x"
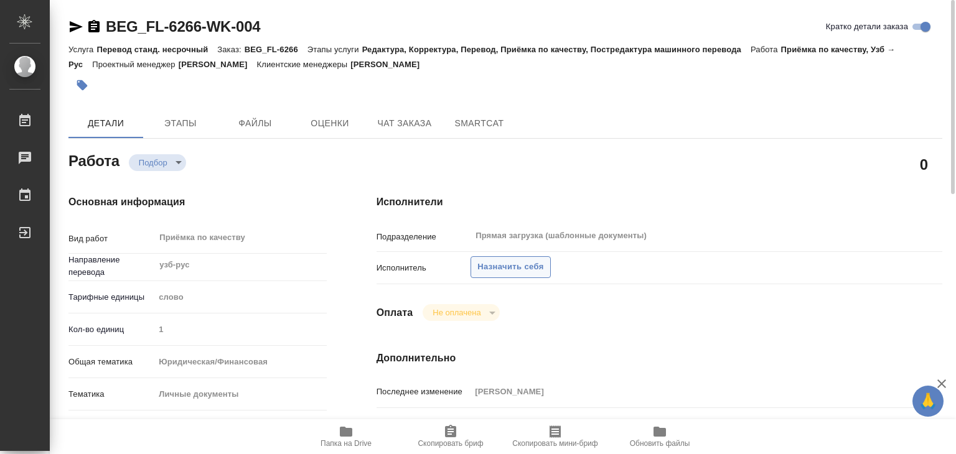
click at [535, 268] on span "Назначить себя" at bounding box center [510, 267] width 66 height 14
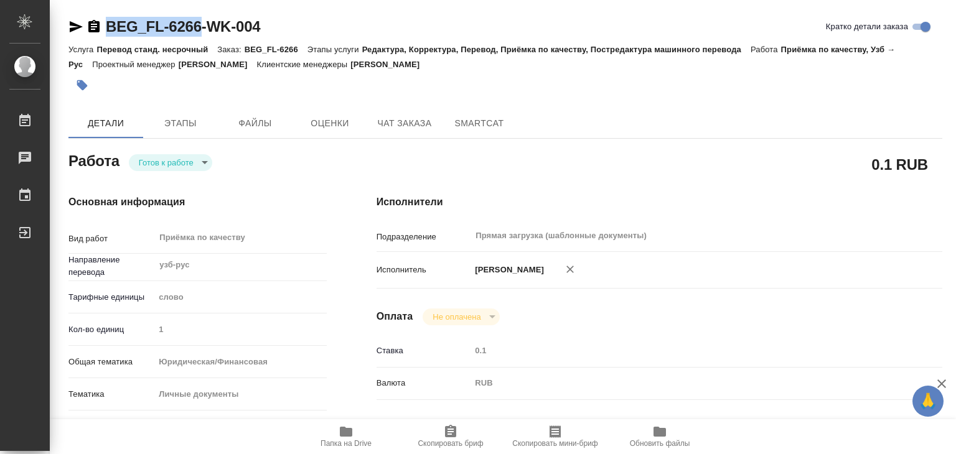
drag, startPoint x: 103, startPoint y: 13, endPoint x: 203, endPoint y: 29, distance: 100.9
copy link "BEG_FL-6266"
drag, startPoint x: 281, startPoint y: 184, endPoint x: 327, endPoint y: 355, distance: 177.1
click at [281, 185] on div "Основная информация Вид работ Приёмка по качеству x ​ Направление перевода узб-…" at bounding box center [198, 435] width 308 height 531
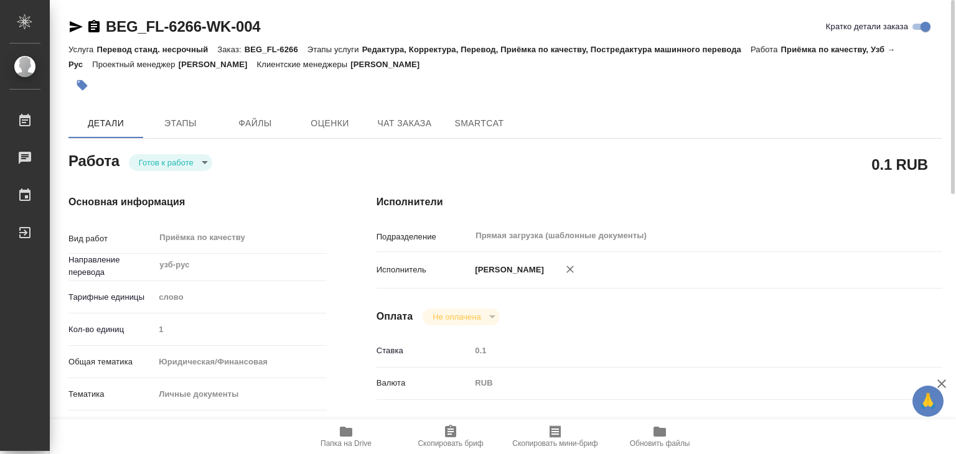
click at [342, 434] on icon "button" at bounding box center [346, 432] width 12 height 10
drag, startPoint x: 99, startPoint y: 11, endPoint x: 200, endPoint y: 26, distance: 102.5
copy link "BEG_FL-6266"
click at [80, 83] on icon "button" at bounding box center [82, 85] width 11 height 11
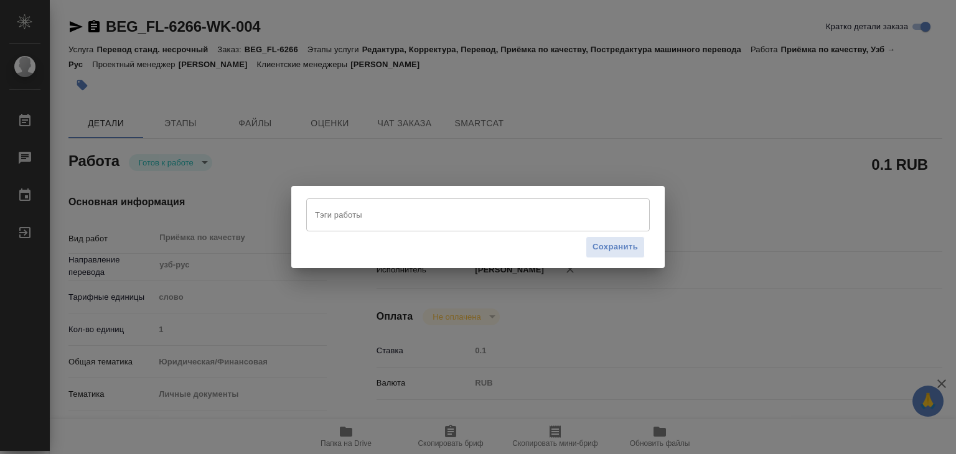
click at [444, 205] on input "Тэги работы" at bounding box center [466, 214] width 309 height 21
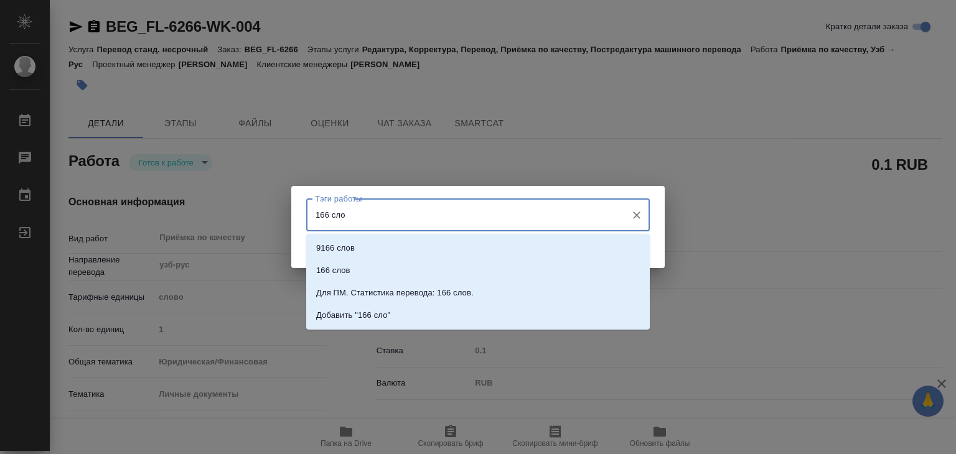
type input "166 слов"
click at [429, 306] on li "Добавить "166 слов"" at bounding box center [477, 315] width 343 height 22
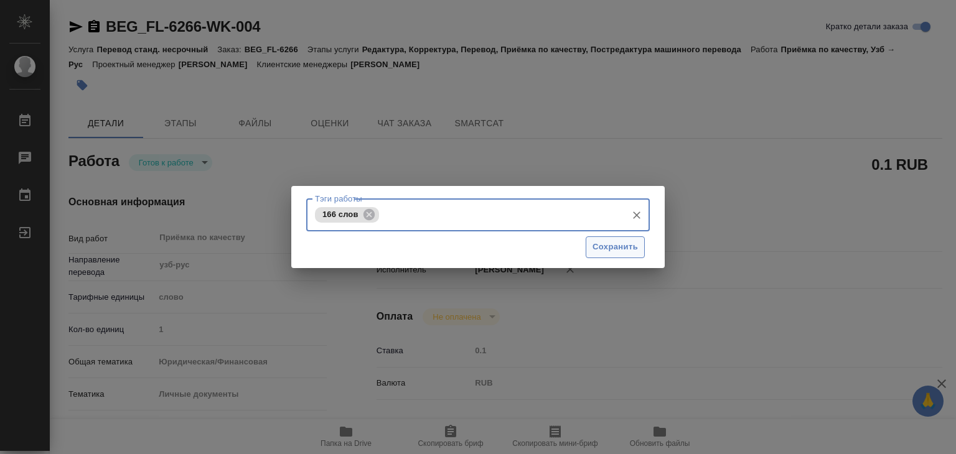
click at [610, 251] on span "Сохранить" at bounding box center [614, 247] width 45 height 14
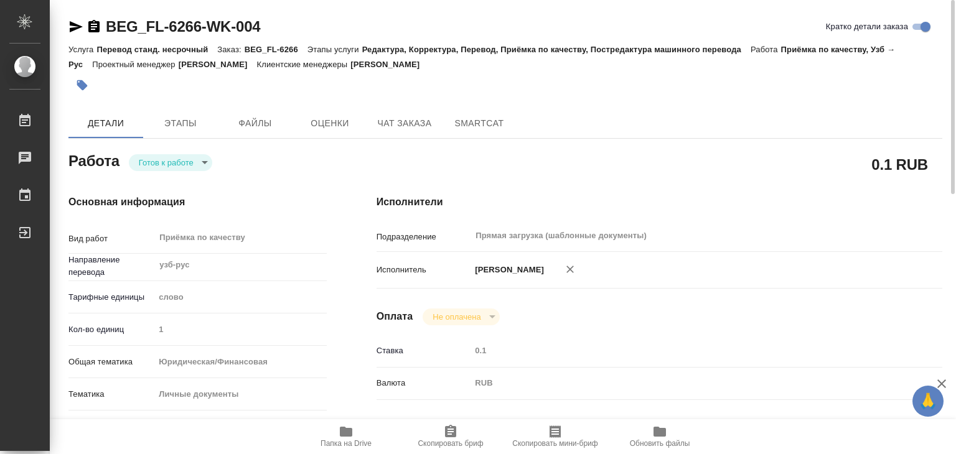
type input "readyForWork"
type input "узб-рус"
type input "5a8b1489cc6b4906c91bfd90"
type input "1"
type input "yr-fn"
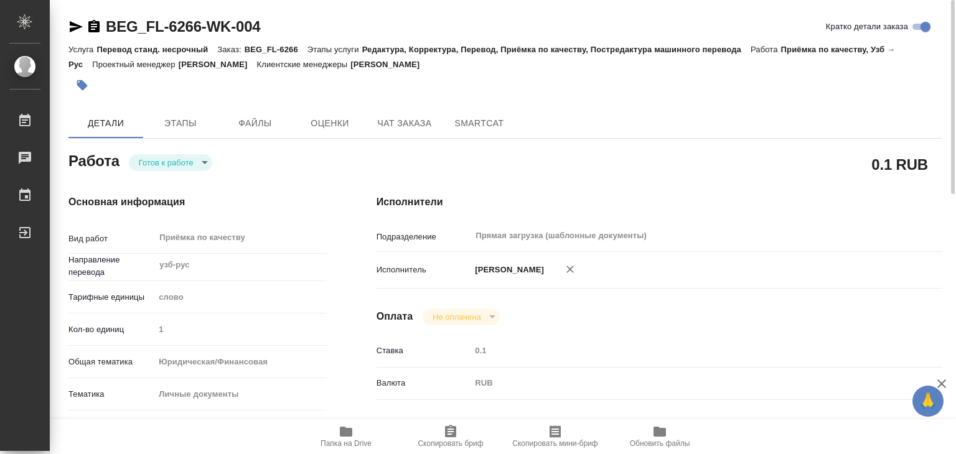
type input "5a8b8b956a9677013d343cfe"
checkbox input "true"
type input "09.09.2025 19:44"
type input "09.09.2025 22:00"
type input "10.09.2025 21:00"
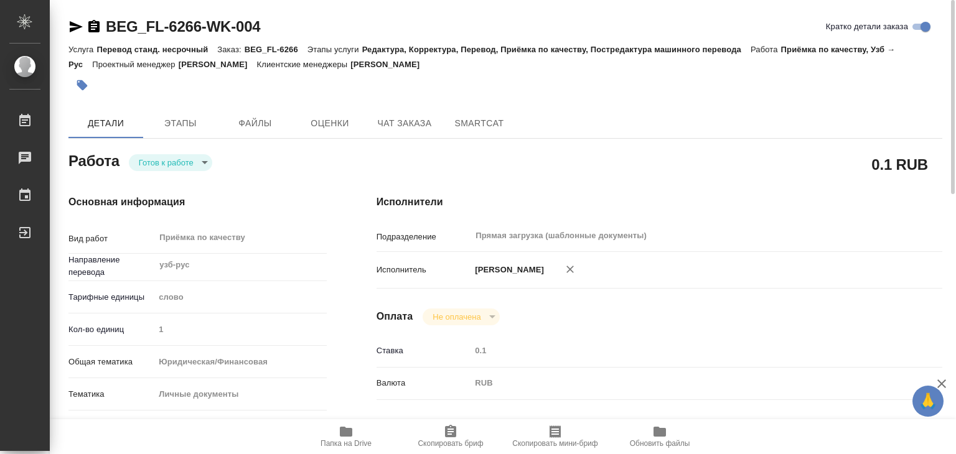
type input "Прямая загрузка (шаблонные документы)"
type input "notPayed"
type input "0.1"
type input "RUB"
type input "[PERSON_NAME]"
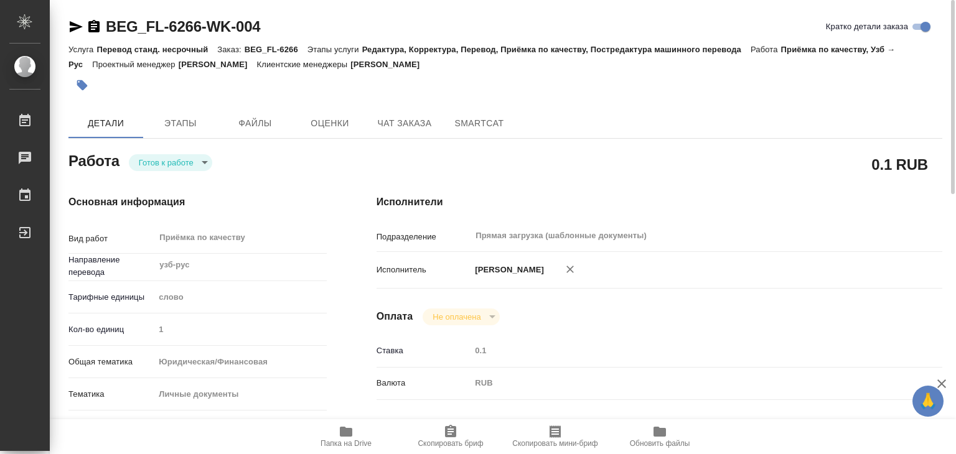
type input "BEG_FL-6266"
type input "Перевод станд. несрочный"
type input "Редактура, Корректура, Перевод, Приёмка по качеству, Постредактура машинного пе…"
type input "Антонова Кристина"
type input "/Clients/FL_BEG/Orders/BEG_FL-6266"
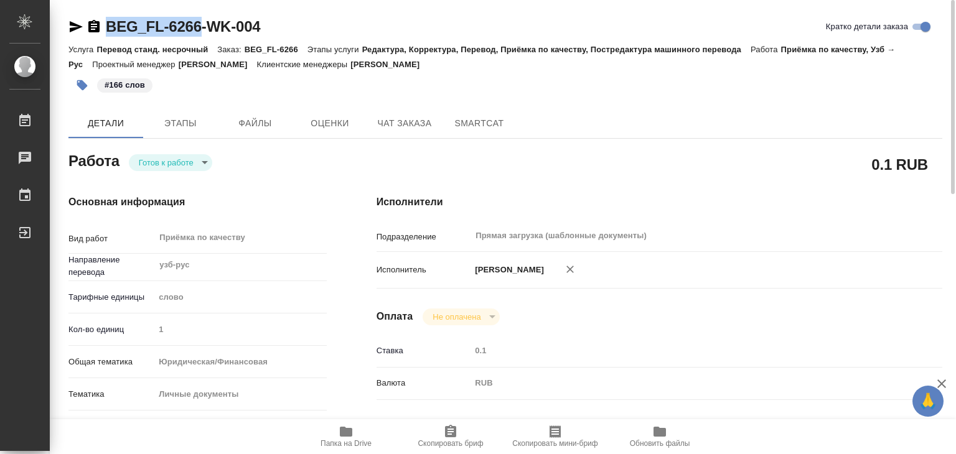
drag, startPoint x: 100, startPoint y: 12, endPoint x: 200, endPoint y: 30, distance: 102.5
copy link "BEG_FL-6266"
click at [164, 166] on body "🙏 .cls-1 fill:#fff; AWATERA Alilekova Valeriya Работы 0 Чаты График Выйти BEG_F…" at bounding box center [478, 227] width 956 height 454
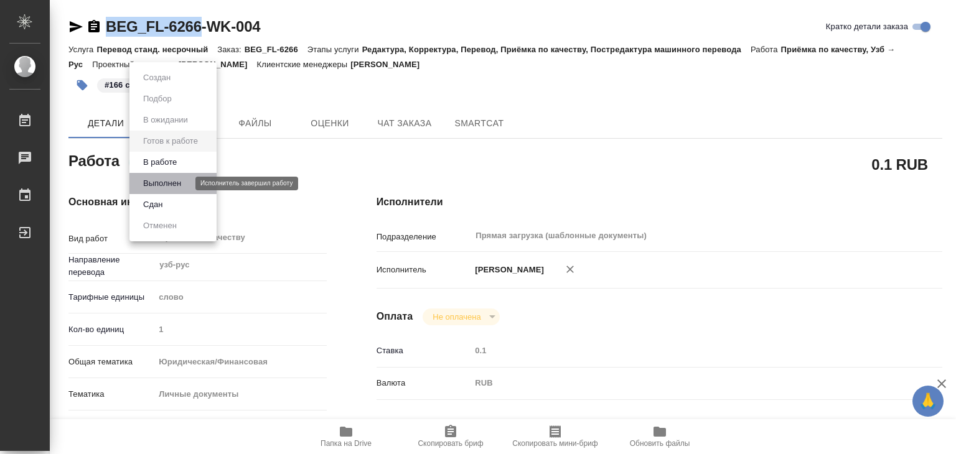
click at [175, 182] on button "Выполнен" at bounding box center [161, 184] width 45 height 14
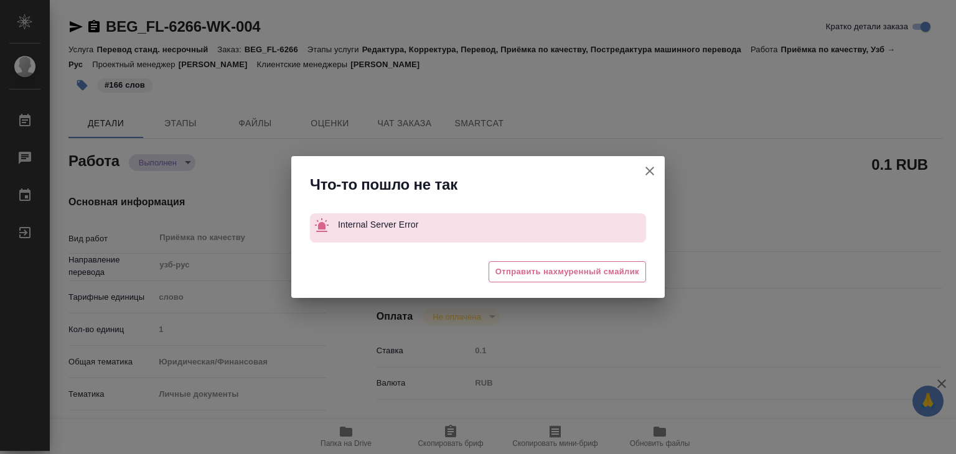
type textarea "x"
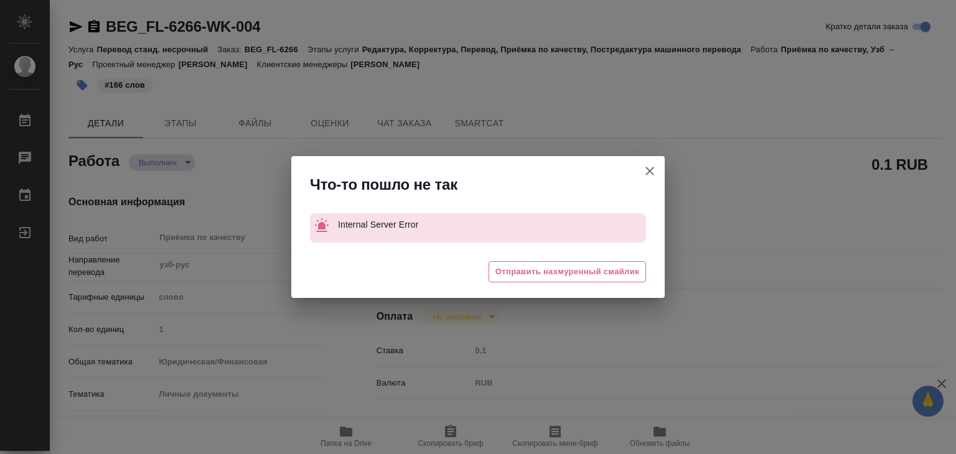
type textarea "x"
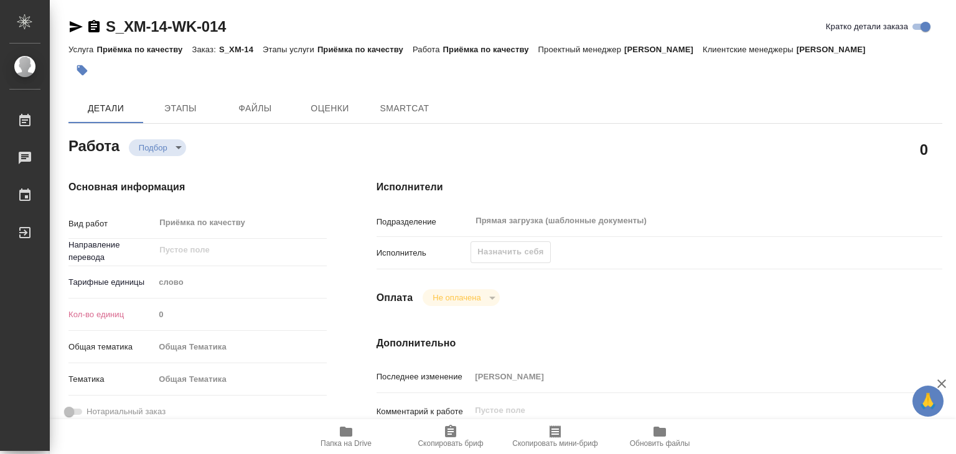
type textarea "x"
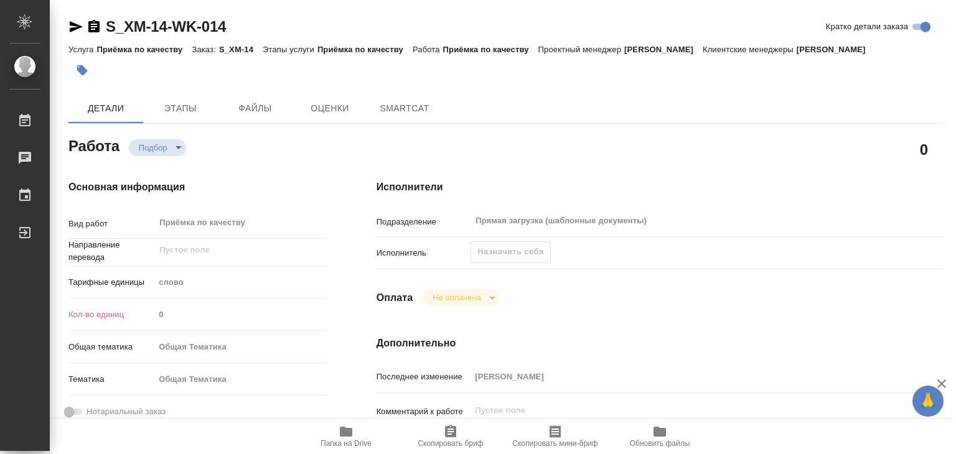
type textarea "x"
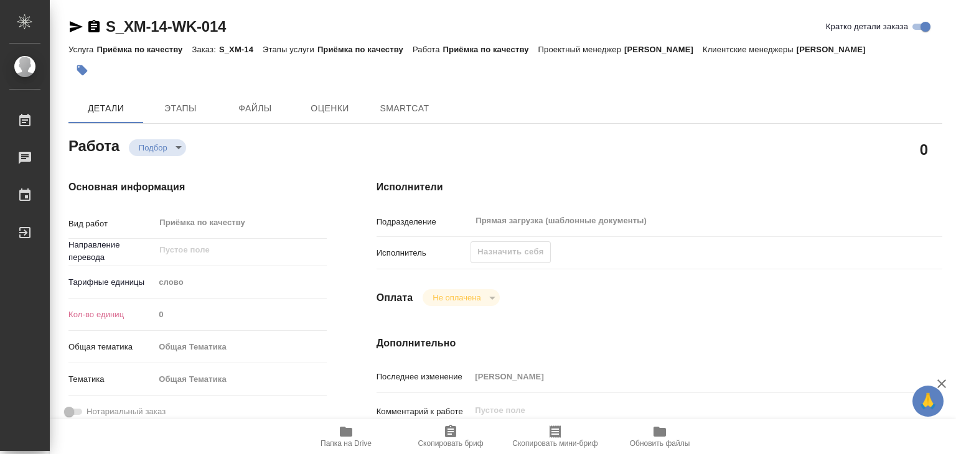
type textarea "x"
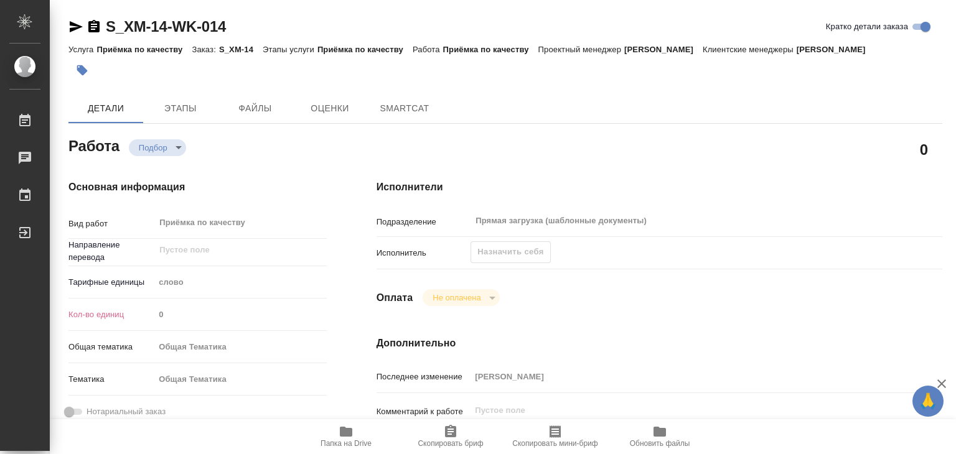
type textarea "x"
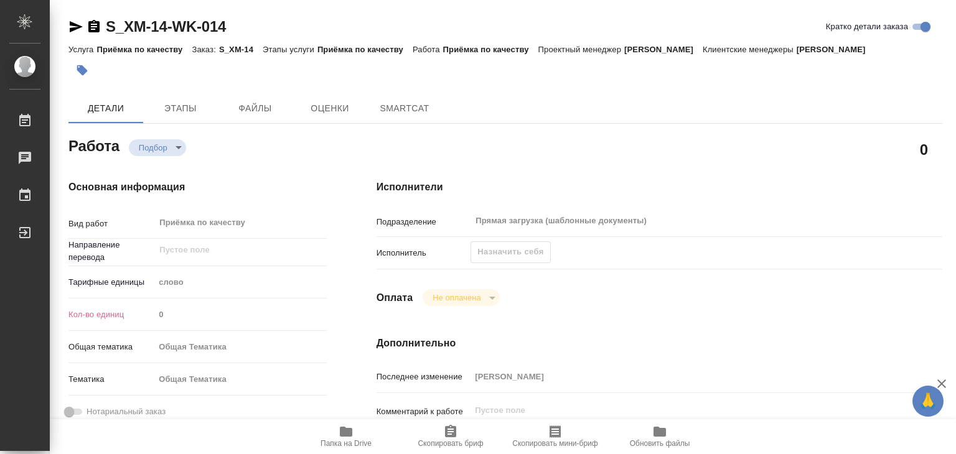
type textarea "x"
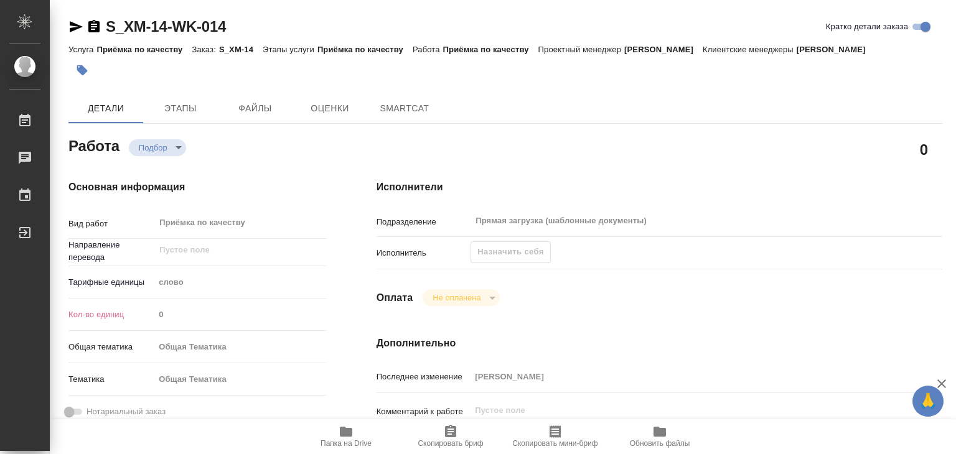
type textarea "x"
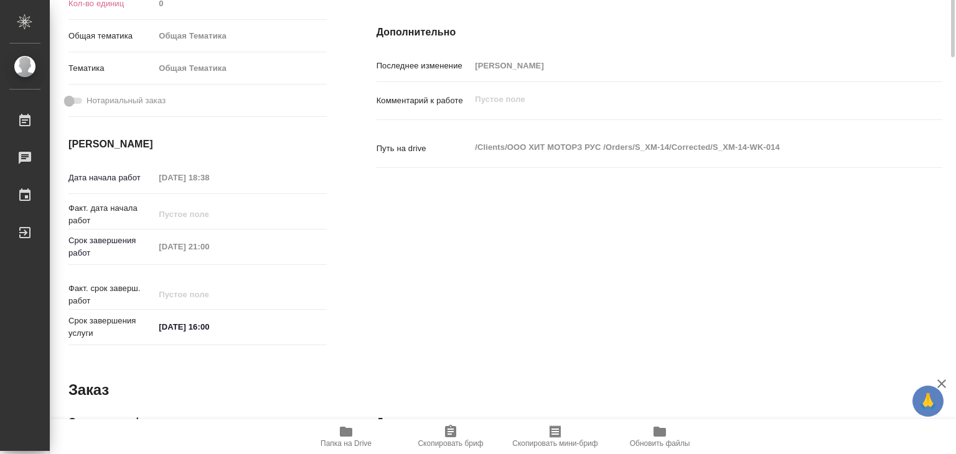
type textarea "x"
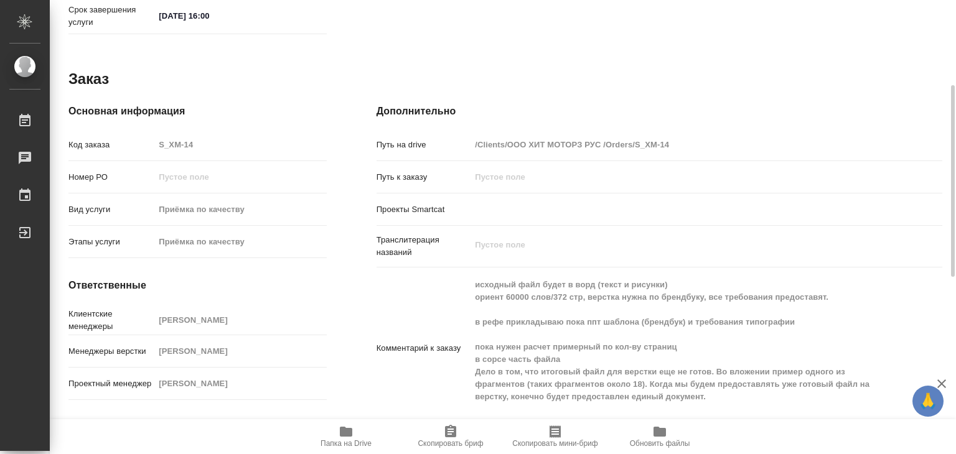
scroll to position [622, 0]
type textarea "x"
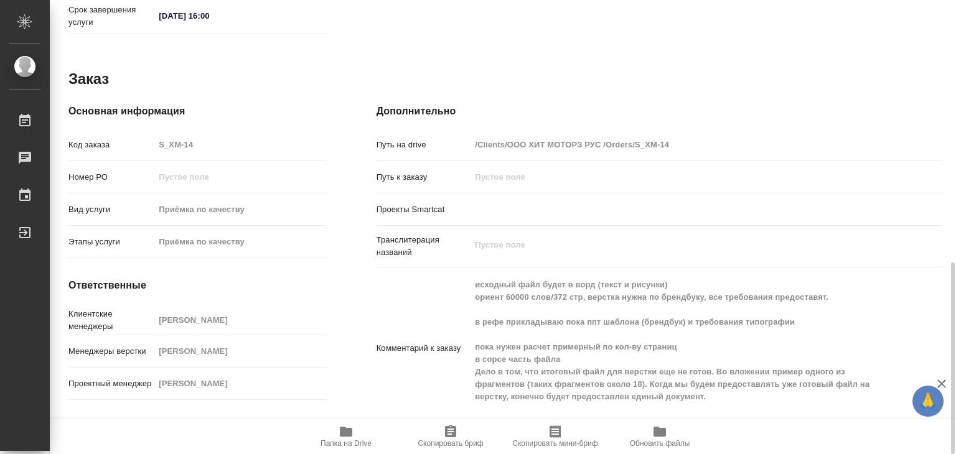
type textarea "x"
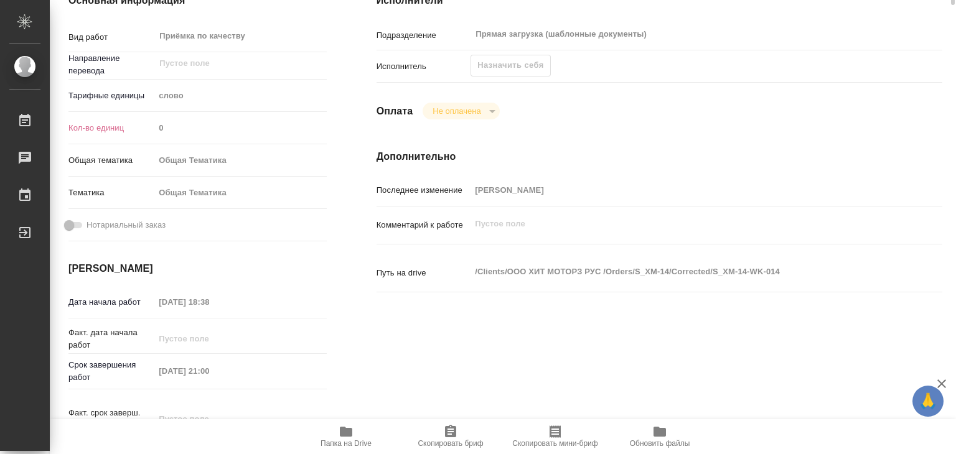
scroll to position [0, 0]
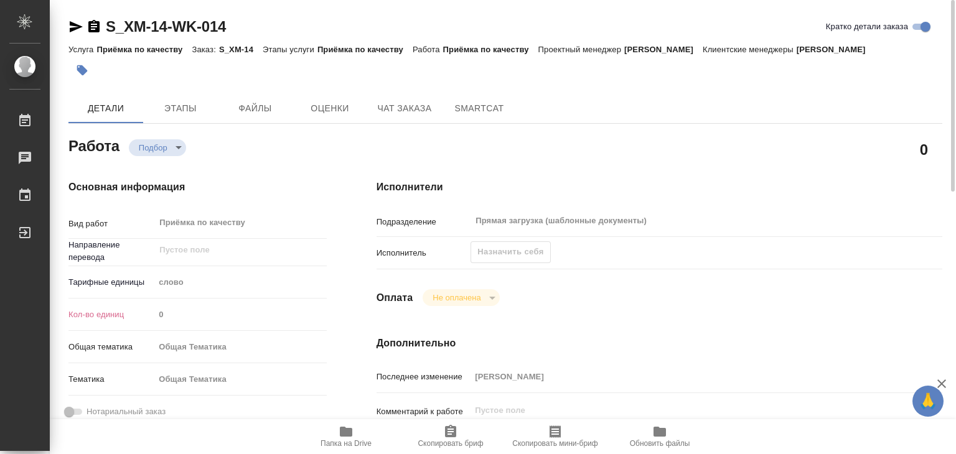
click at [351, 434] on icon "button" at bounding box center [346, 432] width 12 height 10
drag, startPoint x: 98, startPoint y: 4, endPoint x: 166, endPoint y: 29, distance: 72.8
copy link "S_XM-14"
type textarea "x"
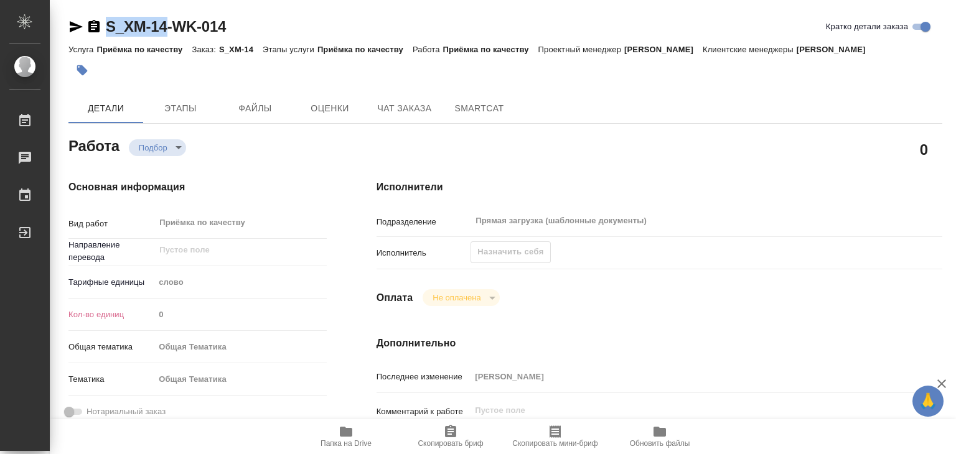
type textarea "x"
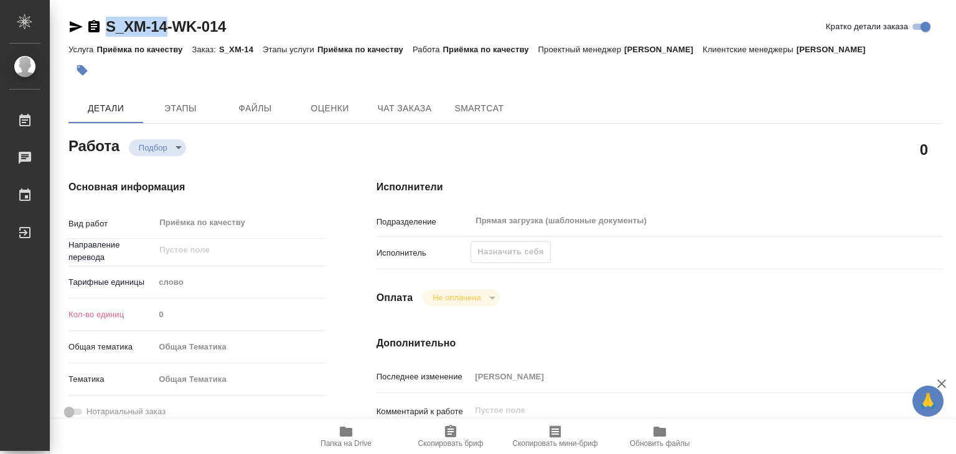
type textarea "x"
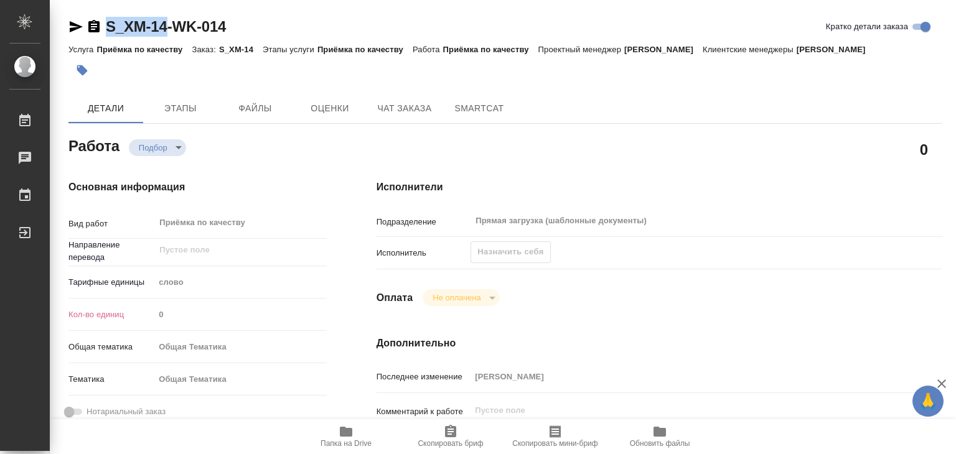
type textarea "x"
click at [356, 268] on div "Исполнители Подразделение Прямая загрузка (шаблонные документы) ​ Исполнитель Н…" at bounding box center [659, 420] width 615 height 531
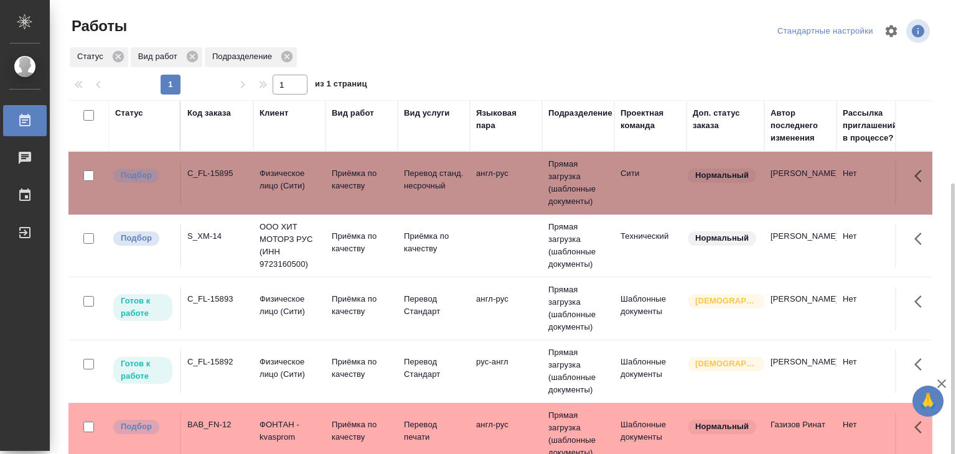
click at [248, 413] on td "BAB_FN-12" at bounding box center [217, 435] width 72 height 44
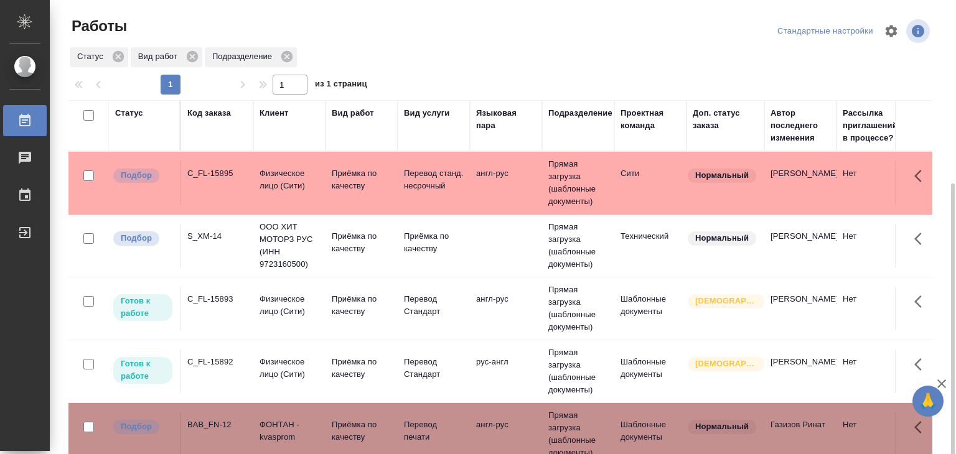
click at [248, 413] on td "BAB_FN-12" at bounding box center [217, 435] width 72 height 44
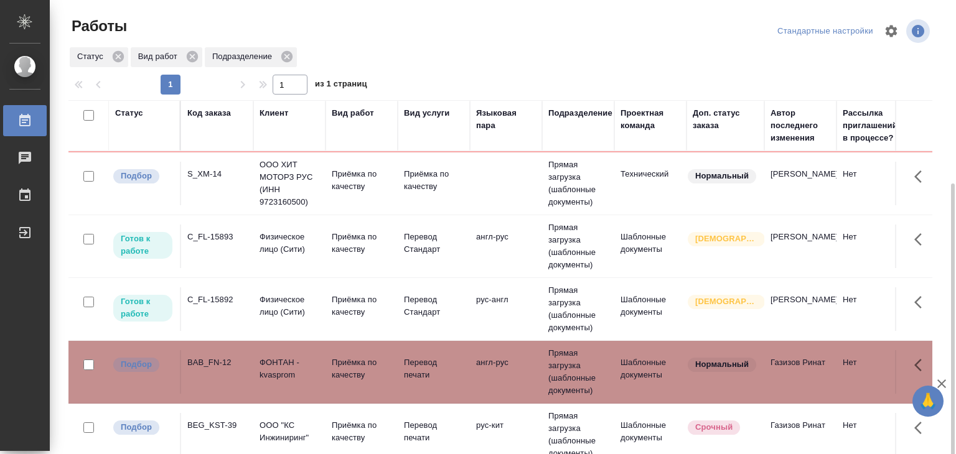
click at [329, 413] on td "Приёмка по качеству" at bounding box center [361, 435] width 72 height 44
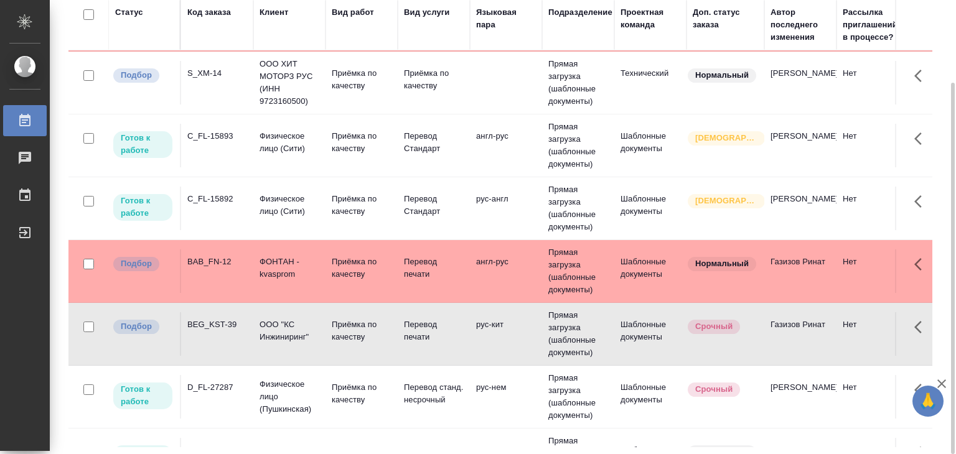
scroll to position [311, 0]
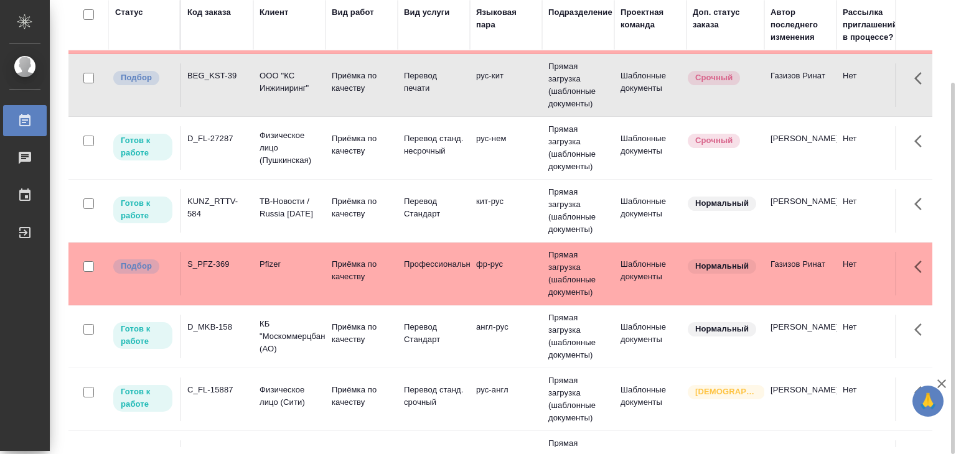
click at [335, 283] on p "Приёмка по качеству" at bounding box center [362, 270] width 60 height 25
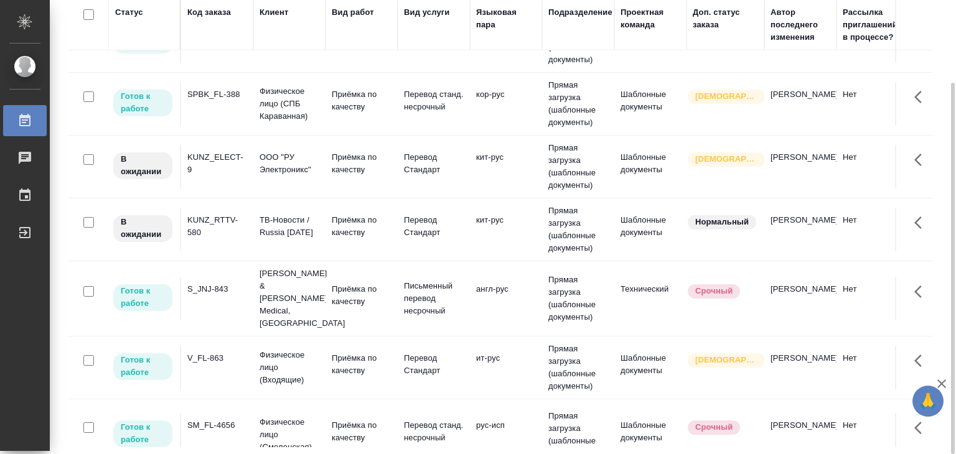
scroll to position [747, 0]
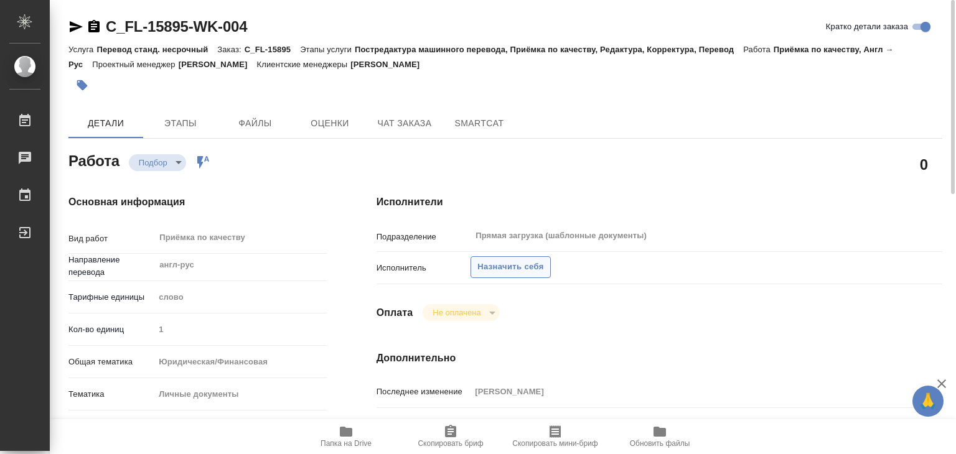
click at [506, 267] on span "Назначить себя" at bounding box center [510, 267] width 66 height 14
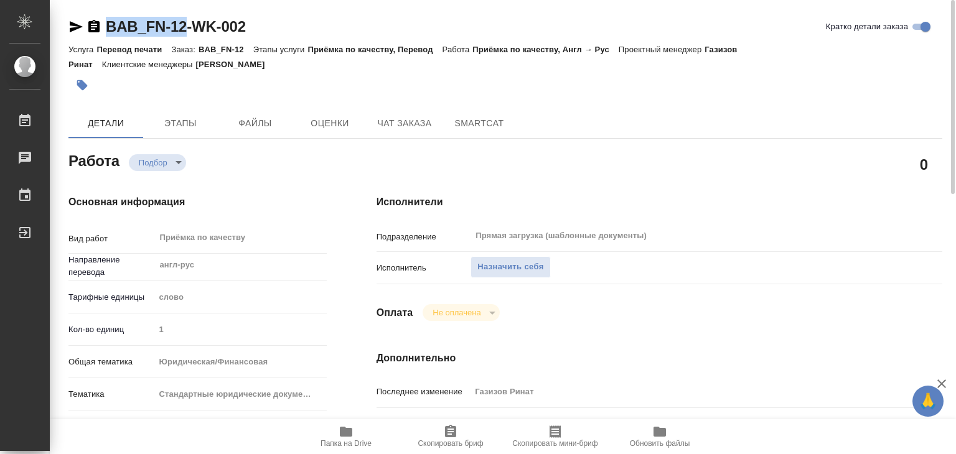
drag, startPoint x: 97, startPoint y: 13, endPoint x: 185, endPoint y: 33, distance: 90.6
copy link "BAB_FN-12"
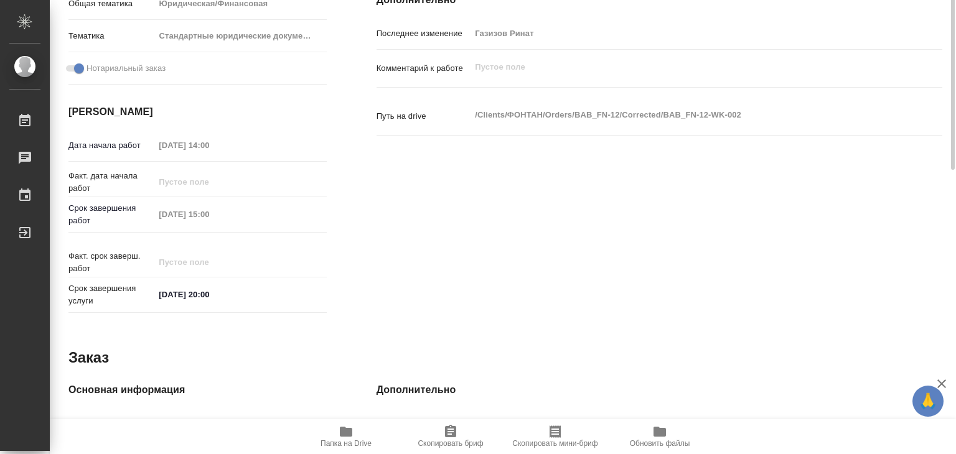
scroll to position [110, 0]
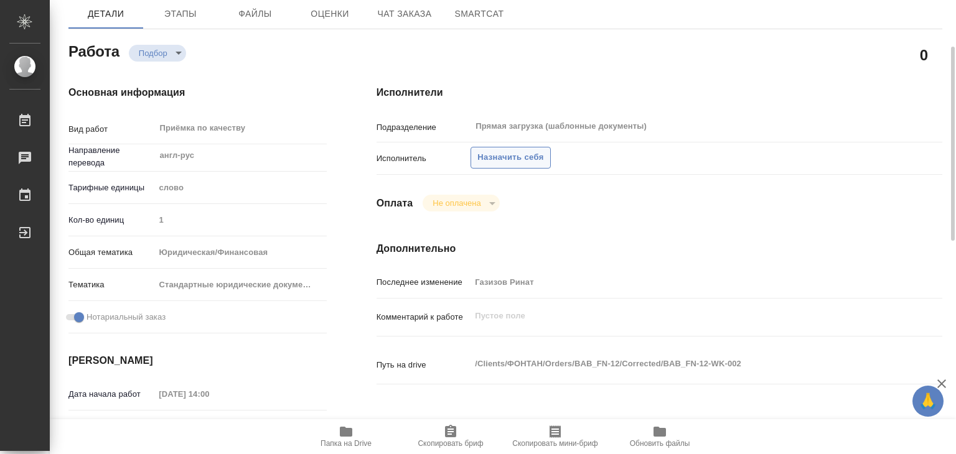
click at [502, 159] on span "Назначить себя" at bounding box center [510, 158] width 66 height 14
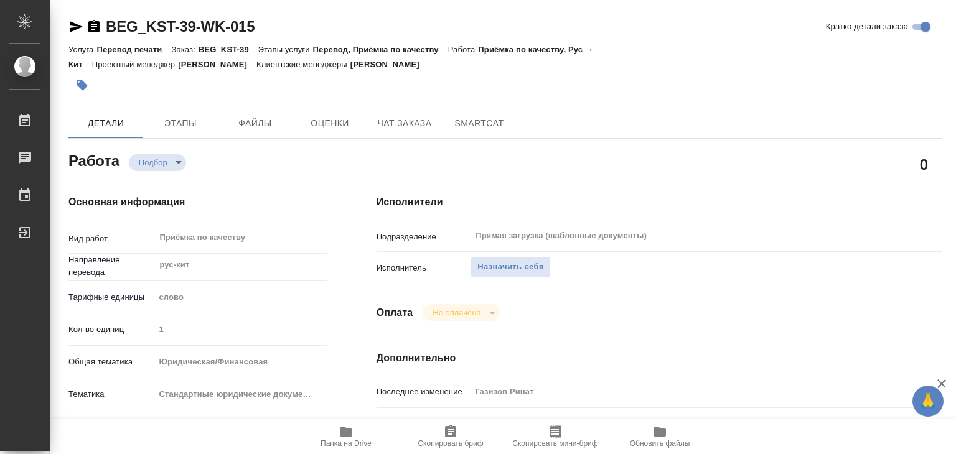
type textarea "x"
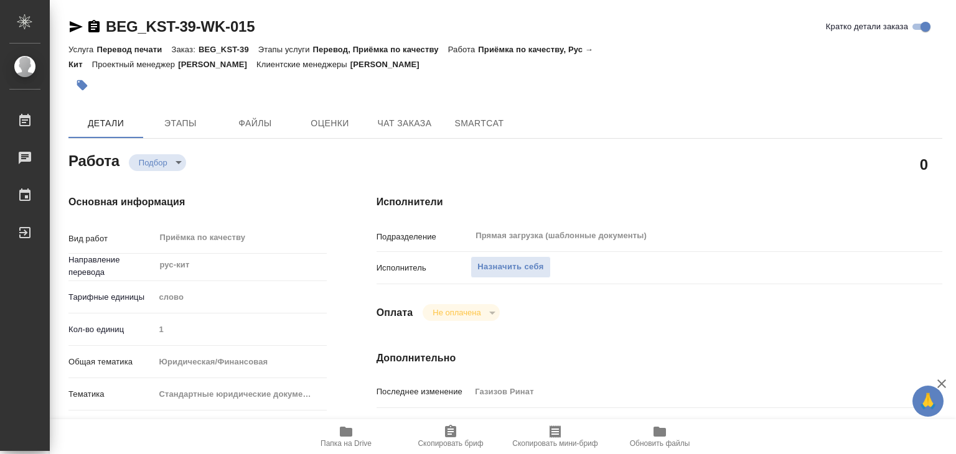
type textarea "x"
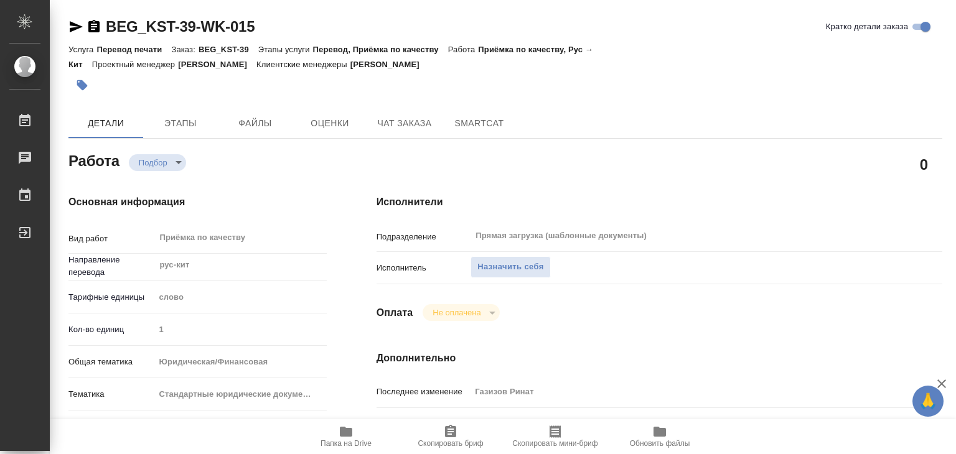
type textarea "x"
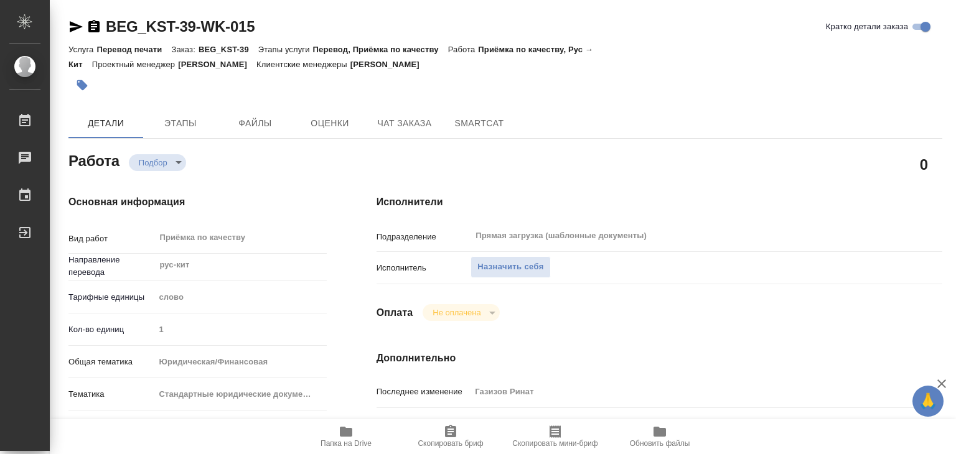
type textarea "x"
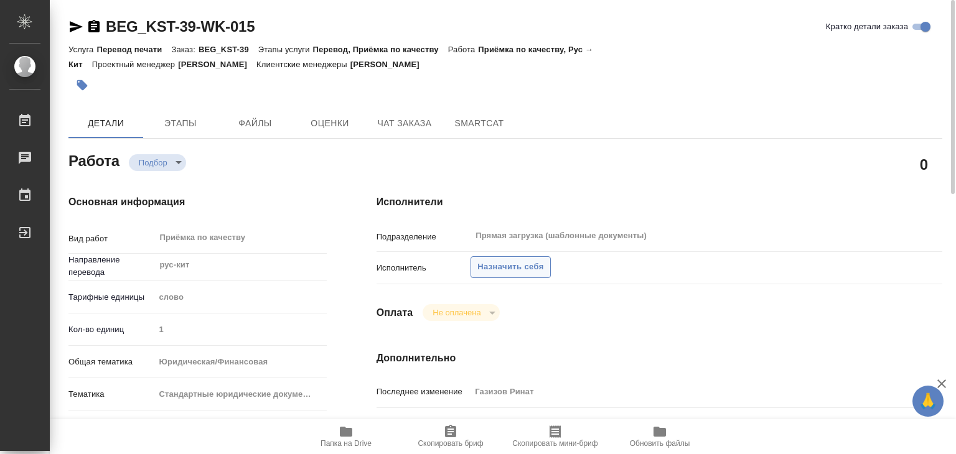
click at [520, 256] on button "Назначить себя" at bounding box center [510, 267] width 80 height 22
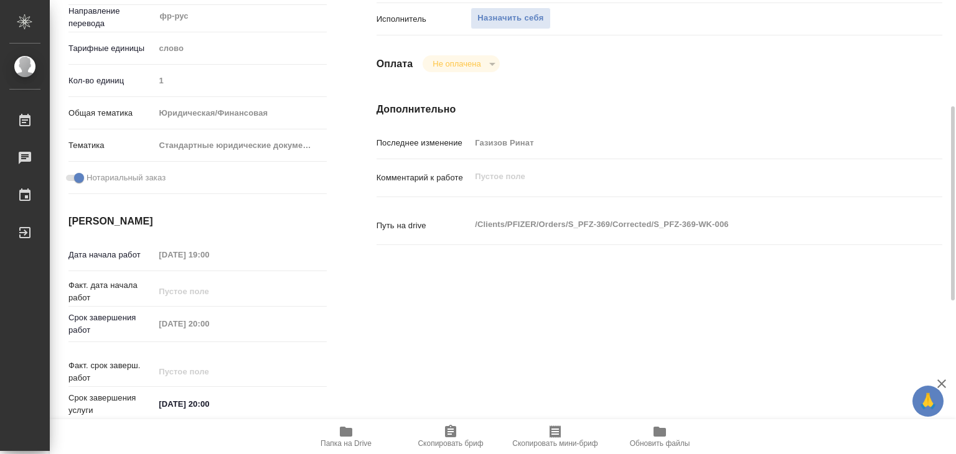
scroll to position [62, 0]
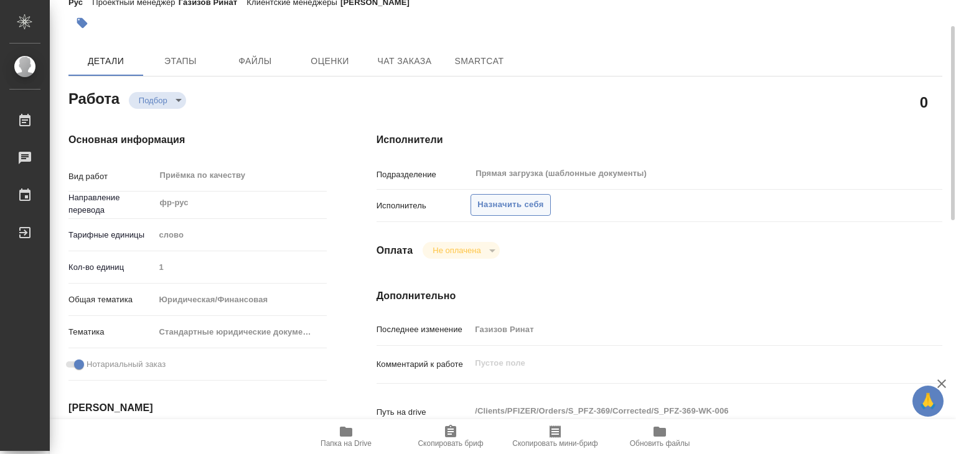
click at [505, 213] on button "Назначить себя" at bounding box center [510, 205] width 80 height 22
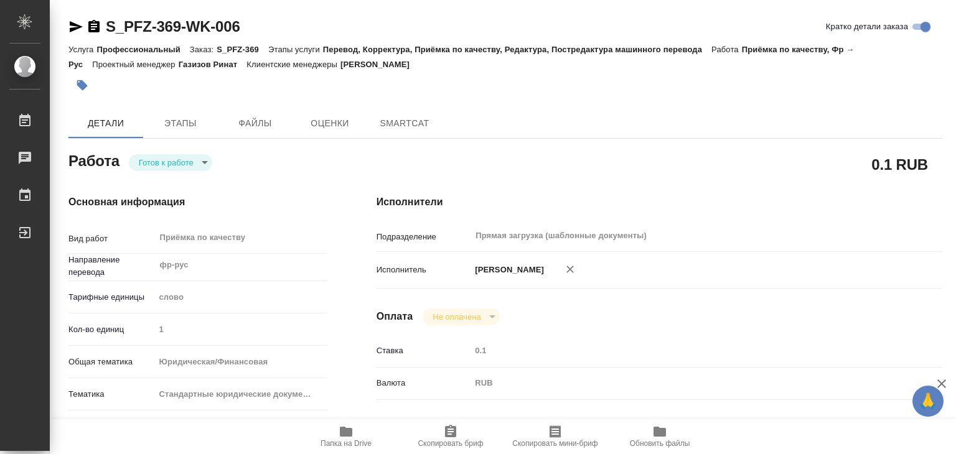
type textarea "x"
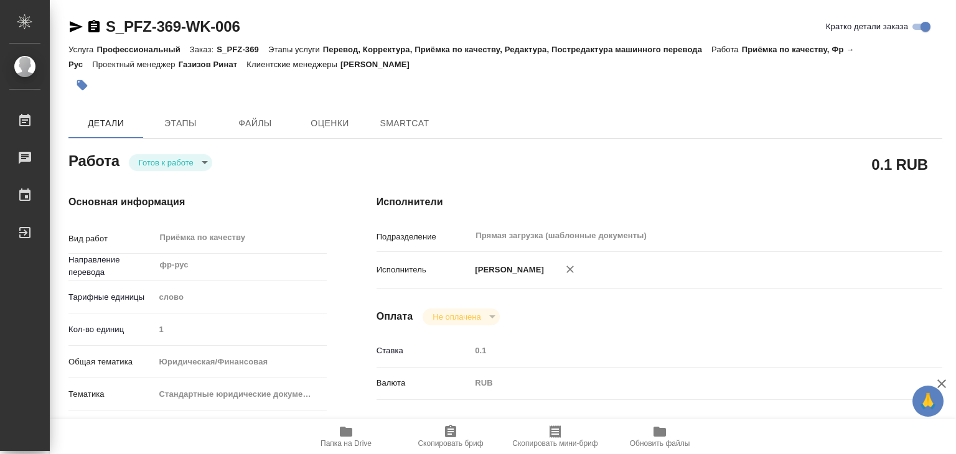
type textarea "x"
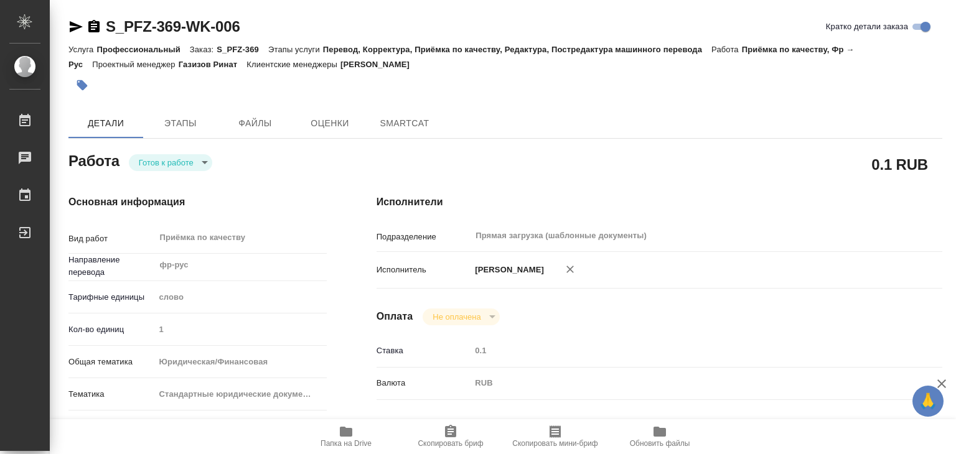
type textarea "x"
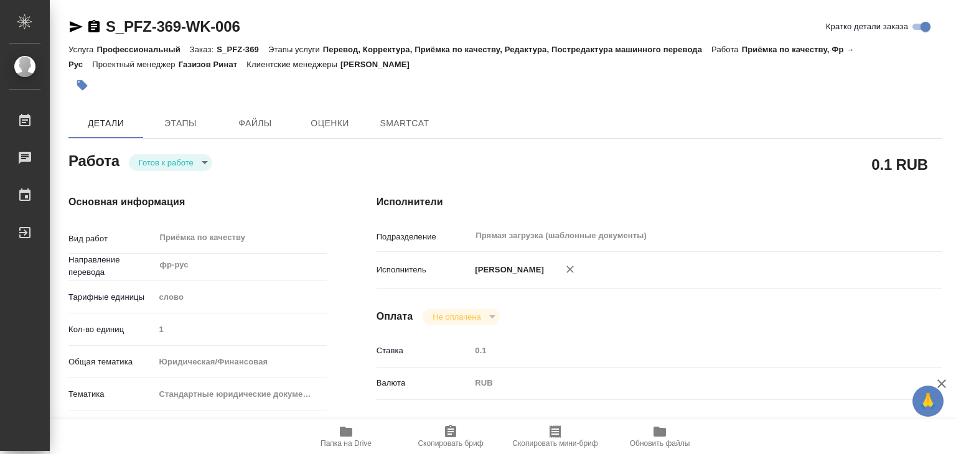
type textarea "x"
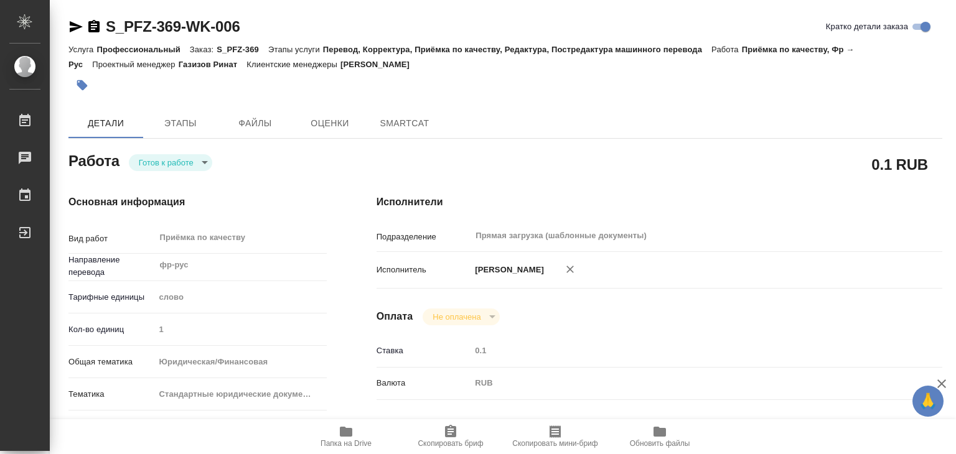
type textarea "x"
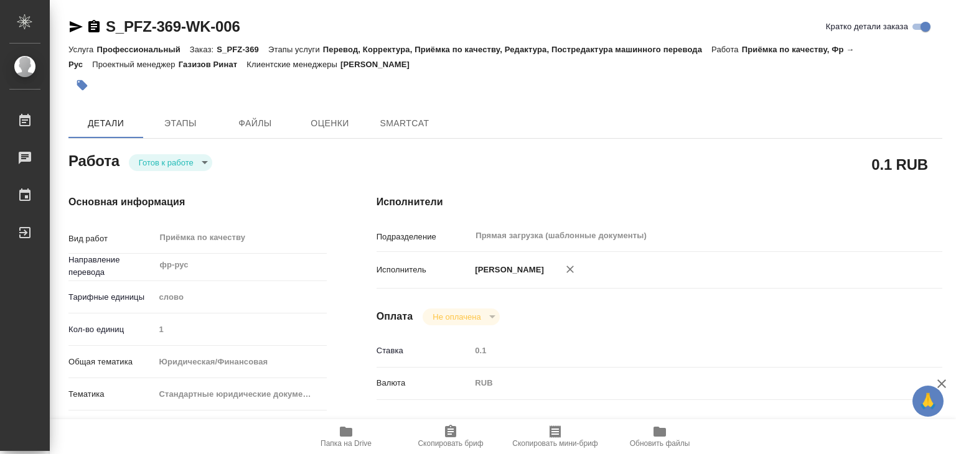
type textarea "x"
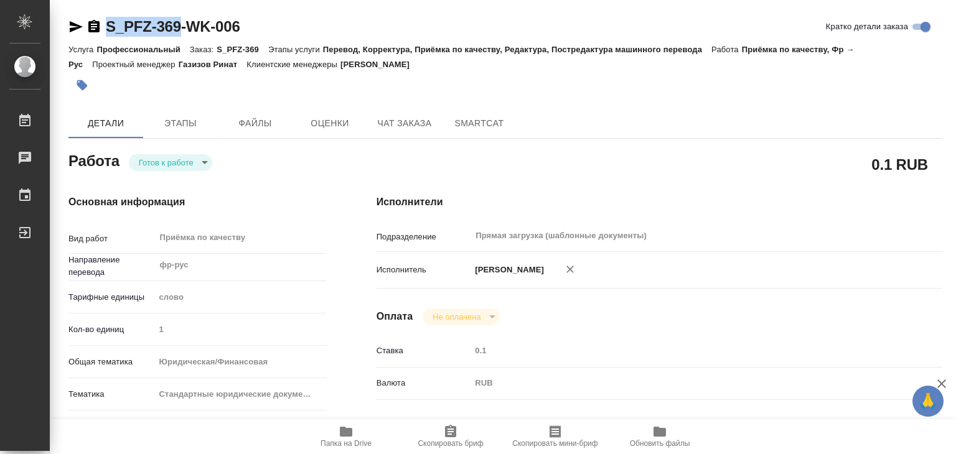
drag, startPoint x: 110, startPoint y: 13, endPoint x: 182, endPoint y: 24, distance: 72.4
type textarea "x"
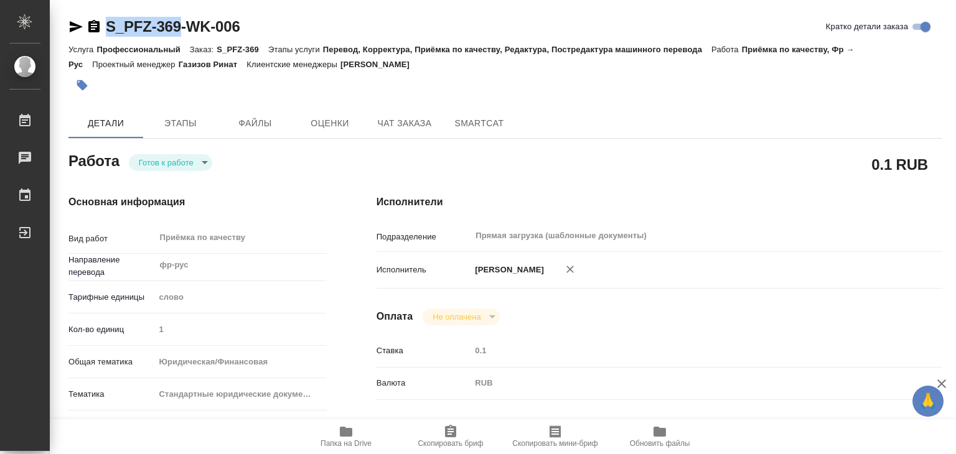
type textarea "x"
copy link "S_PFZ-369"
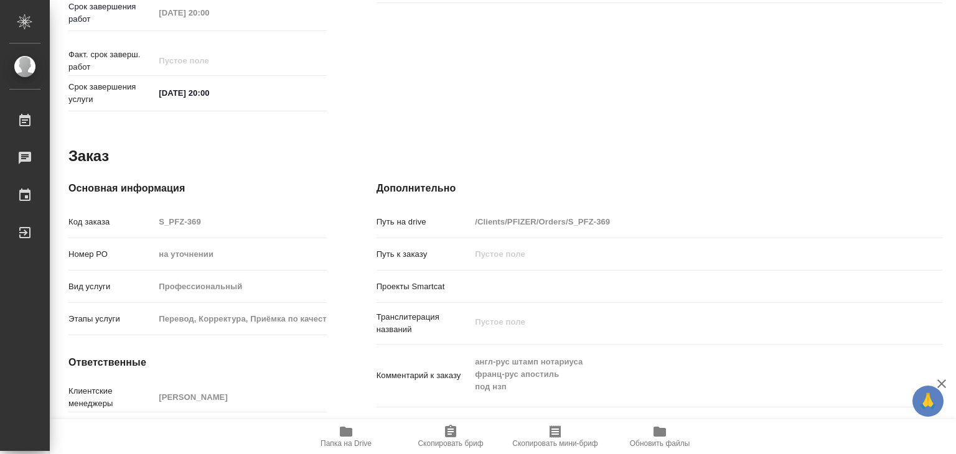
scroll to position [607, 0]
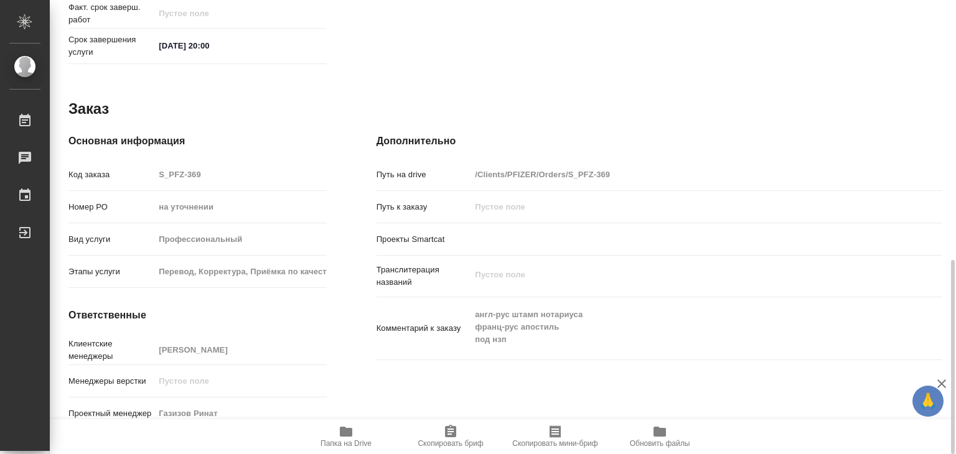
type textarea "x"
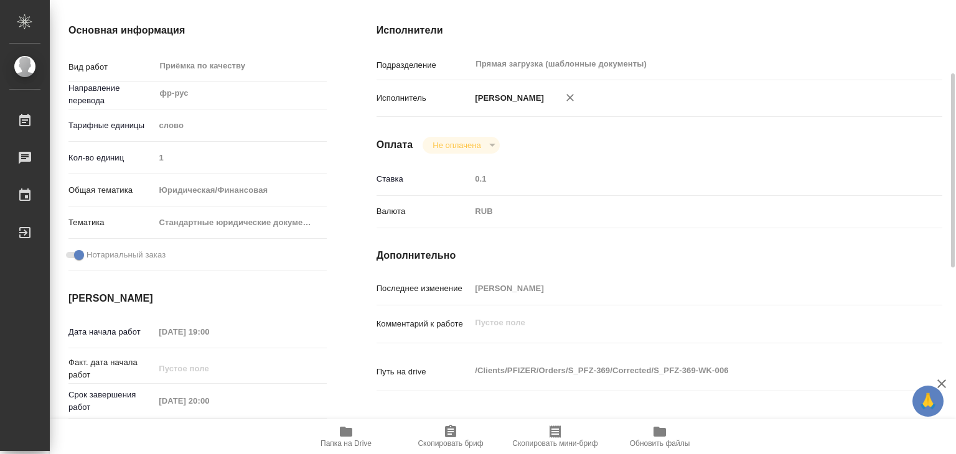
scroll to position [0, 0]
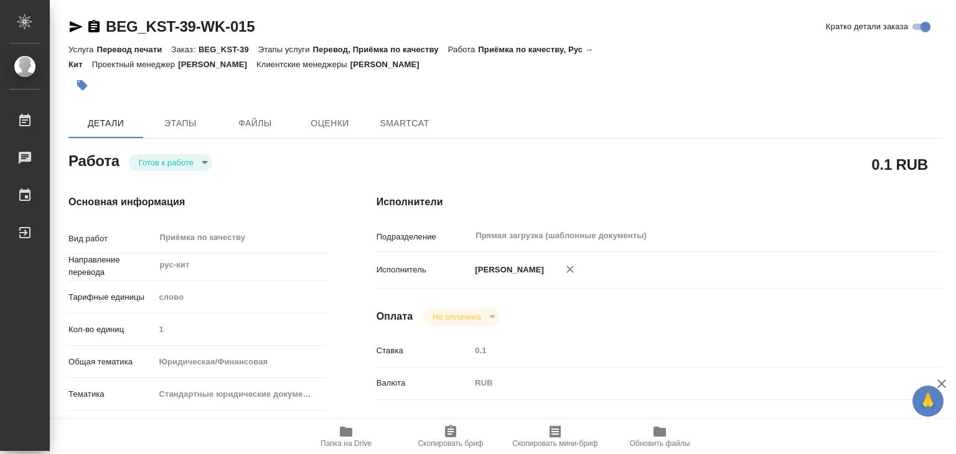
type textarea "x"
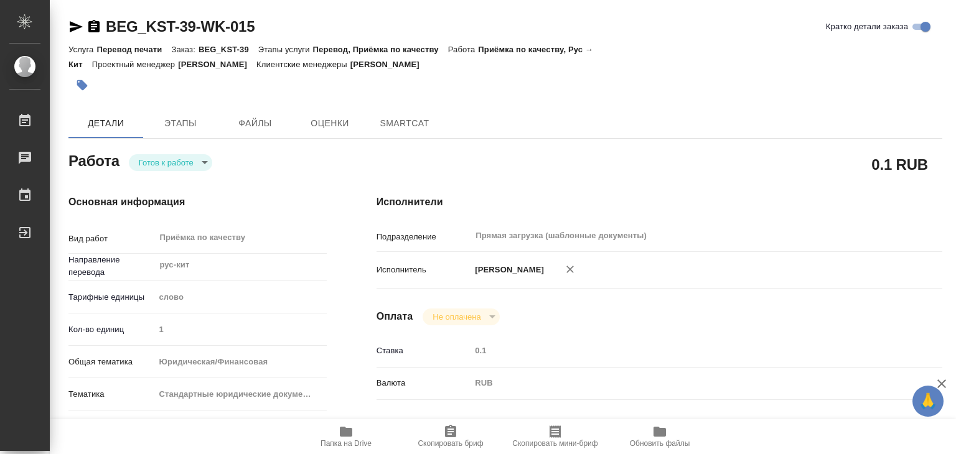
type textarea "x"
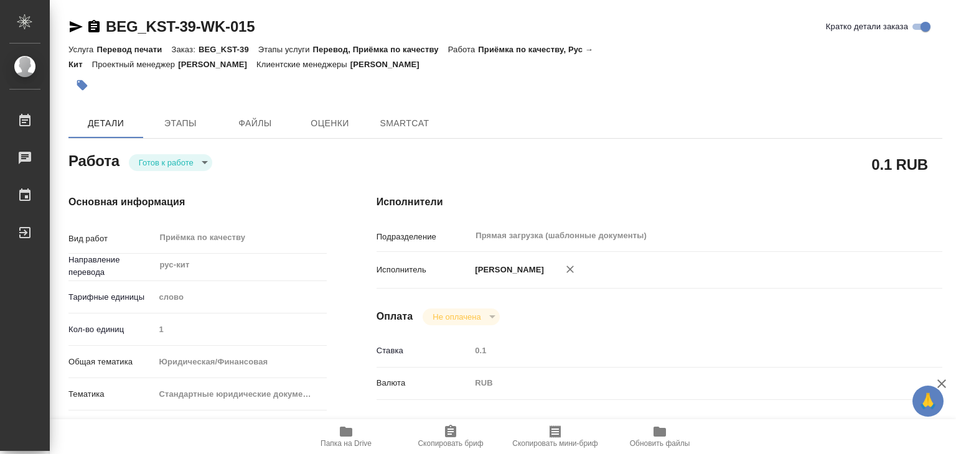
type textarea "x"
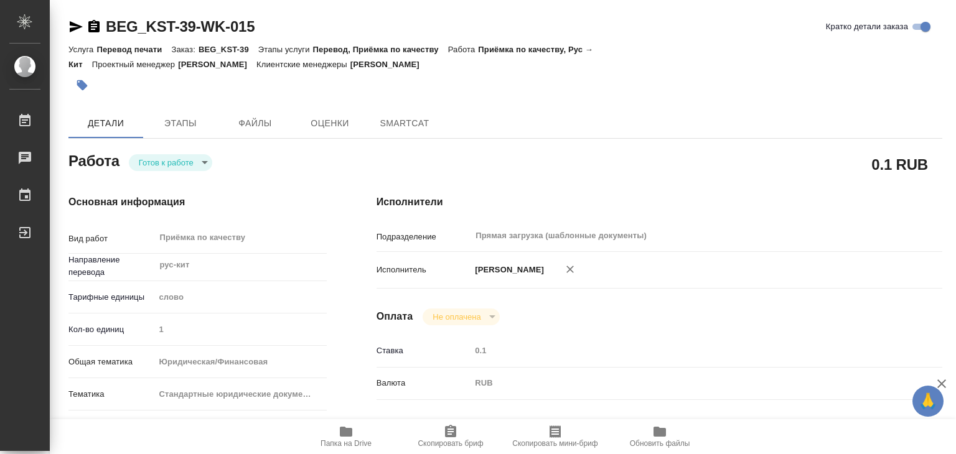
type textarea "x"
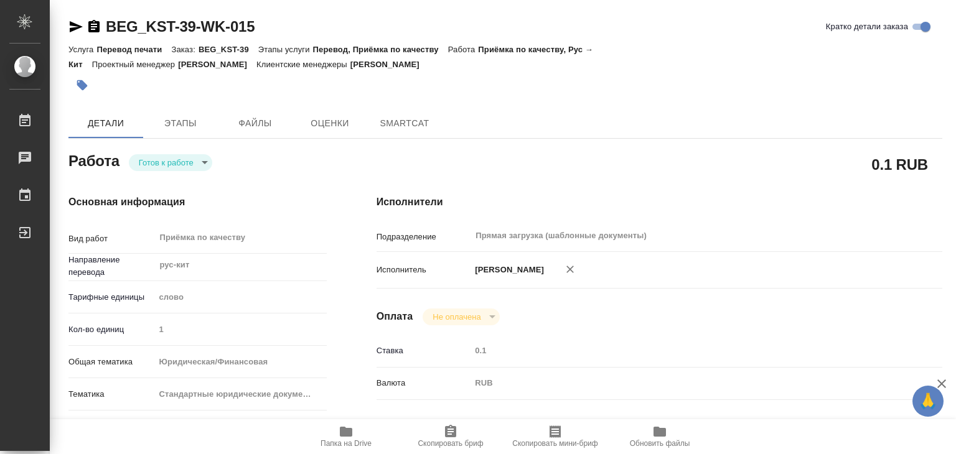
type textarea "x"
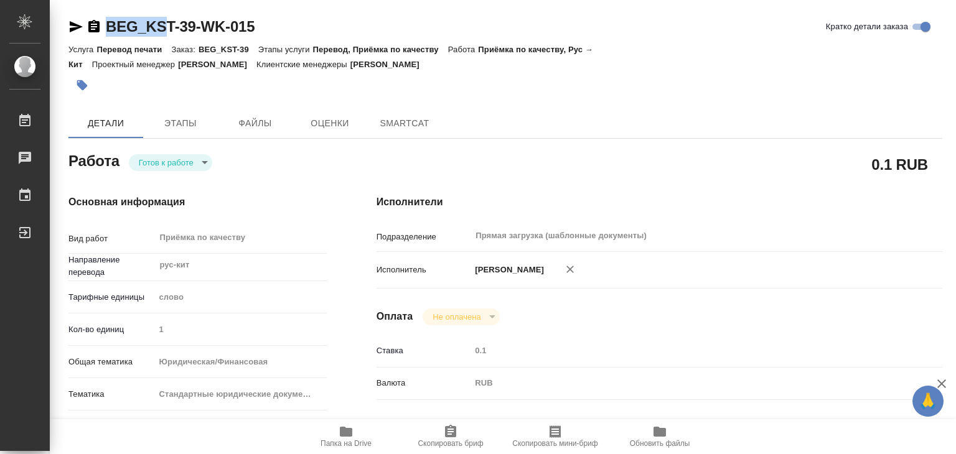
type textarea "x"
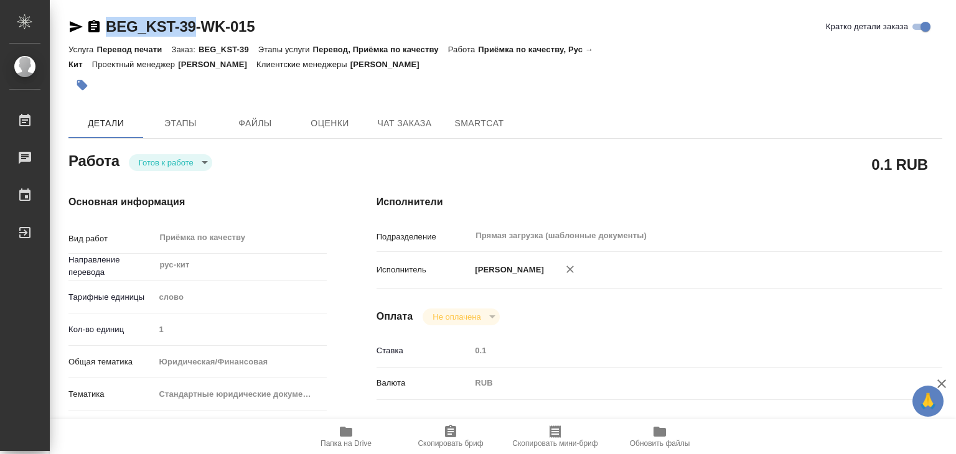
drag, startPoint x: 101, startPoint y: 11, endPoint x: 198, endPoint y: 29, distance: 98.1
copy link "BEG_KST-39"
type textarea "x"
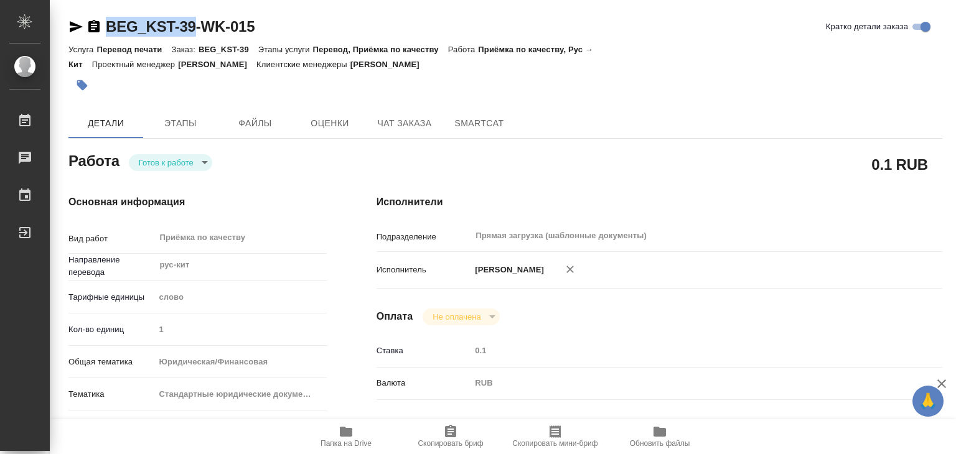
type textarea "x"
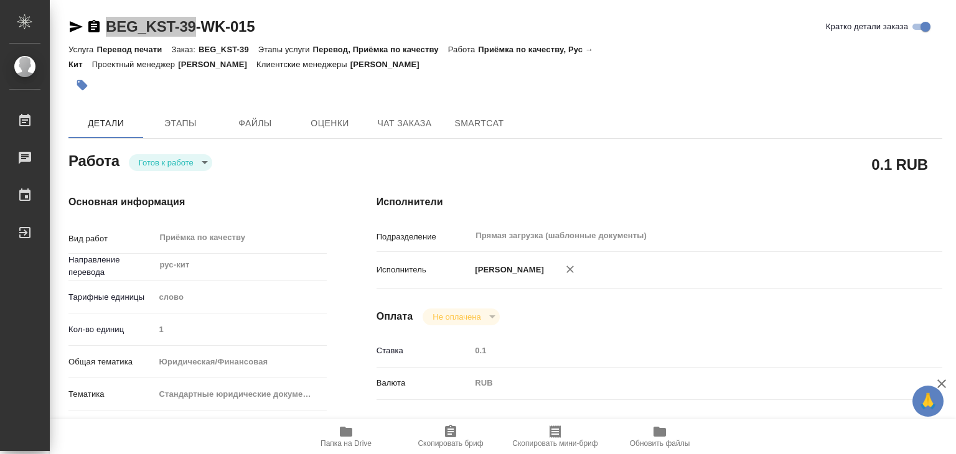
type textarea "x"
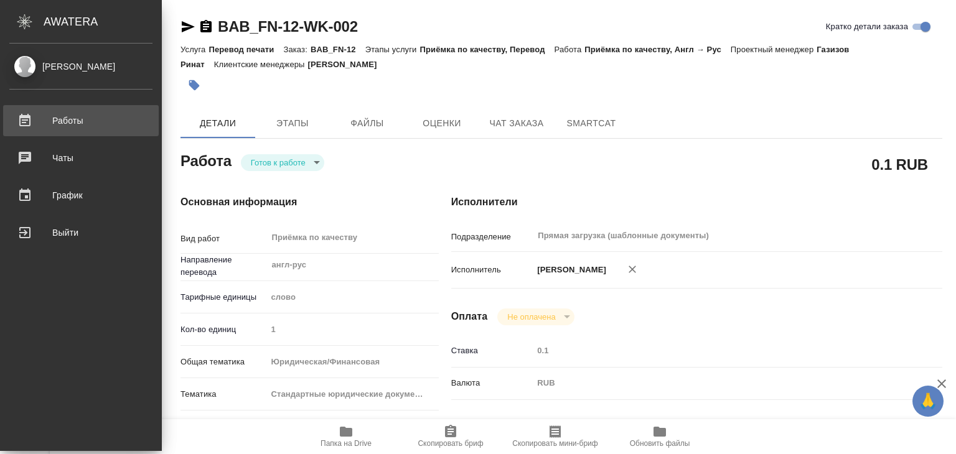
click at [62, 128] on div "Работы" at bounding box center [80, 120] width 143 height 19
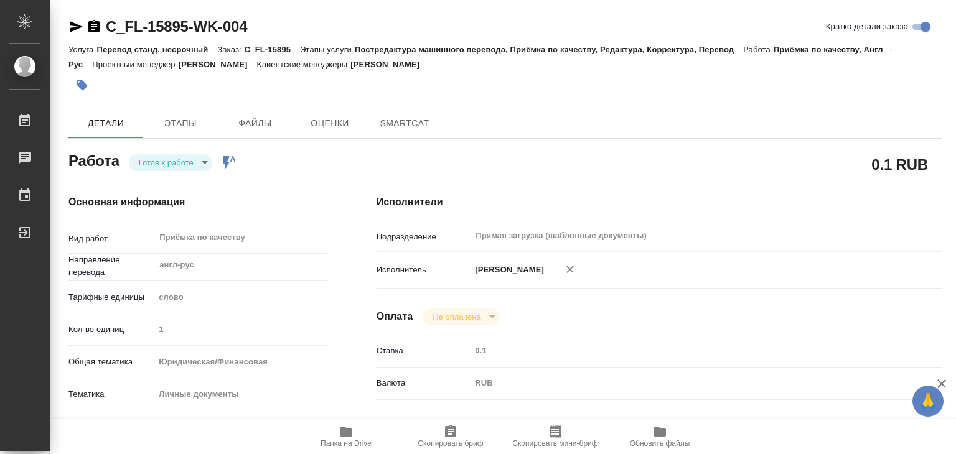
type textarea "x"
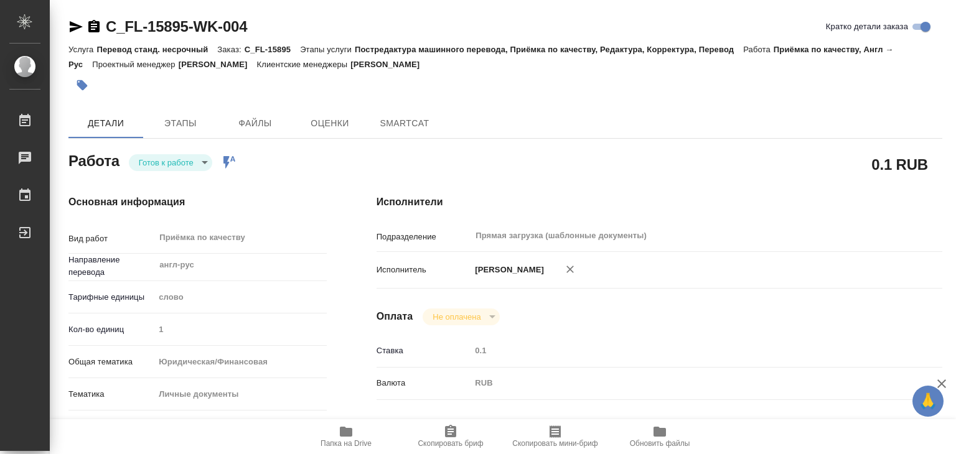
type textarea "x"
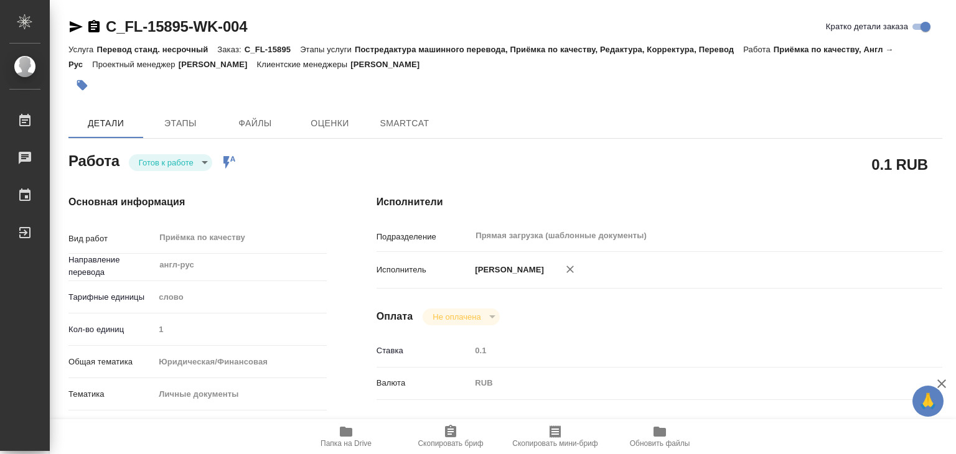
type textarea "x"
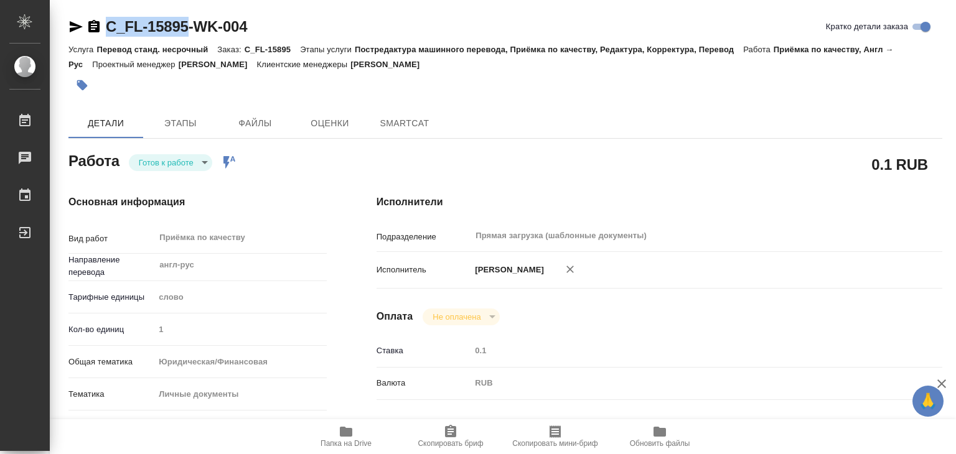
drag, startPoint x: 100, startPoint y: 7, endPoint x: 188, endPoint y: 22, distance: 89.7
copy link "C_FL-15895"
type textarea "x"
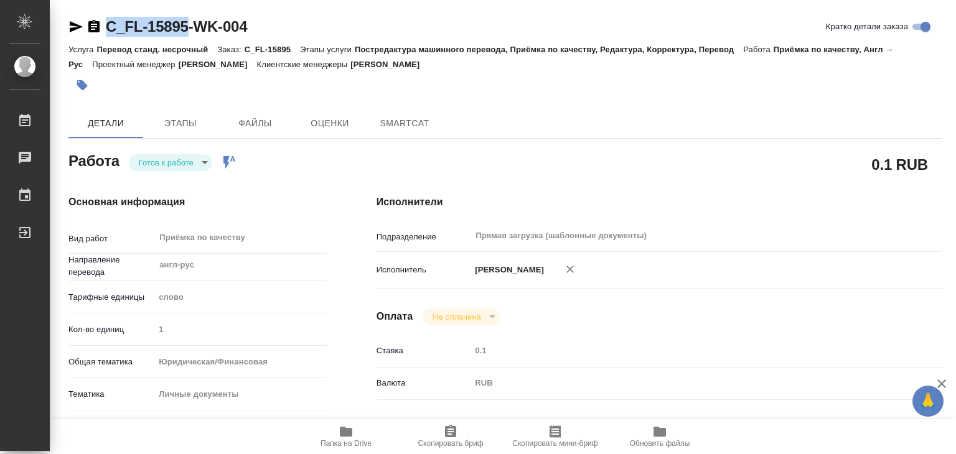
type textarea "x"
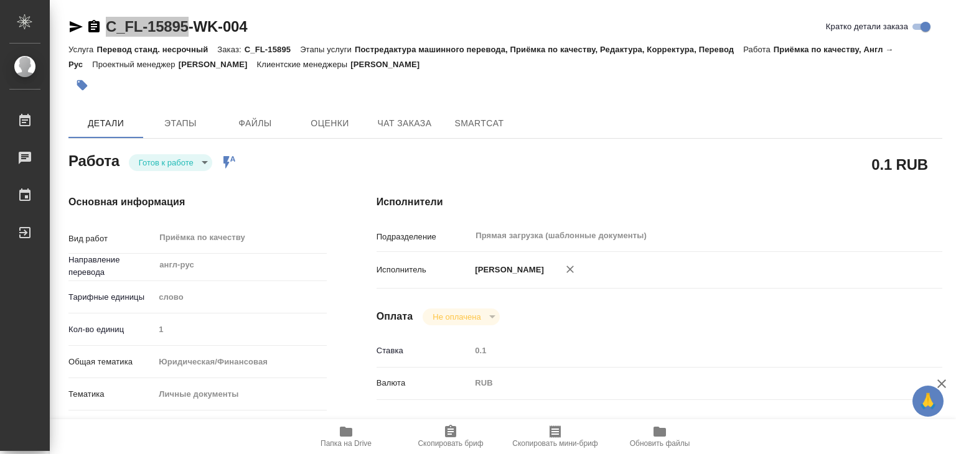
type textarea "x"
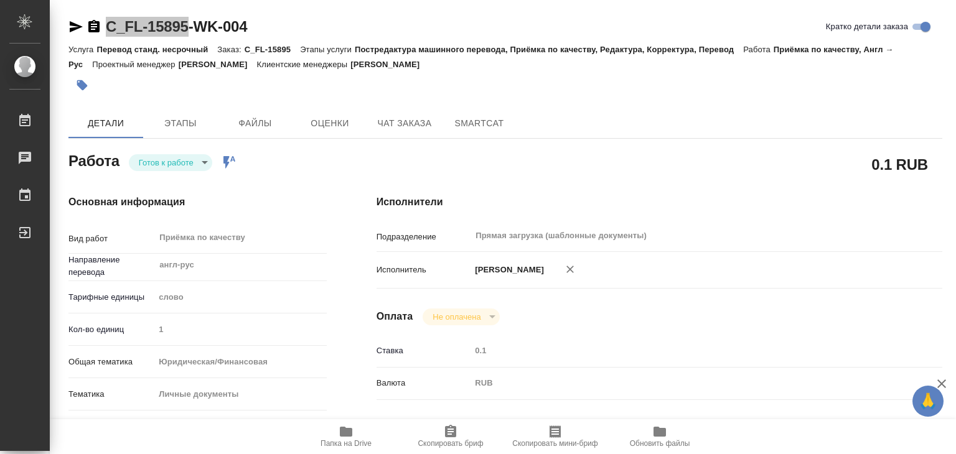
type textarea "x"
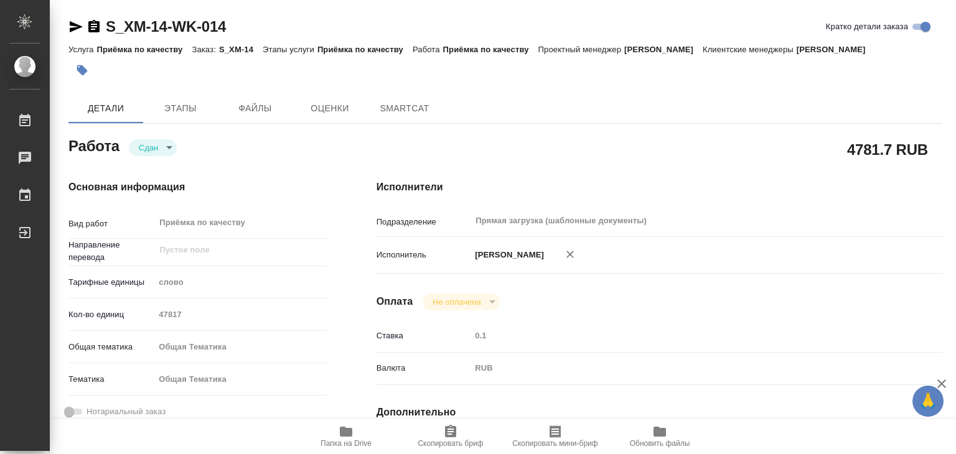
type textarea "x"
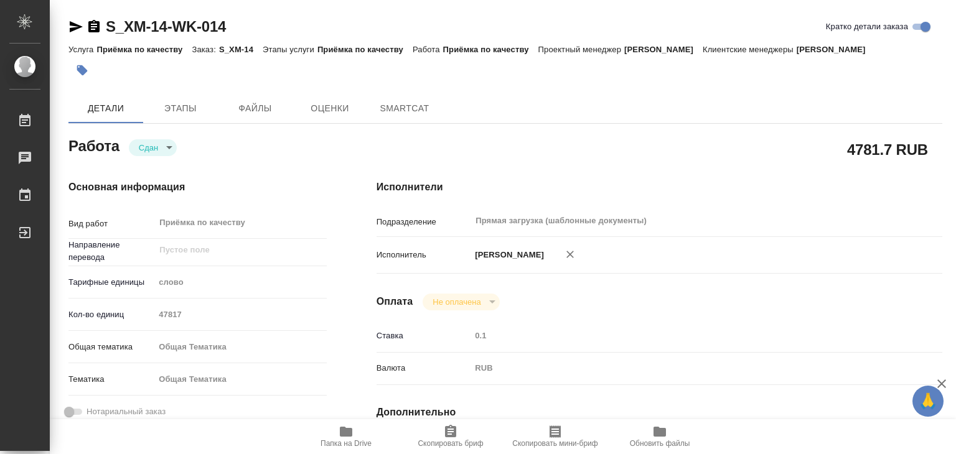
type textarea "x"
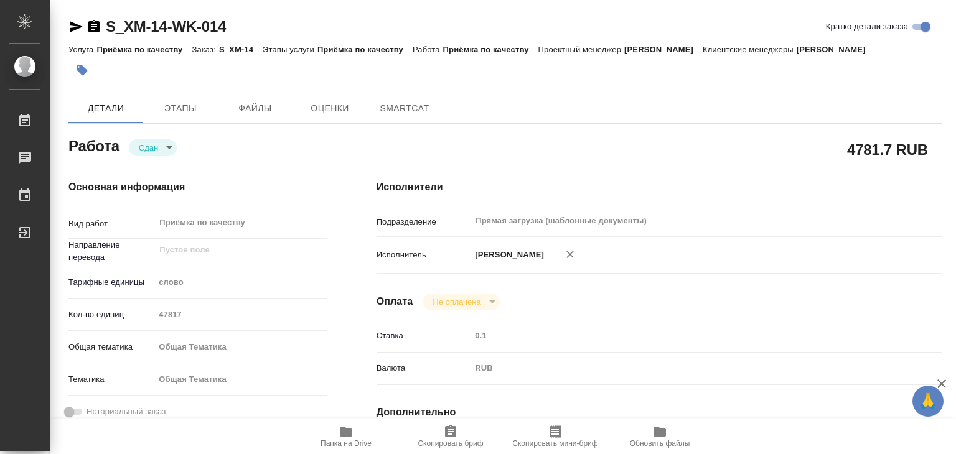
type textarea "x"
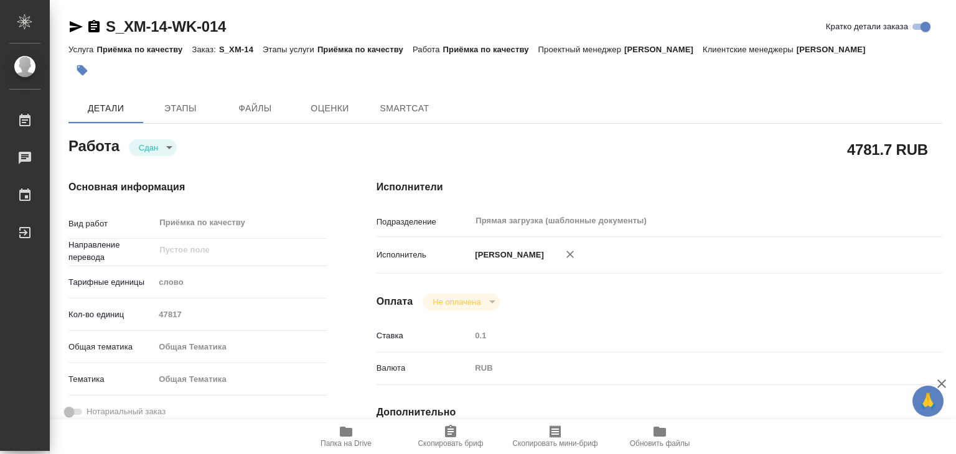
type textarea "x"
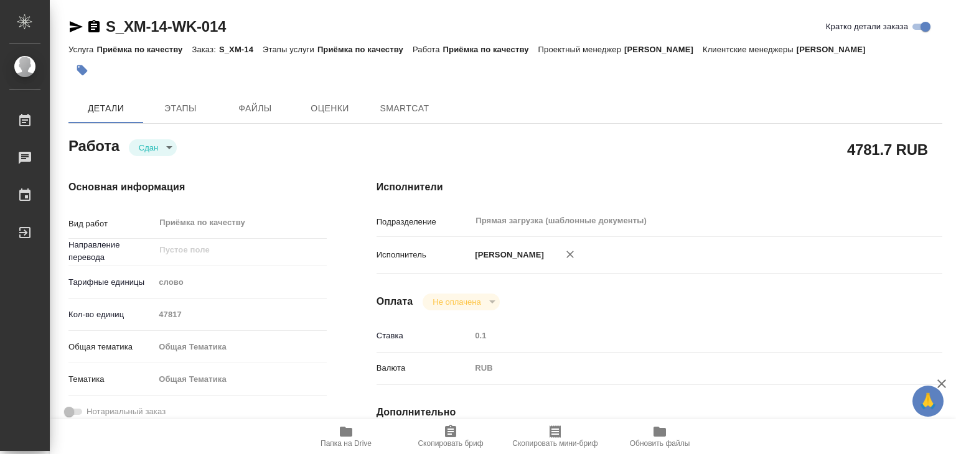
type textarea "x"
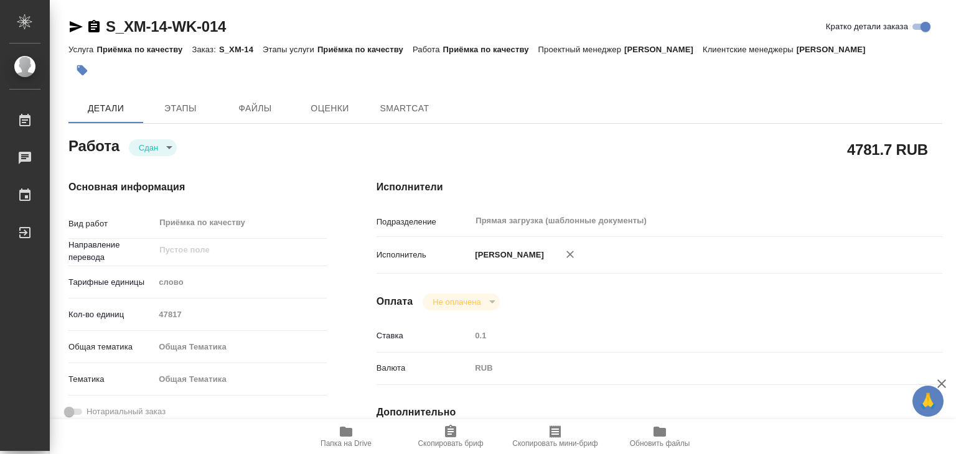
type textarea "x"
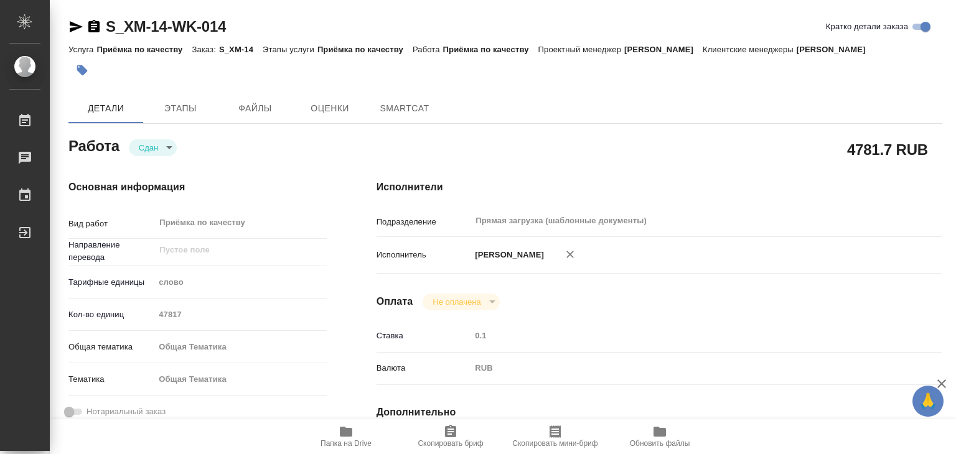
type textarea "x"
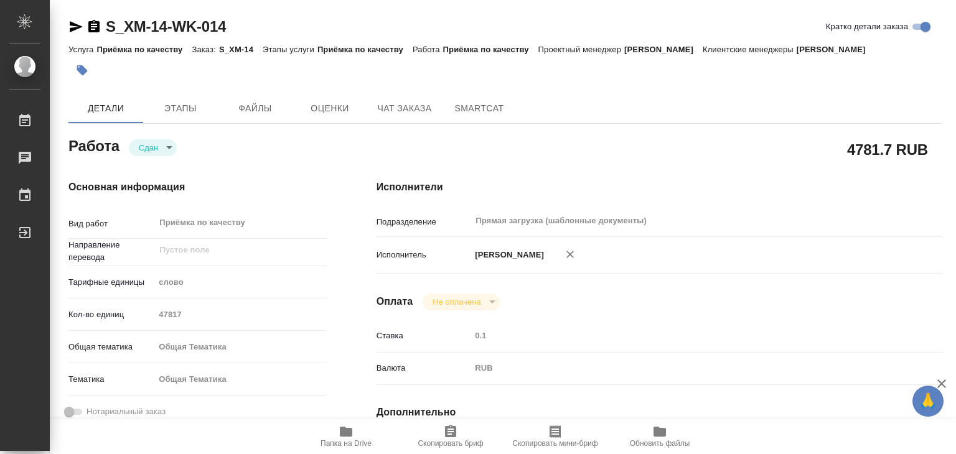
type textarea "x"
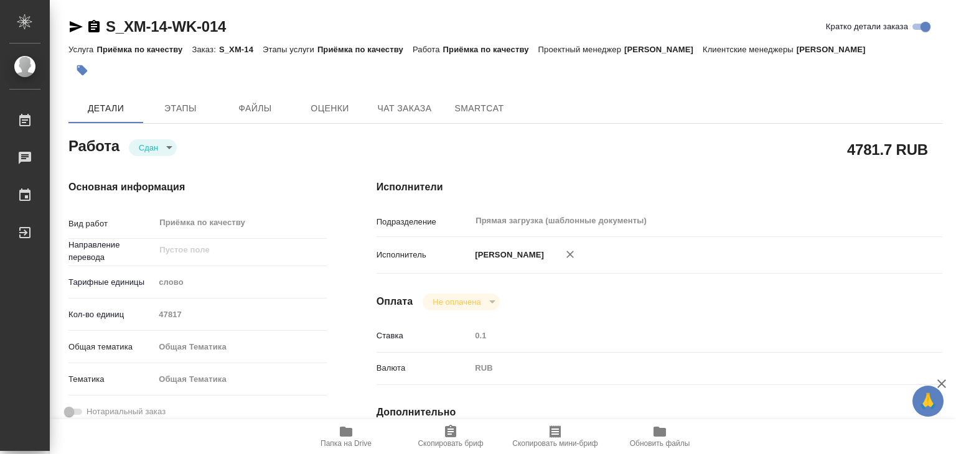
type textarea "x"
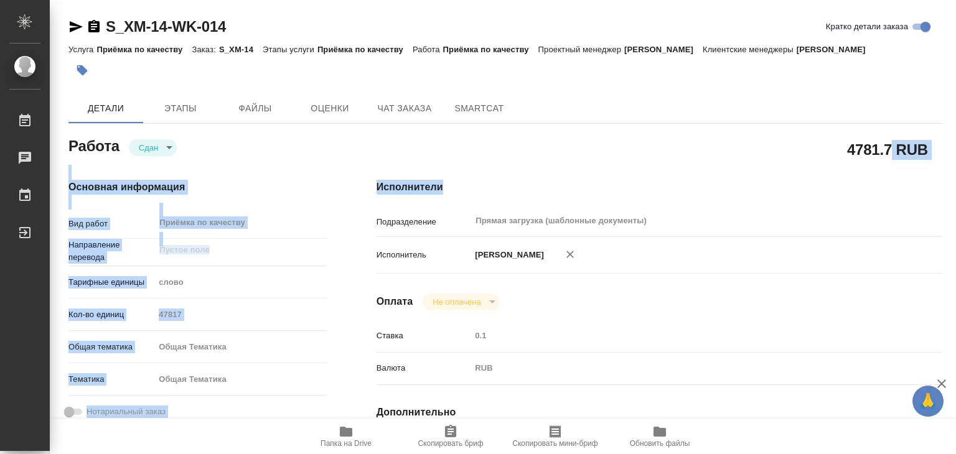
drag, startPoint x: 844, startPoint y: 155, endPoint x: 892, endPoint y: 152, distance: 48.0
click at [892, 152] on h2 "4781.7 RUB" at bounding box center [887, 149] width 81 height 21
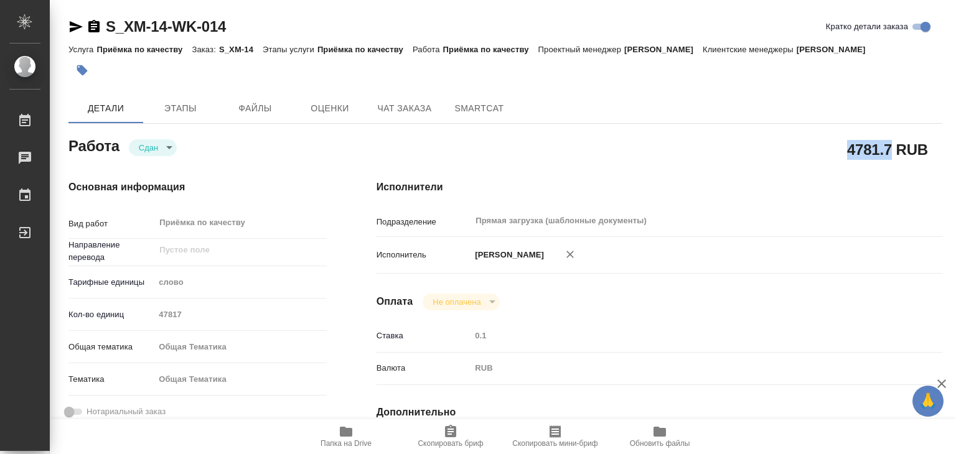
drag, startPoint x: 850, startPoint y: 150, endPoint x: 892, endPoint y: 151, distance: 41.7
click at [892, 151] on h2 "4781.7 RUB" at bounding box center [887, 149] width 81 height 21
copy h2 "4781.7"
